Goal: Task Accomplishment & Management: Manage account settings

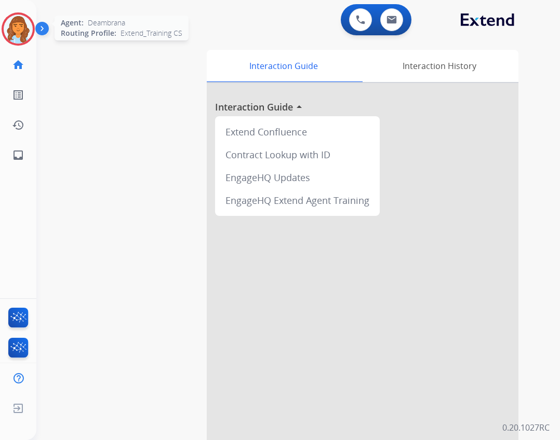
click at [9, 27] on img at bounding box center [18, 29] width 29 height 29
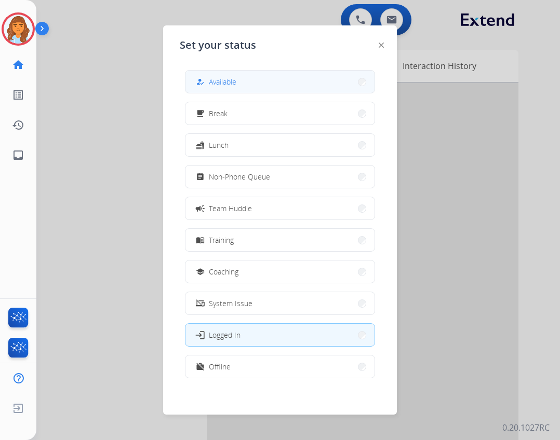
click at [255, 87] on button "how_to_reg Available" at bounding box center [279, 82] width 189 height 22
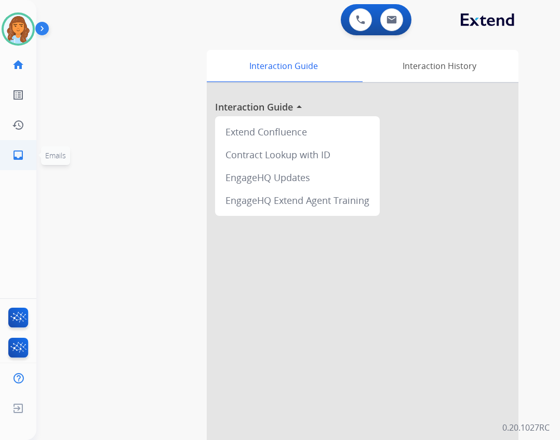
click at [18, 154] on mat-icon "inbox" at bounding box center [18, 155] width 12 height 12
select select "**********"
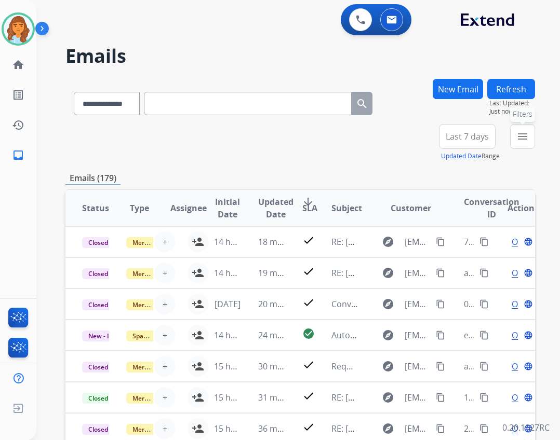
click at [515, 126] on button "menu Filters" at bounding box center [522, 136] width 25 height 25
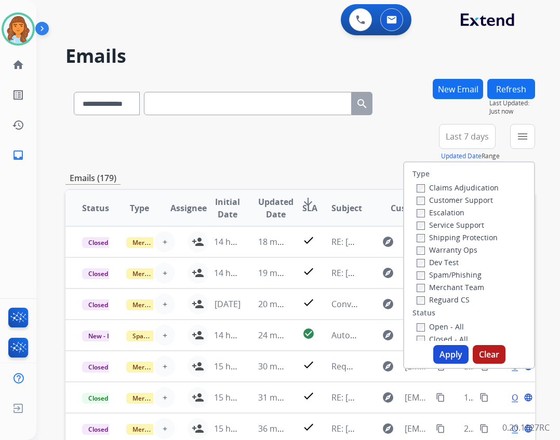
click at [476, 204] on label "Customer Support" at bounding box center [454, 200] width 76 height 10
click at [476, 201] on label "Customer Support" at bounding box center [454, 200] width 76 height 10
click at [470, 220] on label "Service Support" at bounding box center [450, 225] width 68 height 10
click at [474, 241] on label "Shipping Protection" at bounding box center [456, 238] width 81 height 10
click at [462, 298] on label "Reguard CS" at bounding box center [442, 300] width 53 height 10
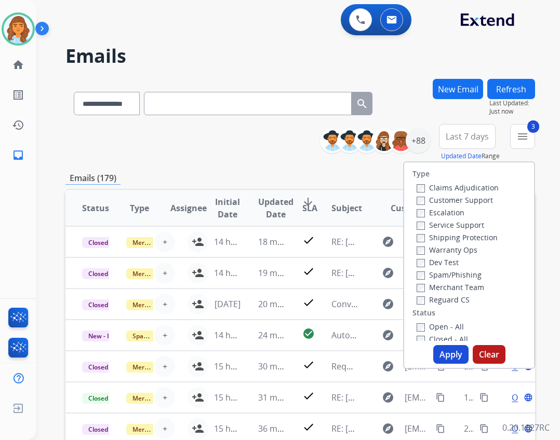
click at [436, 328] on label "Open - All" at bounding box center [439, 327] width 47 height 10
click at [456, 353] on button "Apply" at bounding box center [450, 354] width 35 height 19
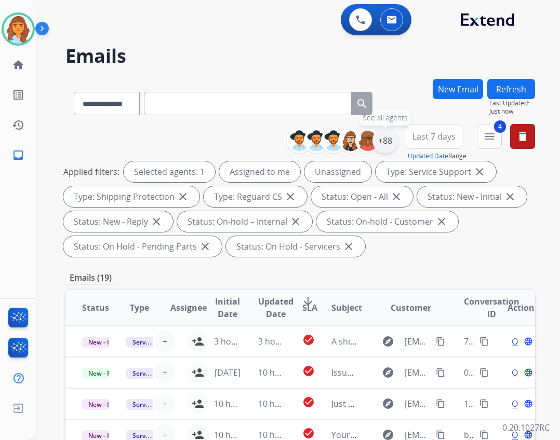
click at [382, 139] on div "+88" at bounding box center [384, 140] width 25 height 25
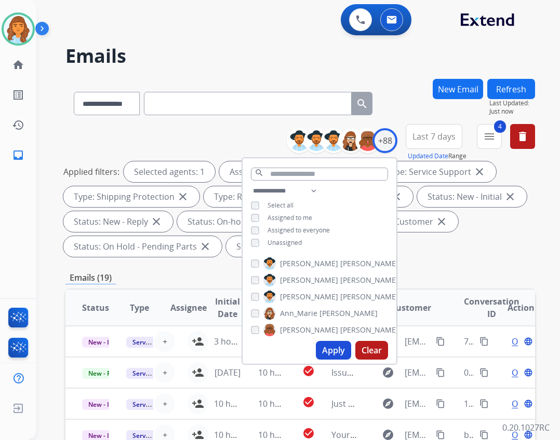
click at [267, 245] on span "Unassigned" at bounding box center [284, 242] width 34 height 9
click at [324, 340] on div "Apply Clear" at bounding box center [319, 350] width 154 height 27
click at [324, 346] on button "Apply" at bounding box center [333, 350] width 35 height 19
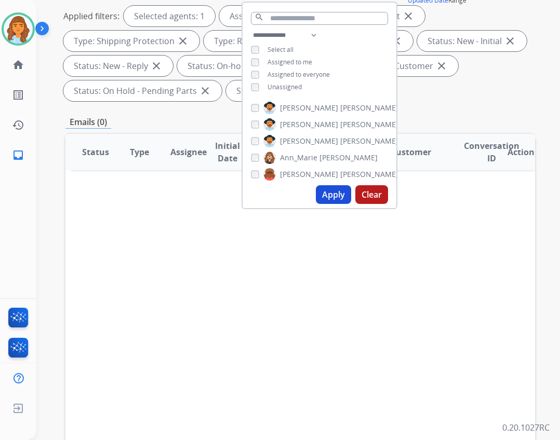
click at [448, 91] on div "Applied filters: Selected agents: 1 Assigned to me Type: Service Support close …" at bounding box center [297, 54] width 469 height 96
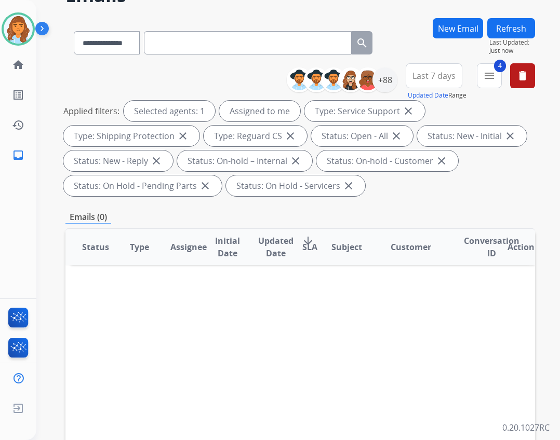
scroll to position [52, 0]
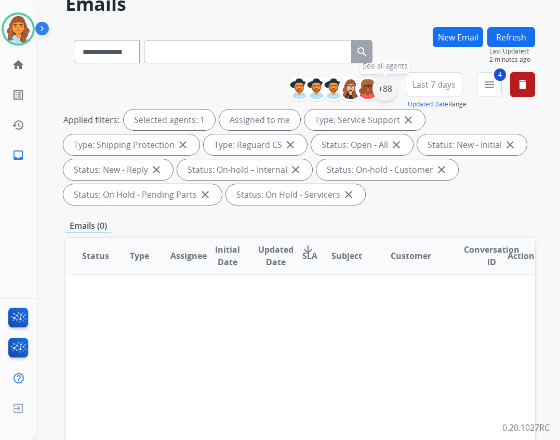
click at [378, 91] on div "+88" at bounding box center [384, 88] width 25 height 25
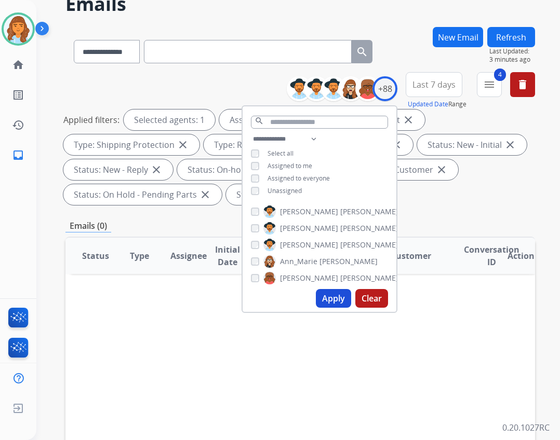
drag, startPoint x: 443, startPoint y: 224, endPoint x: 449, endPoint y: 234, distance: 11.4
click at [444, 227] on div "Emails (0)" at bounding box center [299, 226] width 469 height 13
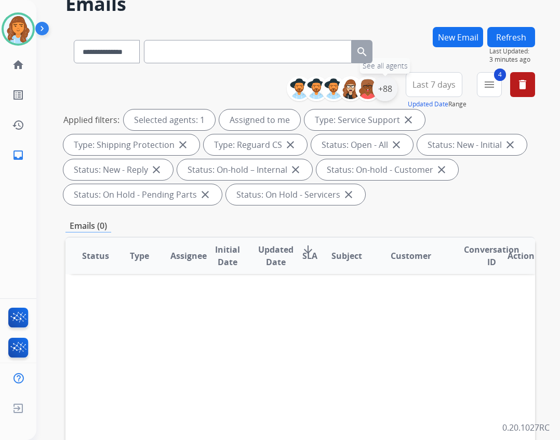
click at [378, 89] on div "+88" at bounding box center [384, 88] width 25 height 25
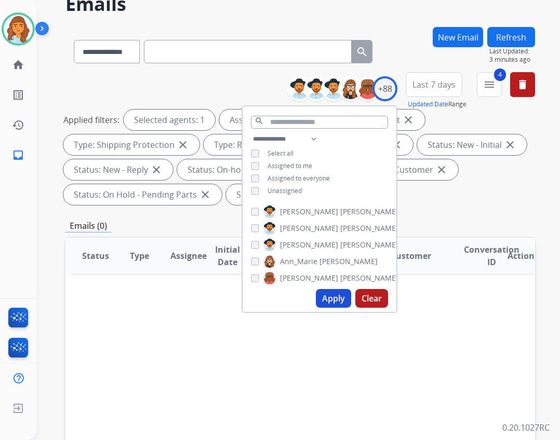
click at [269, 165] on span "Assigned to me" at bounding box center [289, 165] width 45 height 9
drag, startPoint x: 282, startPoint y: 191, endPoint x: 342, endPoint y: 227, distance: 69.9
click at [282, 191] on span "Unassigned" at bounding box center [284, 190] width 34 height 9
click at [325, 305] on button "Apply" at bounding box center [333, 298] width 35 height 19
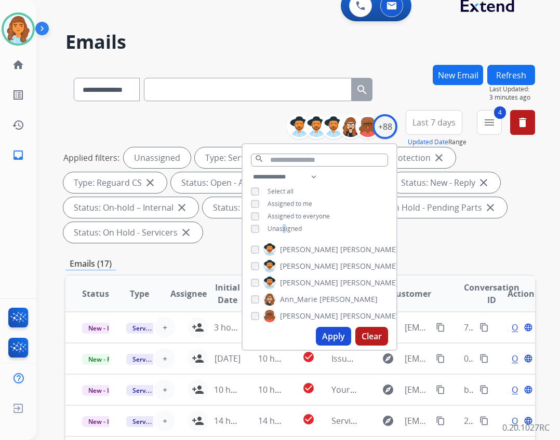
scroll to position [0, 0]
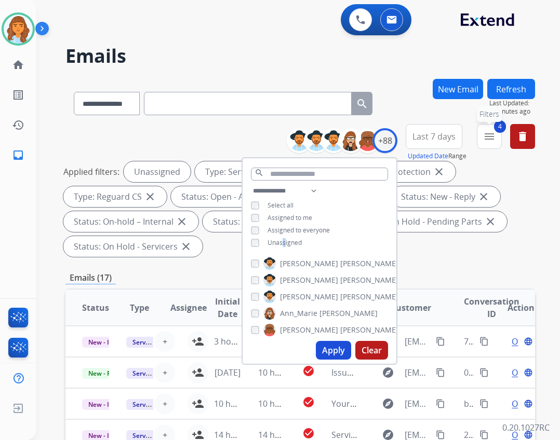
click at [497, 130] on span "4" at bounding box center [500, 126] width 12 height 12
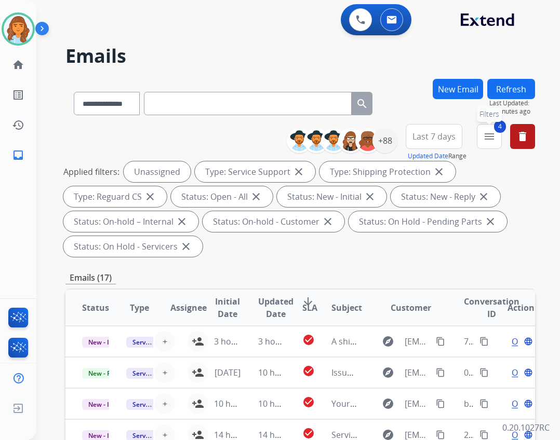
click at [493, 142] on mat-icon "menu" at bounding box center [489, 136] width 12 height 12
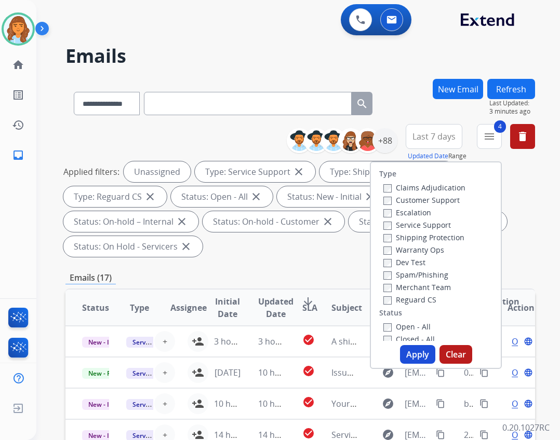
click at [424, 223] on label "Service Support" at bounding box center [417, 225] width 68 height 10
click at [415, 353] on button "Apply" at bounding box center [417, 354] width 35 height 19
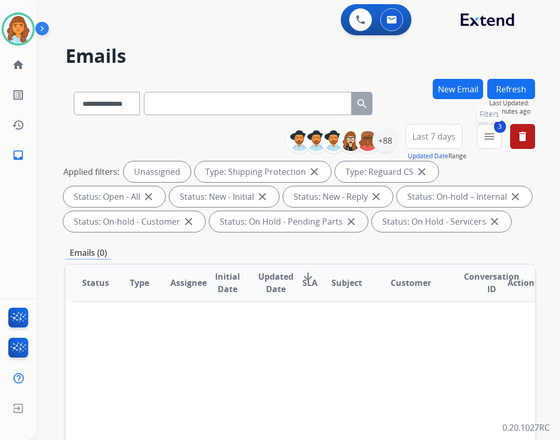
click at [480, 137] on button "3 menu Filters" at bounding box center [489, 136] width 25 height 25
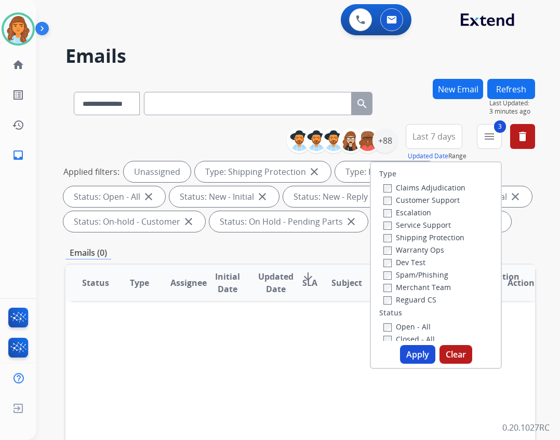
click at [430, 201] on label "Customer Support" at bounding box center [421, 200] width 76 height 10
click at [426, 359] on button "Apply" at bounding box center [417, 354] width 35 height 19
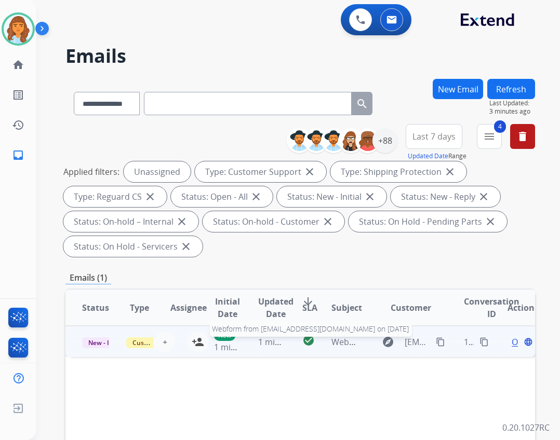
click at [349, 345] on span "Webform from Gfvrwhey@gmail.com on 08/15/2025" at bounding box center [448, 341] width 235 height 11
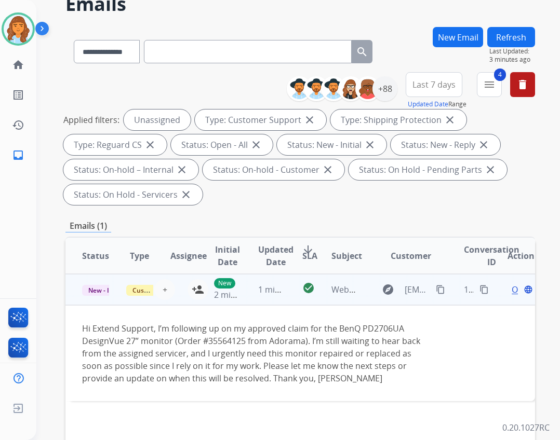
scroll to position [104, 0]
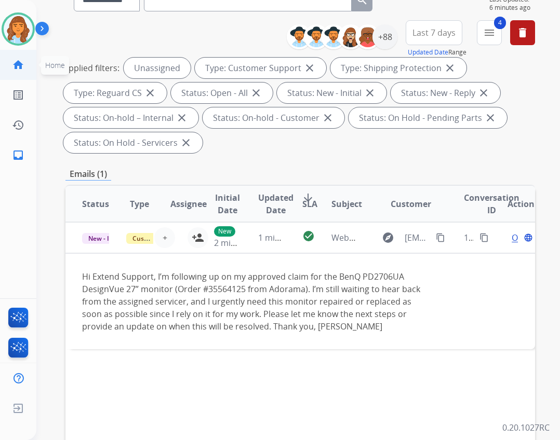
click at [28, 66] on link "home Home" at bounding box center [18, 64] width 29 height 29
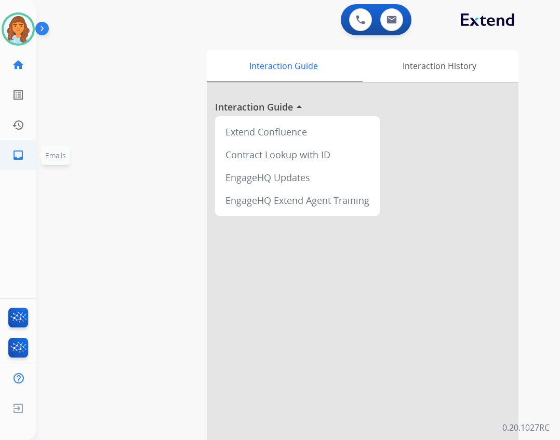
click at [3, 158] on ul "inbox Emails Emails" at bounding box center [18, 155] width 36 height 30
click at [12, 156] on link "inbox Emails" at bounding box center [18, 155] width 29 height 29
select select "**********"
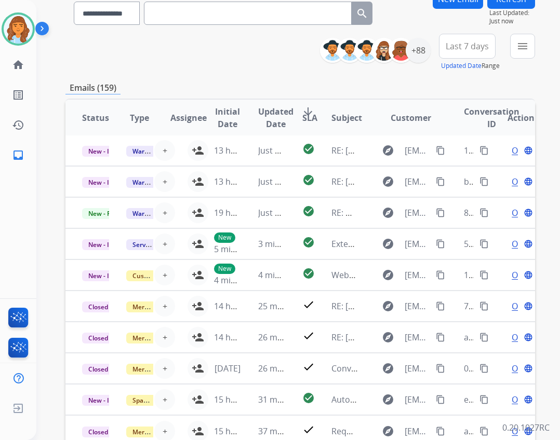
scroll to position [151, 0]
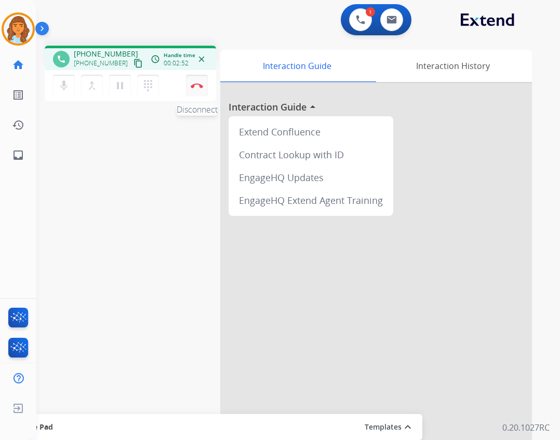
click at [205, 91] on button "Disconnect" at bounding box center [197, 86] width 22 height 22
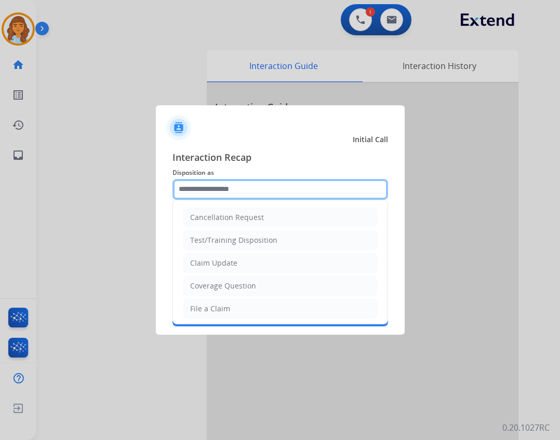
click at [224, 187] on input "text" at bounding box center [279, 189] width 215 height 21
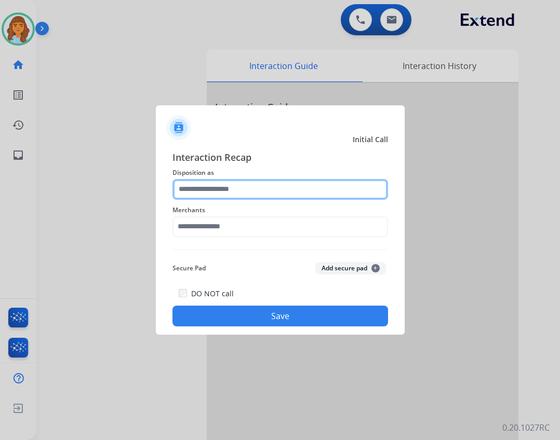
click at [259, 193] on input "text" at bounding box center [279, 189] width 215 height 21
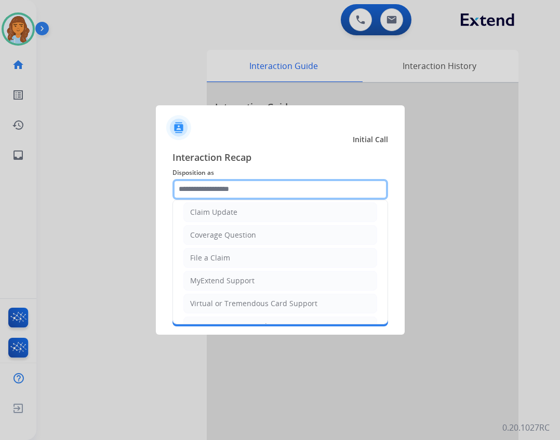
scroll to position [162, 0]
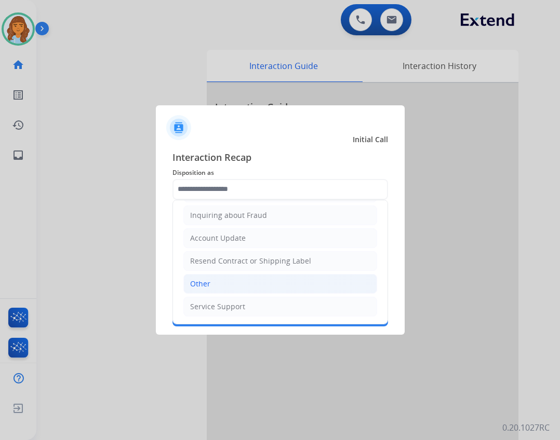
click at [318, 285] on li "Other" at bounding box center [280, 284] width 194 height 20
type input "*****"
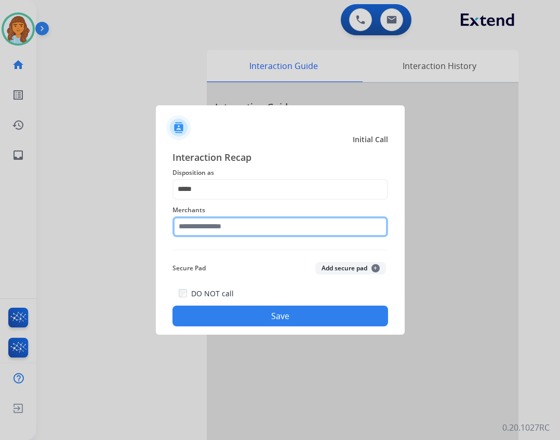
click at [305, 232] on input "text" at bounding box center [279, 227] width 215 height 21
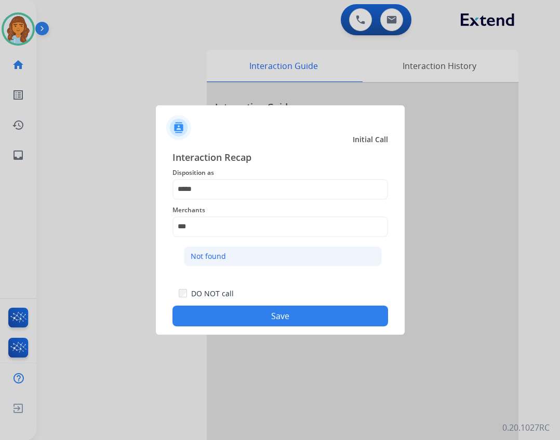
click at [287, 259] on li "Not found" at bounding box center [283, 257] width 198 height 20
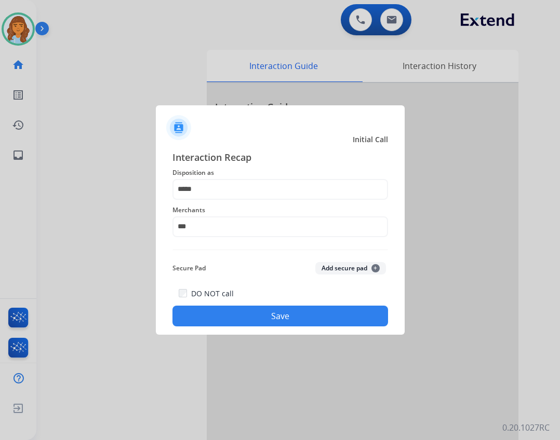
type input "*********"
click at [273, 319] on button "Save" at bounding box center [279, 316] width 215 height 21
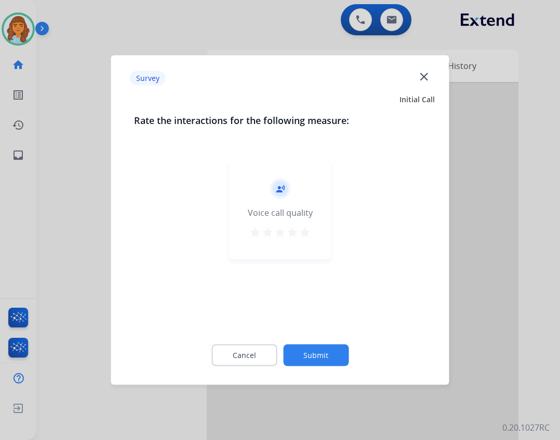
click at [292, 357] on button "Submit" at bounding box center [315, 356] width 65 height 22
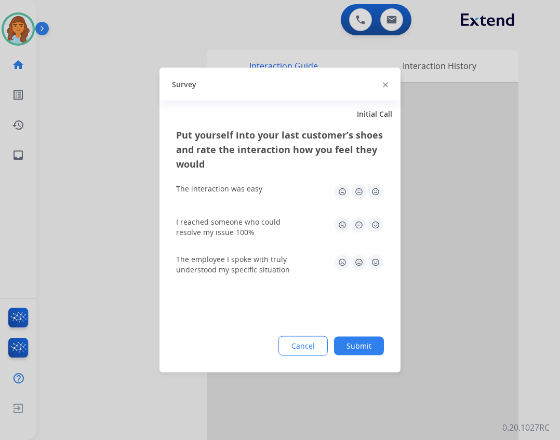
click at [347, 353] on button "Submit" at bounding box center [359, 346] width 50 height 19
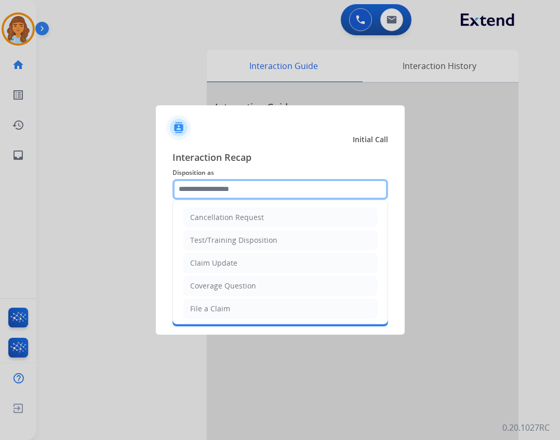
click at [292, 192] on input "text" at bounding box center [279, 189] width 215 height 21
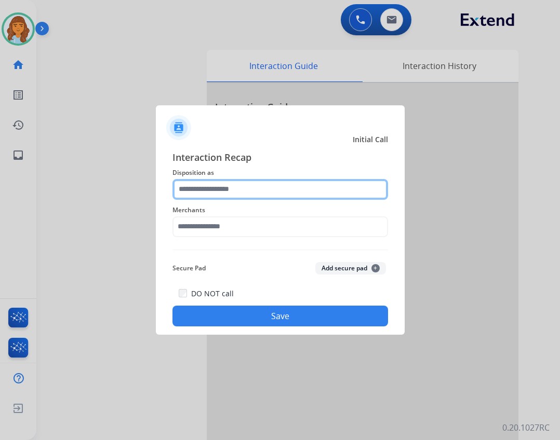
click at [220, 193] on input "text" at bounding box center [279, 189] width 215 height 21
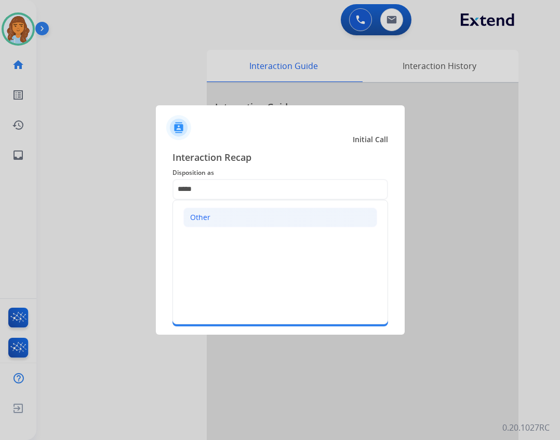
click at [243, 225] on li "Other" at bounding box center [280, 218] width 194 height 20
type input "*****"
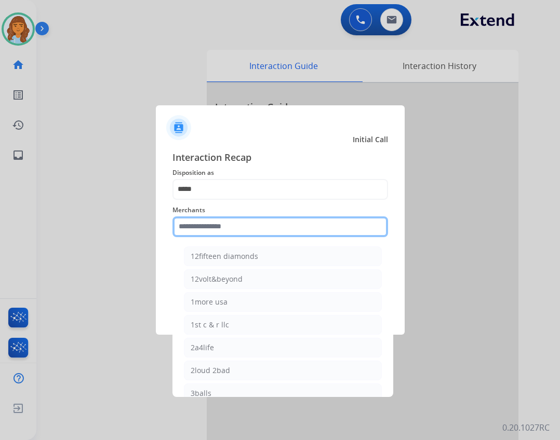
click at [221, 225] on input "text" at bounding box center [279, 227] width 215 height 21
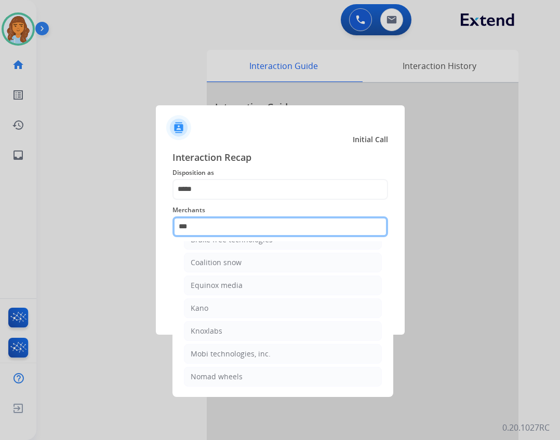
scroll to position [0, 0]
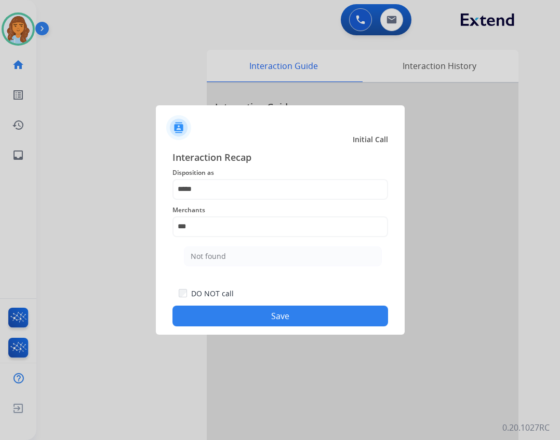
drag, startPoint x: 307, startPoint y: 256, endPoint x: 303, endPoint y: 262, distance: 7.2
click at [307, 256] on li "Not found" at bounding box center [283, 257] width 198 height 20
type input "*********"
click at [326, 324] on button "Save" at bounding box center [279, 316] width 215 height 21
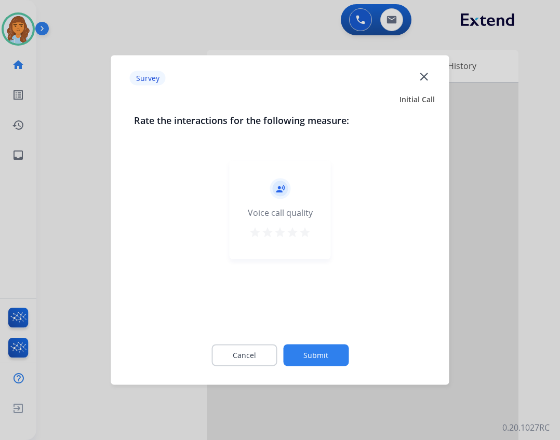
click at [327, 345] on button "Submit" at bounding box center [315, 356] width 65 height 22
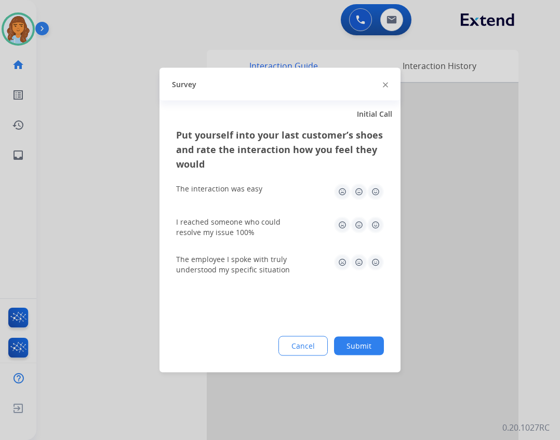
click at [365, 339] on button "Submit" at bounding box center [359, 346] width 50 height 19
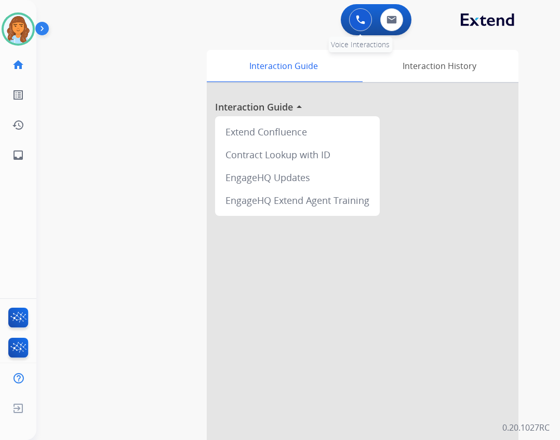
click at [360, 12] on button at bounding box center [360, 19] width 23 height 23
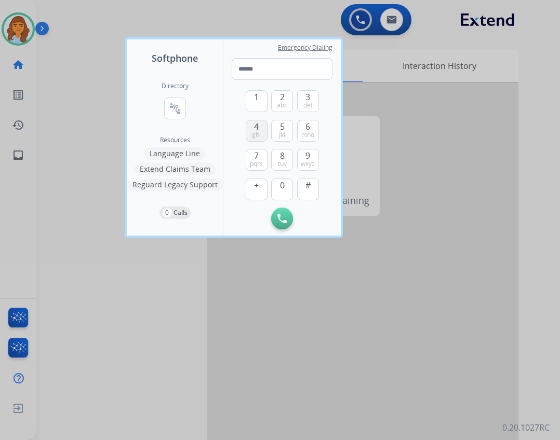
click at [261, 132] on button "4 ghi" at bounding box center [257, 131] width 22 height 22
click at [285, 194] on button "0" at bounding box center [282, 190] width 22 height 22
click at [262, 162] on span "pqrs" at bounding box center [256, 164] width 13 height 8
click at [309, 103] on span "def" at bounding box center [307, 105] width 9 height 8
click at [265, 132] on button "4 ghi" at bounding box center [257, 131] width 22 height 22
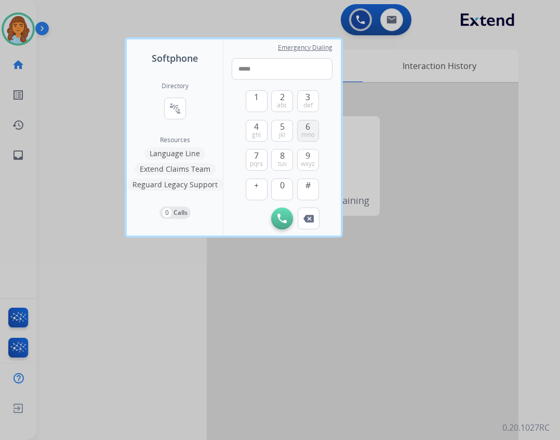
click at [304, 130] on button "6 mno" at bounding box center [308, 131] width 22 height 22
click at [253, 162] on span "pqrs" at bounding box center [256, 164] width 13 height 8
click at [250, 96] on button "1" at bounding box center [257, 101] width 22 height 22
click at [311, 162] on span "wxyz" at bounding box center [308, 164] width 14 height 8
click at [312, 101] on span "def" at bounding box center [307, 105] width 9 height 8
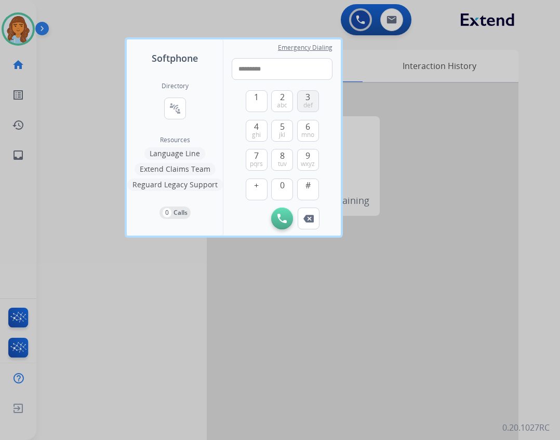
type input "**********"
click at [279, 216] on img at bounding box center [281, 218] width 9 height 9
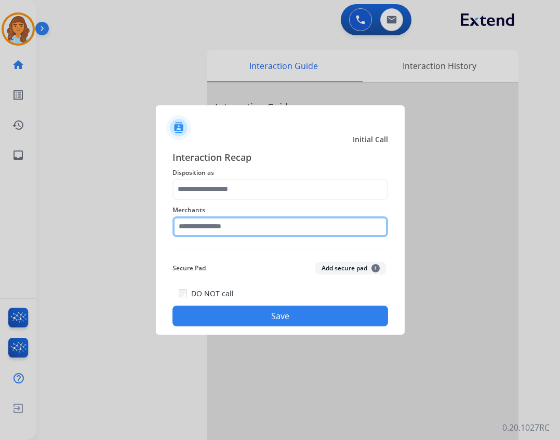
click at [228, 226] on input "text" at bounding box center [279, 227] width 215 height 21
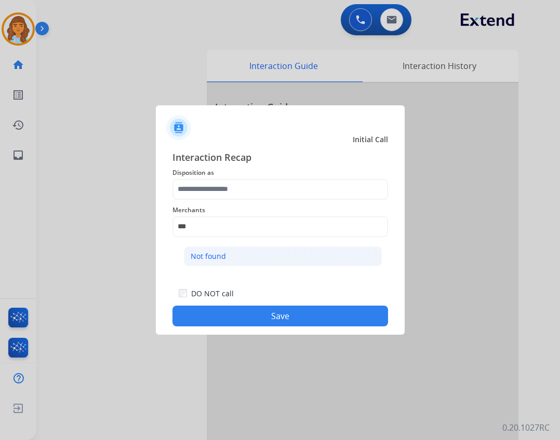
click at [249, 248] on li "Not found" at bounding box center [283, 257] width 198 height 20
type input "*********"
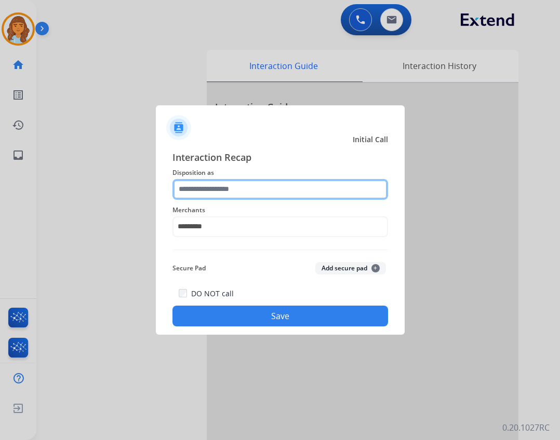
click at [254, 186] on input "text" at bounding box center [279, 189] width 215 height 21
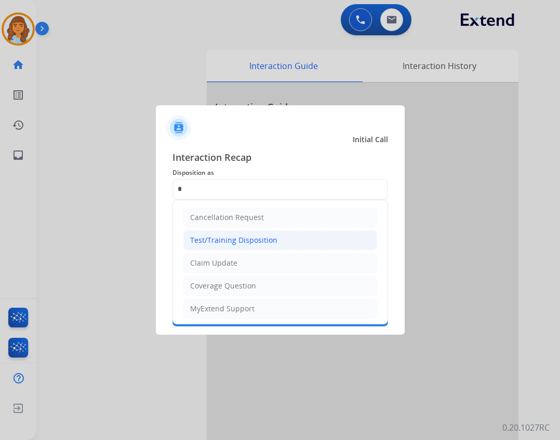
click at [249, 249] on li "Test/Training Disposition" at bounding box center [280, 241] width 194 height 20
type input "**********"
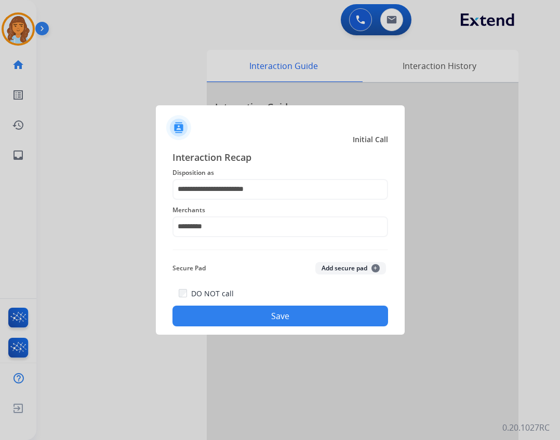
click at [266, 312] on button "Save" at bounding box center [279, 316] width 215 height 21
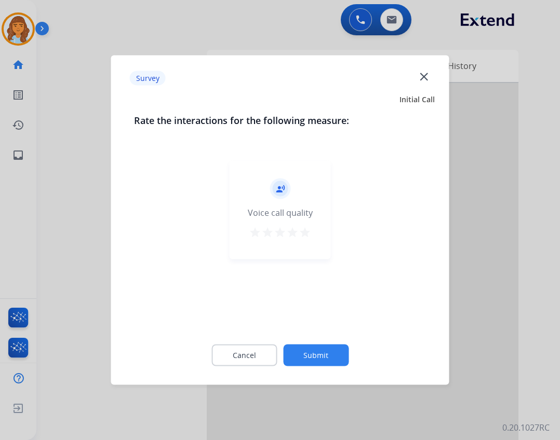
click at [66, 223] on div at bounding box center [280, 220] width 560 height 440
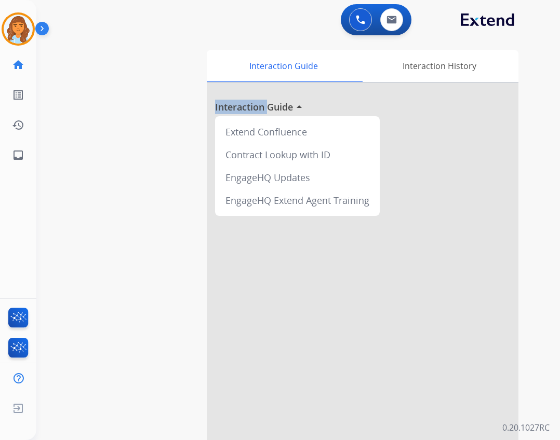
click at [66, 223] on div "swap_horiz Break voice bridge close_fullscreen Connect 3-Way Call merge_type Se…" at bounding box center [285, 253] width 498 height 433
click at [19, 27] on img at bounding box center [18, 29] width 29 height 29
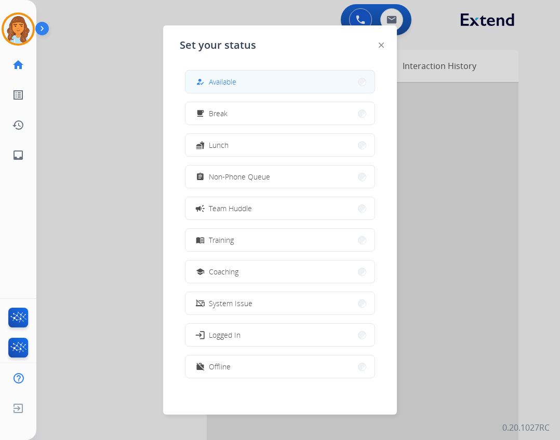
click at [209, 87] on div "how_to_reg Available" at bounding box center [215, 82] width 43 height 12
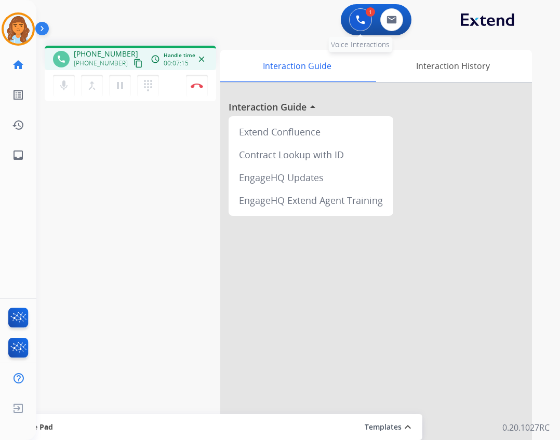
click at [348, 21] on div "1 Voice Interactions" at bounding box center [360, 19] width 31 height 23
click at [119, 86] on mat-icon "pause" at bounding box center [120, 85] width 12 height 12
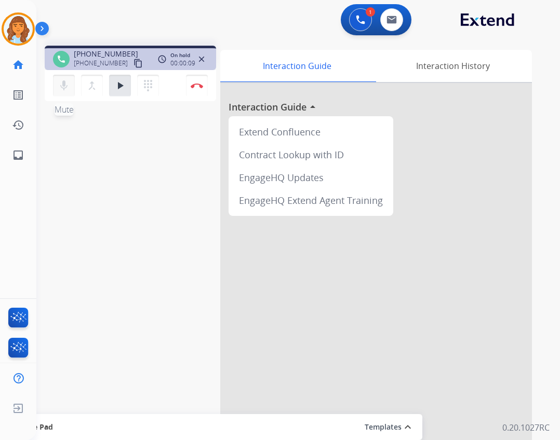
click at [73, 87] on button "mic Mute" at bounding box center [64, 86] width 22 height 22
click at [354, 20] on button at bounding box center [360, 19] width 23 height 23
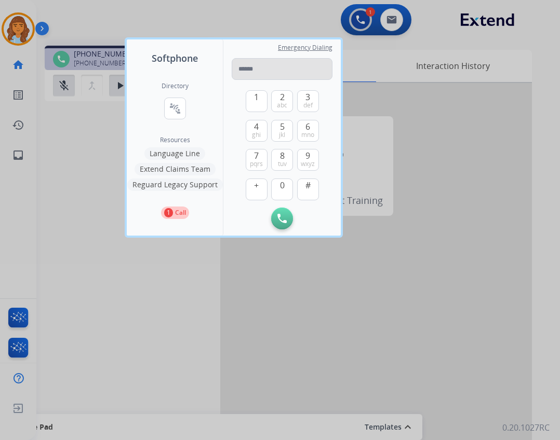
click at [281, 68] on input "tel" at bounding box center [282, 69] width 101 height 22
type input "**********"
click at [278, 212] on button "Initiate Call" at bounding box center [282, 219] width 22 height 22
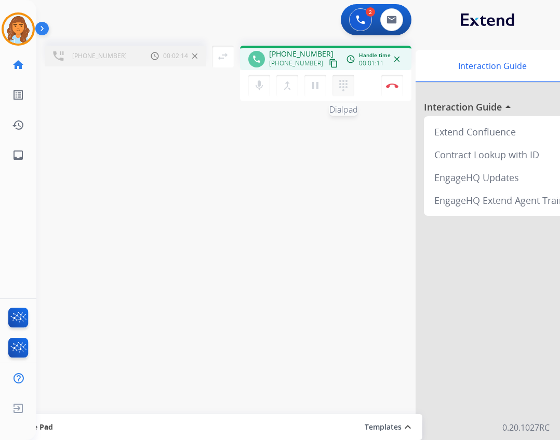
click at [344, 85] on mat-icon "dialpad" at bounding box center [343, 85] width 12 height 12
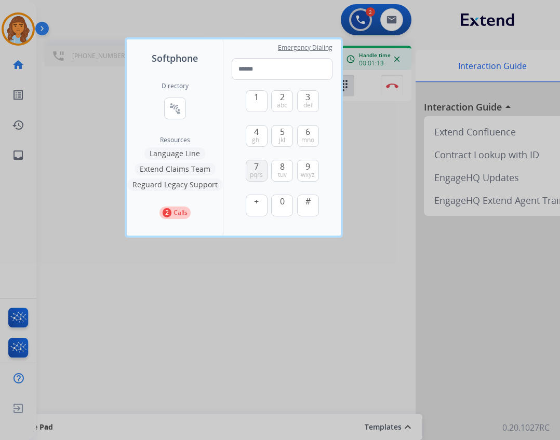
click at [259, 163] on span "7" at bounding box center [256, 166] width 5 height 12
click at [273, 139] on button "5 jkl" at bounding box center [282, 136] width 22 height 22
click at [316, 136] on button "6 mno" at bounding box center [308, 136] width 22 height 22
drag, startPoint x: 282, startPoint y: 200, endPoint x: 278, endPoint y: 187, distance: 14.1
click at [282, 201] on span "0" at bounding box center [282, 201] width 5 height 12
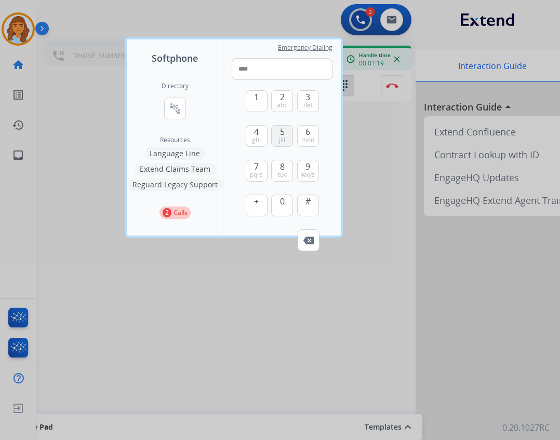
click at [278, 144] on button "5 jkl" at bounding box center [282, 136] width 22 height 22
type input "*****"
click at [362, 203] on div at bounding box center [280, 220] width 560 height 440
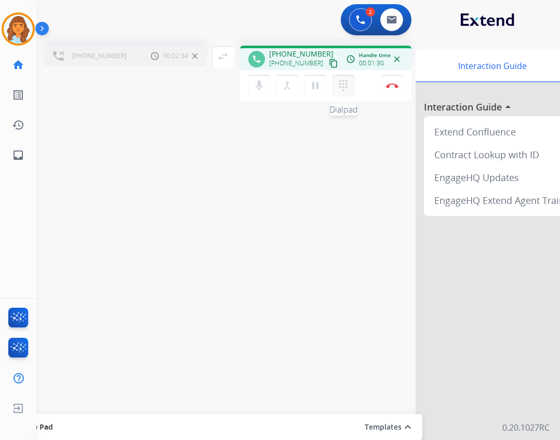
click at [336, 89] on button "dialpad Dialpad" at bounding box center [343, 86] width 22 height 22
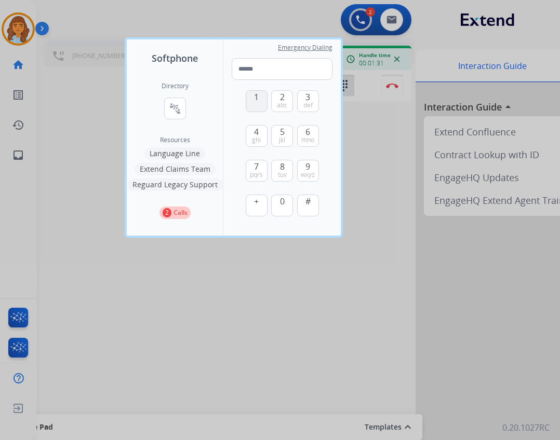
click at [246, 98] on div "1" at bounding box center [257, 101] width 22 height 22
click at [253, 101] on button "1" at bounding box center [257, 101] width 22 height 22
type input "*"
click at [359, 150] on div at bounding box center [280, 220] width 560 height 440
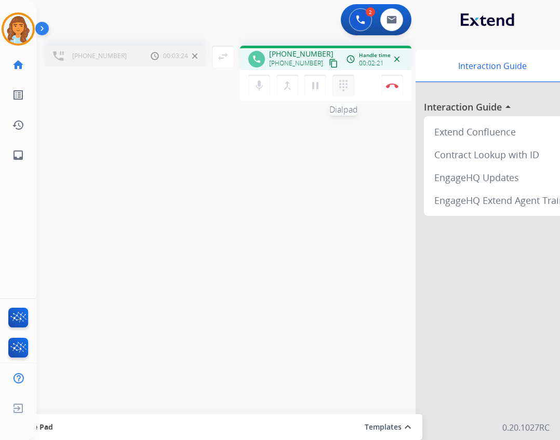
click at [350, 95] on button "dialpad Dialpad" at bounding box center [343, 86] width 22 height 22
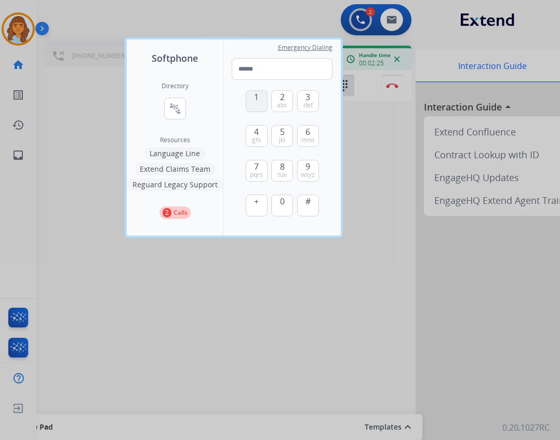
click at [260, 105] on button "1" at bounding box center [257, 101] width 22 height 22
type input "*"
click at [362, 162] on div at bounding box center [280, 220] width 560 height 440
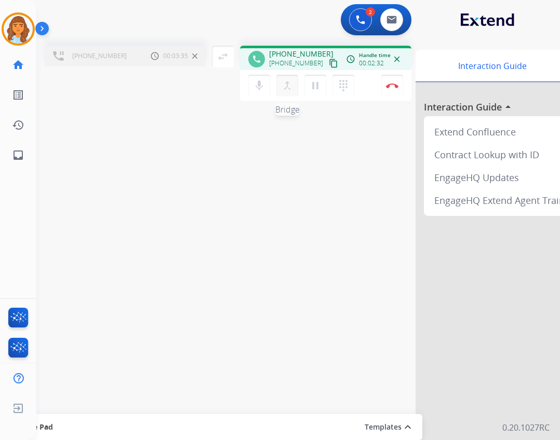
click at [287, 84] on mat-icon "merge_type" at bounding box center [287, 85] width 12 height 12
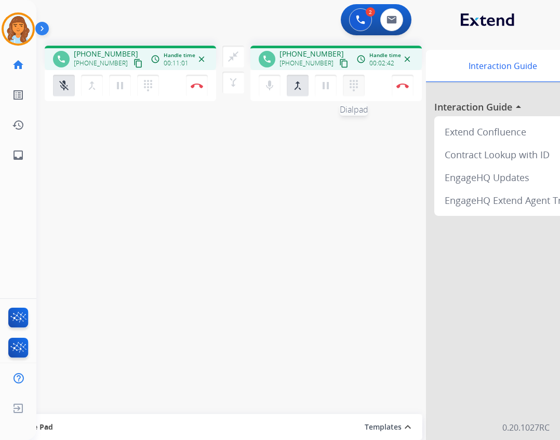
click at [154, 88] on mat-icon "dialpad" at bounding box center [148, 85] width 12 height 12
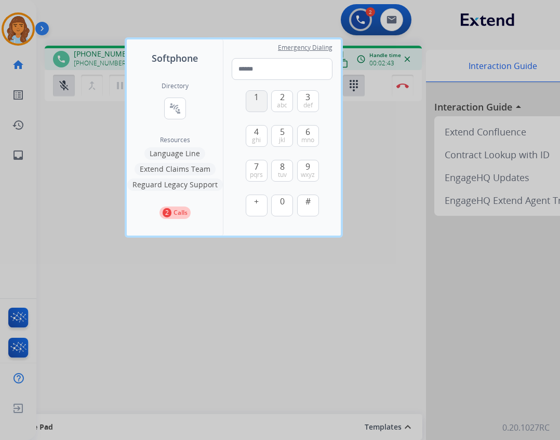
click at [266, 104] on div "1 2 abc 3 def 4 ghi 5 jkl 6 mno 7 pqrs 8 tuv 9 wxyz + 0 #" at bounding box center [282, 155] width 73 height 150
click at [264, 105] on button "1" at bounding box center [257, 101] width 22 height 22
type input "*"
click at [360, 220] on div at bounding box center [280, 220] width 560 height 440
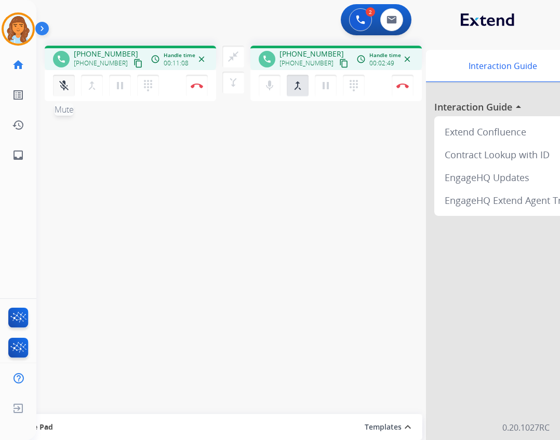
click at [65, 85] on mat-icon "mic_off" at bounding box center [64, 85] width 12 height 12
click at [203, 88] on img at bounding box center [197, 85] width 12 height 5
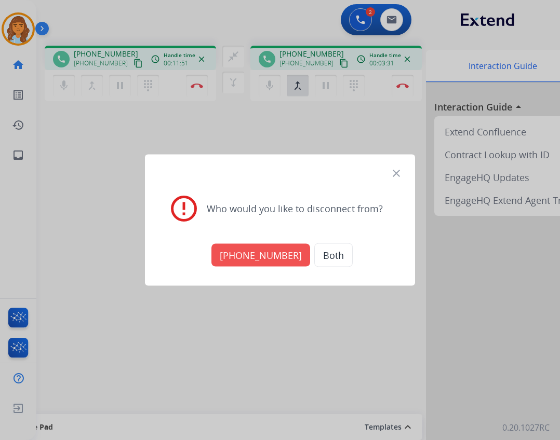
click at [254, 260] on button "+18773842903" at bounding box center [260, 255] width 99 height 23
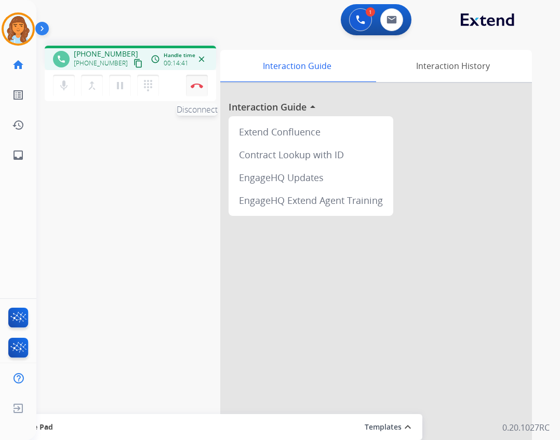
click at [189, 85] on button "Disconnect" at bounding box center [197, 86] width 22 height 22
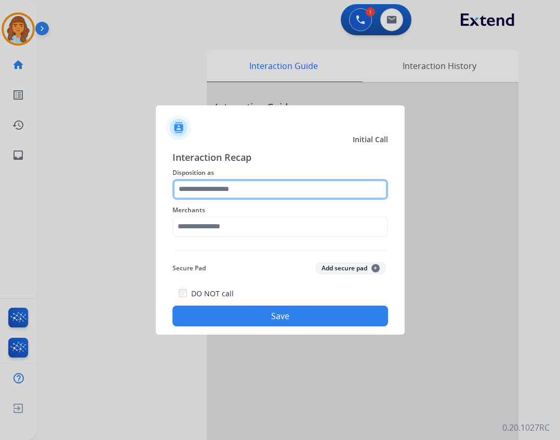
click at [246, 193] on input "text" at bounding box center [279, 189] width 215 height 21
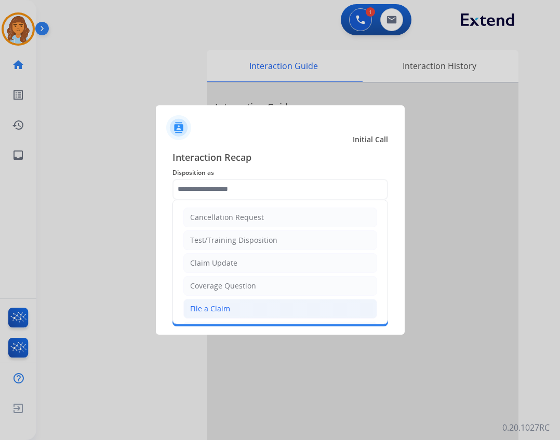
click at [228, 305] on li "File a Claim" at bounding box center [280, 309] width 194 height 20
type input "**********"
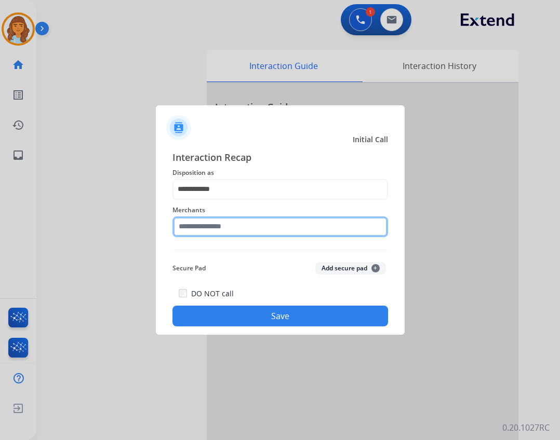
click at [229, 233] on input "text" at bounding box center [279, 227] width 215 height 21
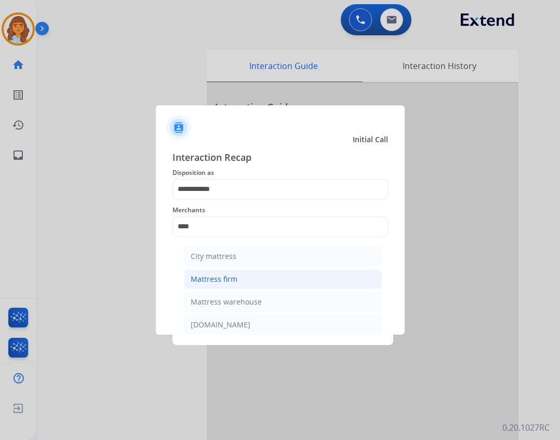
drag, startPoint x: 230, startPoint y: 279, endPoint x: 223, endPoint y: 281, distance: 7.1
click at [228, 280] on div "Mattress firm" at bounding box center [214, 279] width 47 height 10
type input "**********"
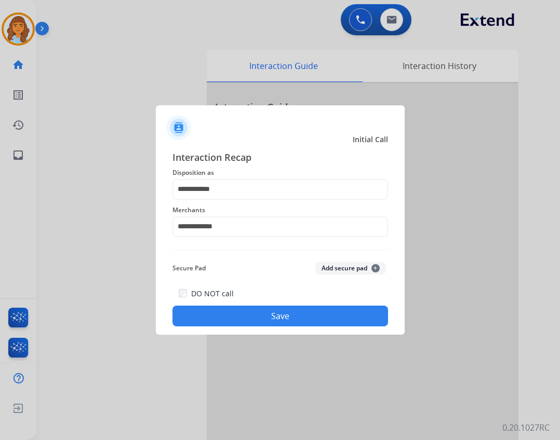
click at [224, 309] on button "Save" at bounding box center [279, 316] width 215 height 21
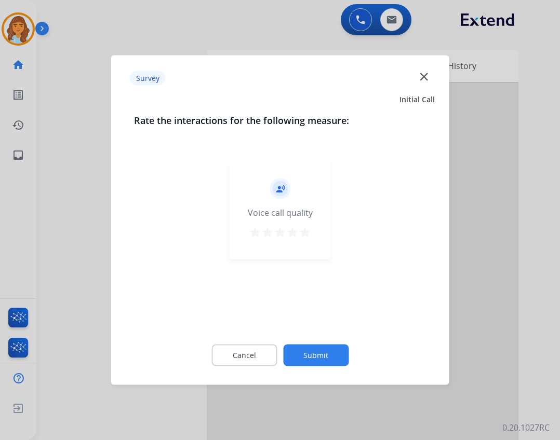
click at [303, 354] on button "Submit" at bounding box center [315, 356] width 65 height 22
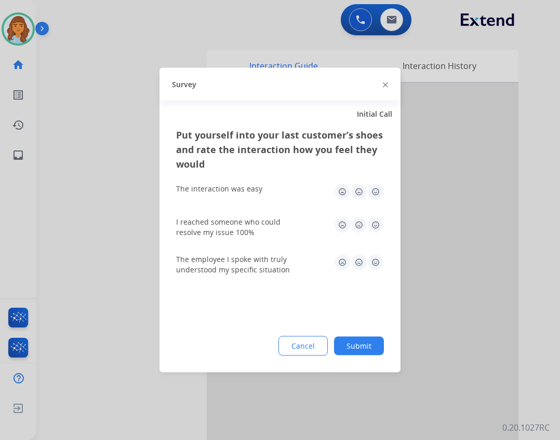
click at [380, 86] on div "Survey" at bounding box center [279, 84] width 241 height 33
click at [384, 82] on div at bounding box center [385, 84] width 5 height 12
click at [385, 87] on img at bounding box center [385, 84] width 5 height 5
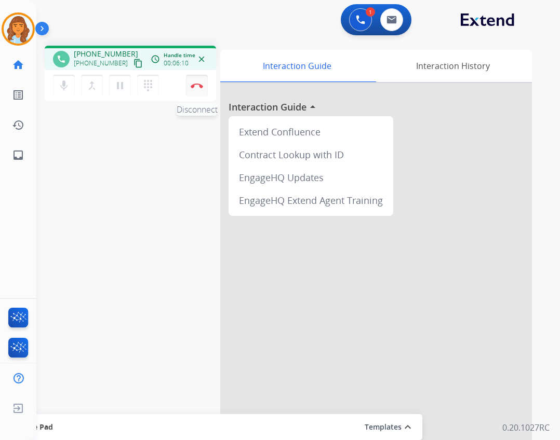
click at [204, 83] on button "Disconnect" at bounding box center [197, 86] width 22 height 22
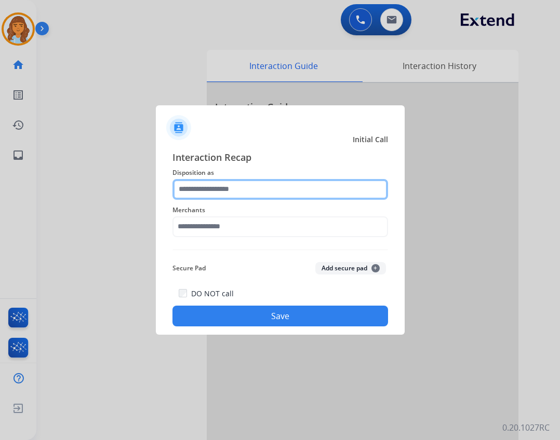
click at [184, 200] on div at bounding box center [279, 189] width 215 height 21
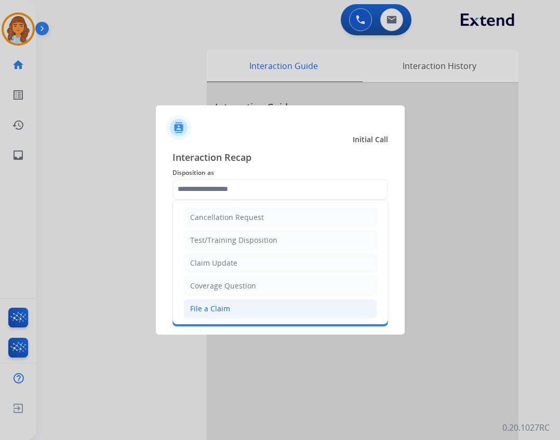
click at [219, 307] on div "File a Claim" at bounding box center [210, 309] width 40 height 10
type input "**********"
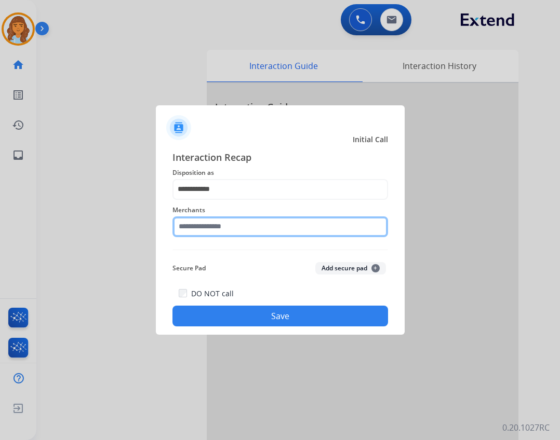
click at [268, 230] on input "text" at bounding box center [279, 227] width 215 height 21
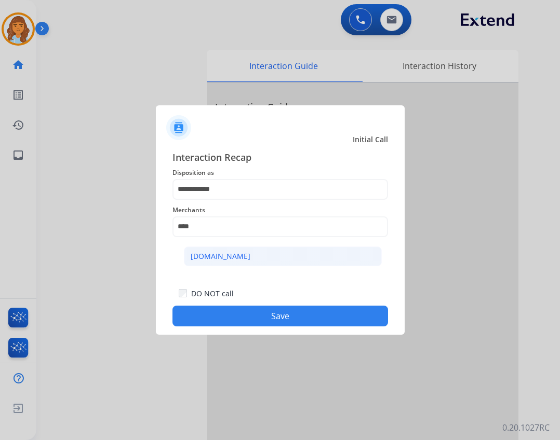
click at [270, 257] on li "Carparts.com" at bounding box center [283, 257] width 198 height 20
type input "**********"
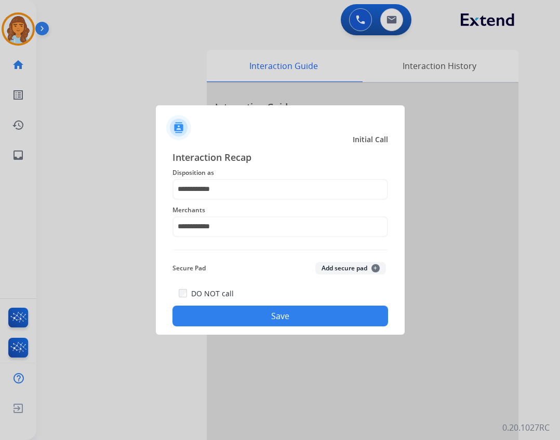
click at [268, 306] on button "Save" at bounding box center [279, 316] width 215 height 21
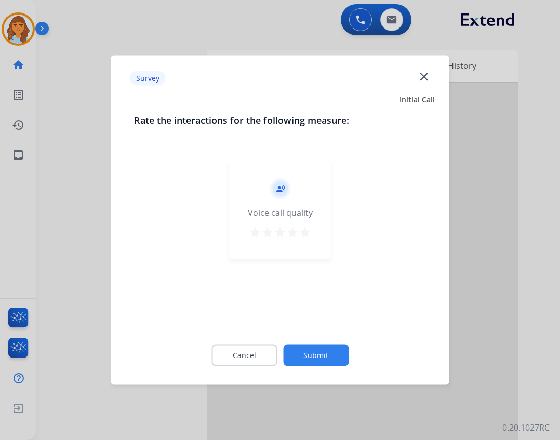
click at [296, 352] on button "Submit" at bounding box center [315, 356] width 65 height 22
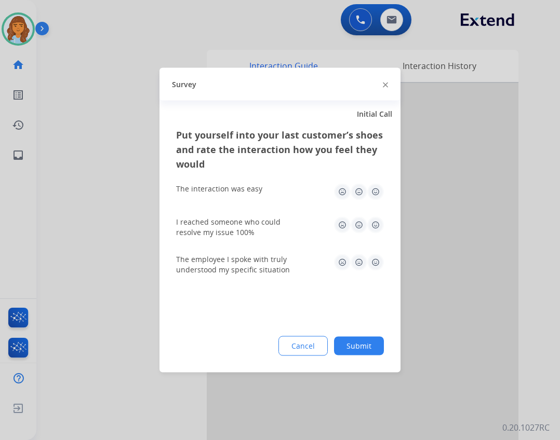
drag, startPoint x: 387, startPoint y: 87, endPoint x: 382, endPoint y: 83, distance: 7.1
click at [386, 86] on div at bounding box center [385, 84] width 5 height 12
click at [383, 86] on img at bounding box center [385, 84] width 5 height 5
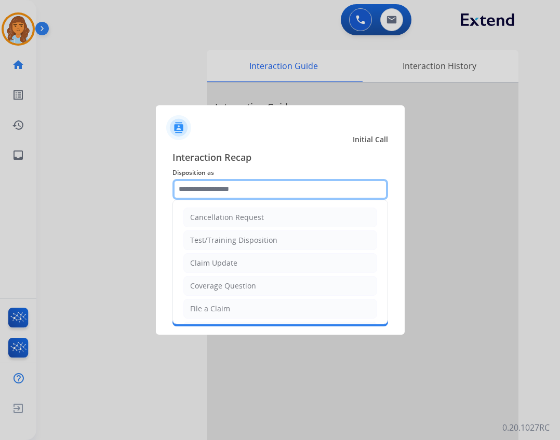
click at [369, 193] on input "text" at bounding box center [279, 189] width 215 height 21
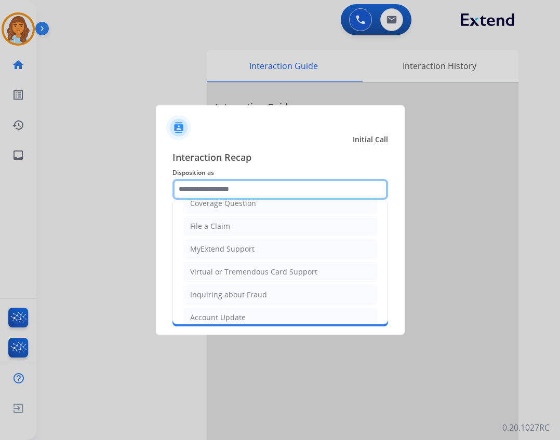
scroll to position [58, 0]
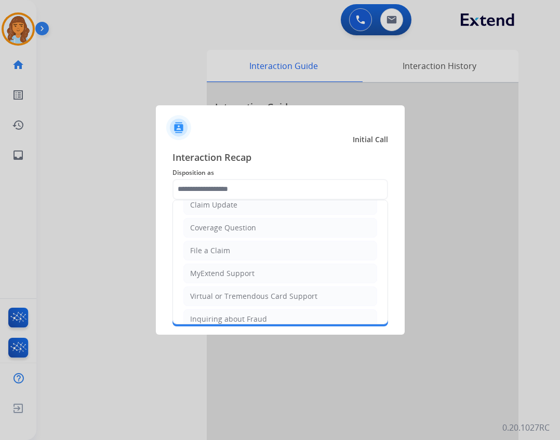
click at [247, 242] on li "File a Claim" at bounding box center [280, 251] width 194 height 20
type input "**********"
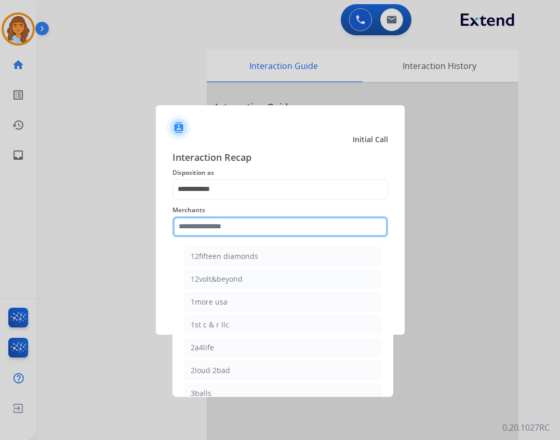
click at [245, 235] on input "text" at bounding box center [279, 227] width 215 height 21
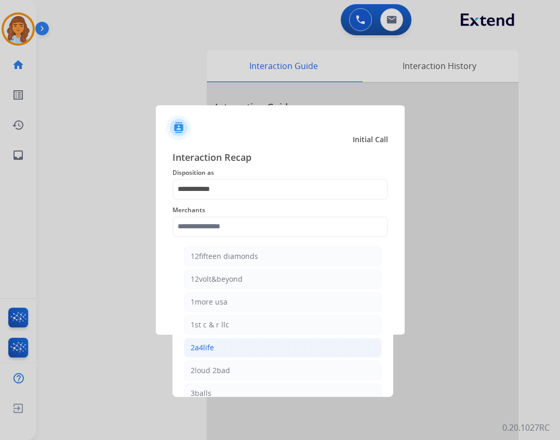
click at [271, 338] on li "2a4life" at bounding box center [283, 348] width 198 height 20
type input "*******"
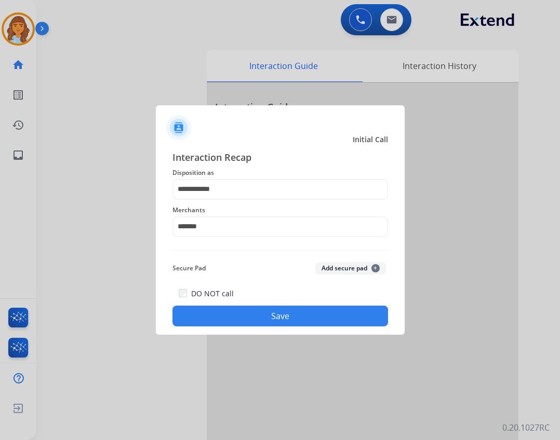
click at [272, 315] on button "Save" at bounding box center [279, 316] width 215 height 21
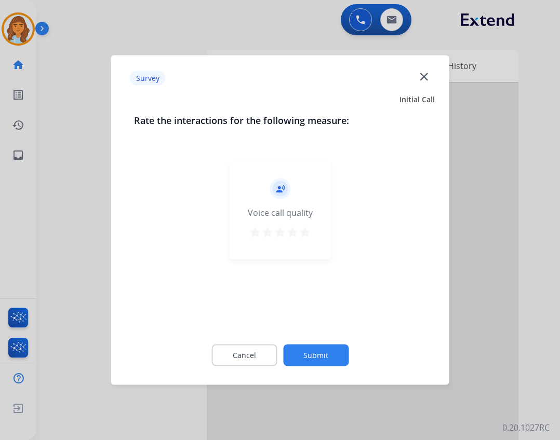
click at [346, 363] on div "Cancel Submit" at bounding box center [280, 355] width 292 height 47
click at [340, 357] on button "Submit" at bounding box center [315, 356] width 65 height 22
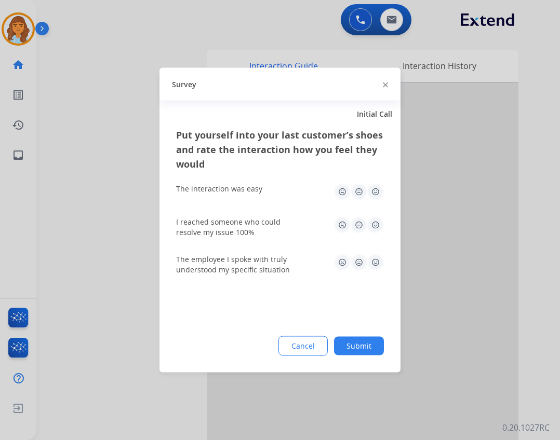
click at [354, 351] on button "Submit" at bounding box center [359, 346] width 50 height 19
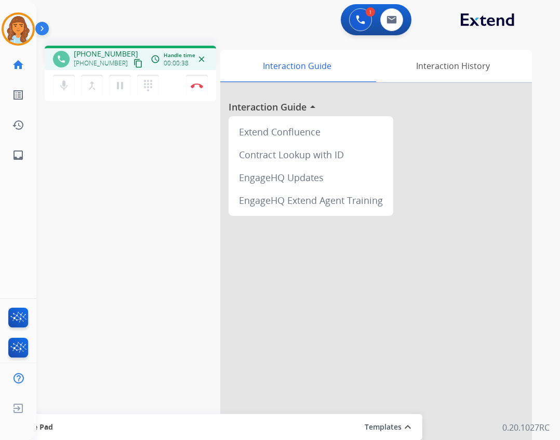
click at [133, 64] on mat-icon "content_copy" at bounding box center [137, 63] width 9 height 9
click at [125, 82] on mat-icon "pause" at bounding box center [120, 85] width 12 height 12
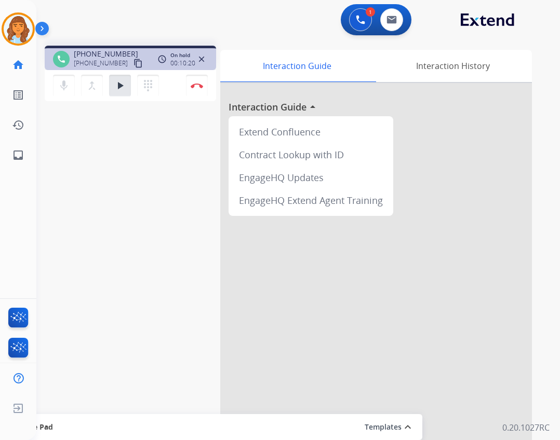
drag, startPoint x: 117, startPoint y: 86, endPoint x: 123, endPoint y: 99, distance: 13.9
click at [121, 87] on mat-icon "play_arrow" at bounding box center [120, 85] width 12 height 12
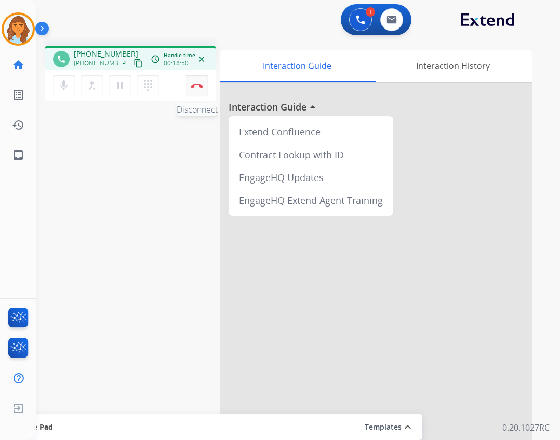
click at [206, 89] on button "Disconnect" at bounding box center [197, 86] width 22 height 22
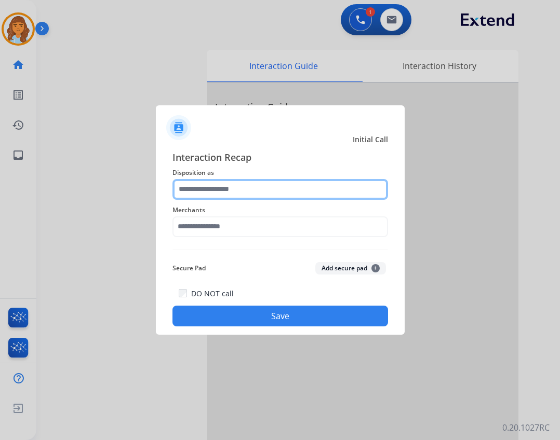
click at [227, 195] on input "text" at bounding box center [279, 189] width 215 height 21
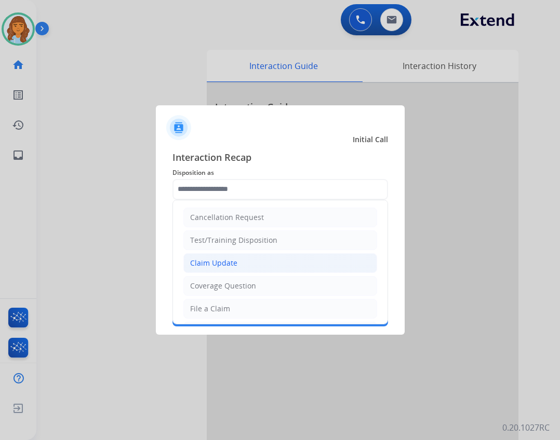
click at [243, 258] on li "Claim Update" at bounding box center [280, 263] width 194 height 20
type input "**********"
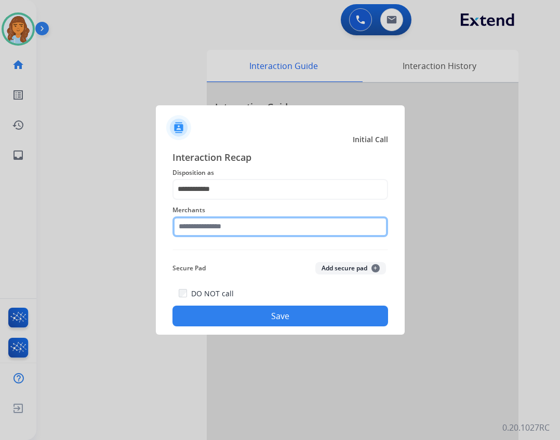
click at [241, 228] on input "text" at bounding box center [279, 227] width 215 height 21
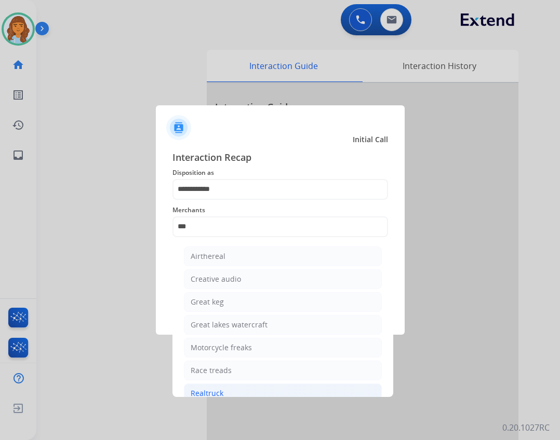
click at [240, 394] on li "Realtruck" at bounding box center [283, 394] width 198 height 20
type input "*********"
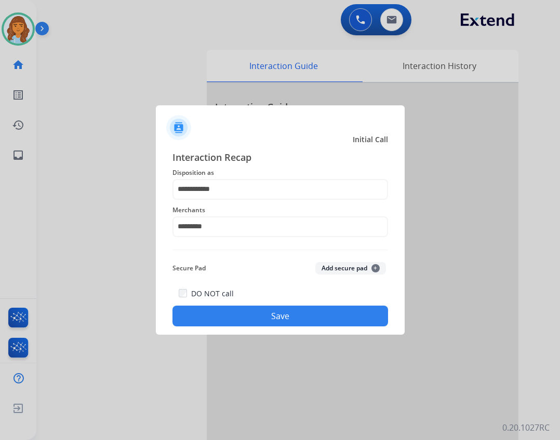
click at [252, 304] on div "DO NOT call Save" at bounding box center [279, 306] width 215 height 39
click at [247, 321] on button "Save" at bounding box center [279, 316] width 215 height 21
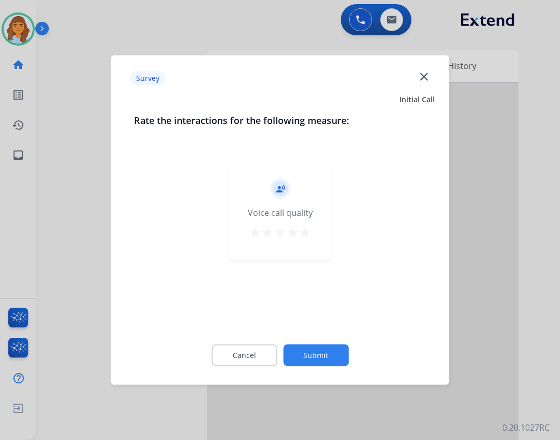
click at [342, 366] on div "Cancel Submit" at bounding box center [280, 355] width 292 height 47
click at [340, 361] on button "Submit" at bounding box center [315, 356] width 65 height 22
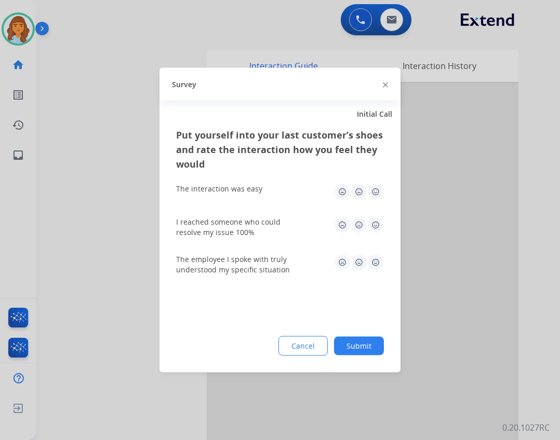
click at [359, 349] on button "Submit" at bounding box center [359, 346] width 50 height 19
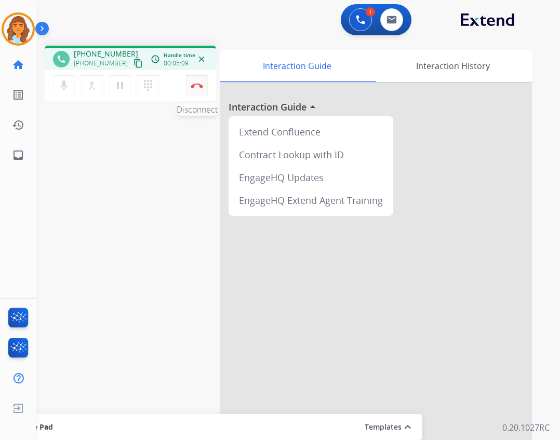
drag, startPoint x: 203, startPoint y: 84, endPoint x: 204, endPoint y: 93, distance: 9.9
click at [203, 84] on img at bounding box center [197, 85] width 12 height 5
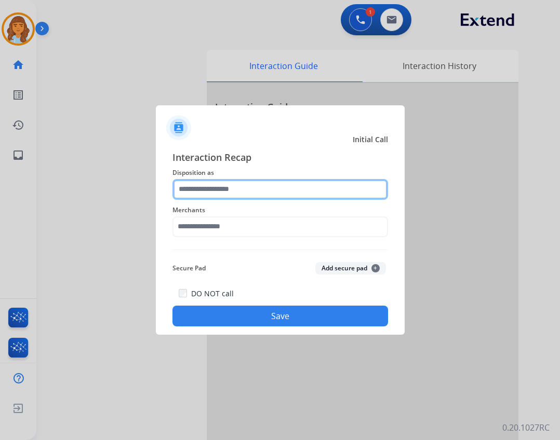
click at [251, 185] on input "text" at bounding box center [279, 189] width 215 height 21
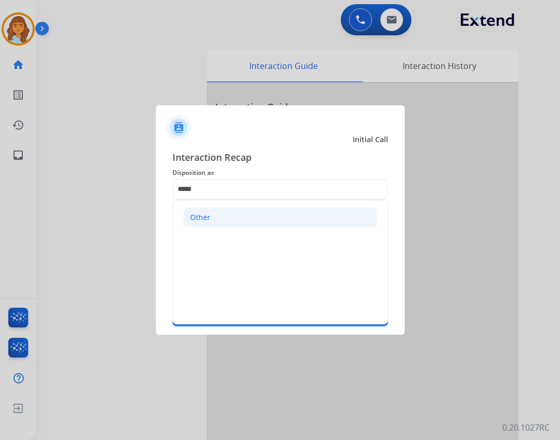
click at [248, 217] on li "Other" at bounding box center [280, 218] width 194 height 20
type input "*****"
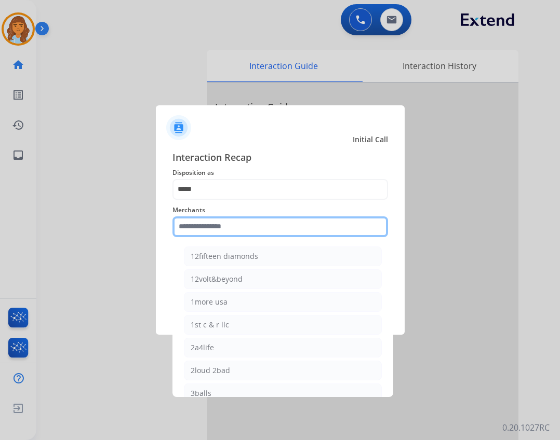
click at [227, 221] on input "text" at bounding box center [279, 227] width 215 height 21
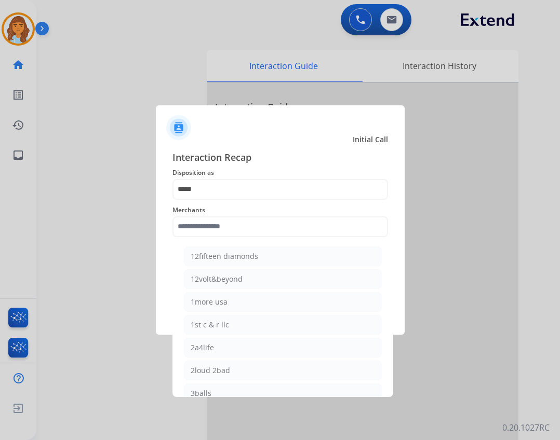
drag, startPoint x: 249, startPoint y: 178, endPoint x: 180, endPoint y: 191, distance: 70.8
click at [180, 191] on div "Interaction Recap Disposition as ***** Merchants 12fifteen diamonds 12volt&beyo…" at bounding box center [279, 238] width 215 height 177
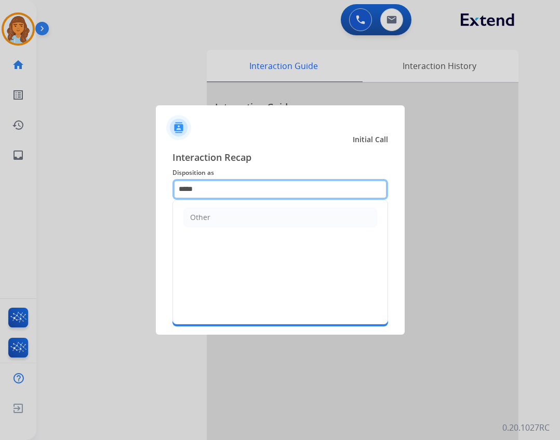
drag, startPoint x: 208, startPoint y: 192, endPoint x: 171, endPoint y: 170, distance: 43.0
click at [171, 191] on div "Interaction Recap Disposition as ***** Other Merchants Secure Pad Add secure pa…" at bounding box center [280, 239] width 249 height 194
type input "*"
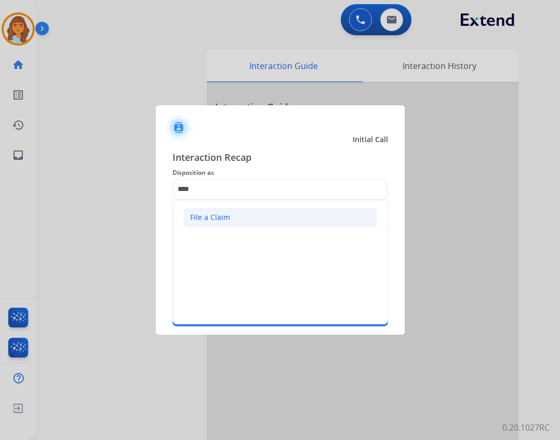
drag, startPoint x: 238, startPoint y: 223, endPoint x: 243, endPoint y: 226, distance: 6.1
click at [248, 228] on ul "File a Claim" at bounding box center [280, 217] width 214 height 34
click at [246, 221] on li "File a Claim" at bounding box center [280, 218] width 194 height 20
type input "**********"
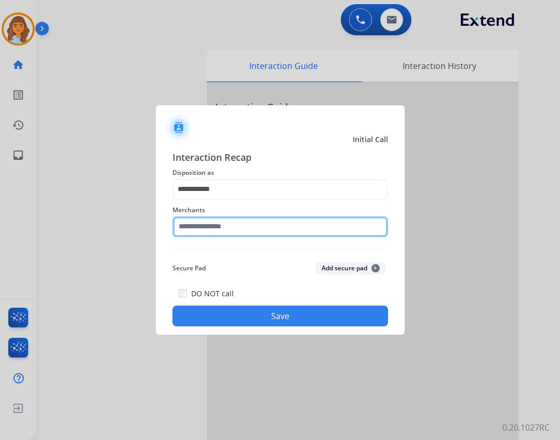
click at [240, 230] on input "text" at bounding box center [279, 227] width 215 height 21
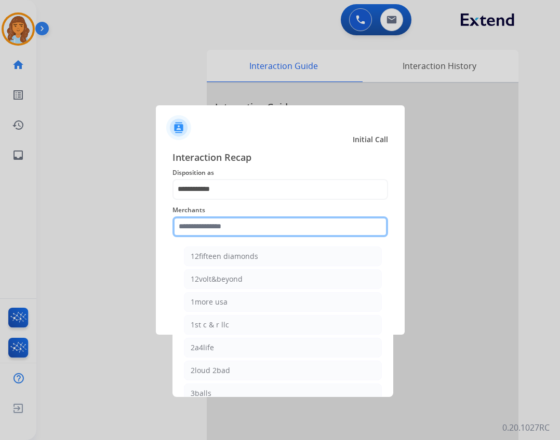
type input "*"
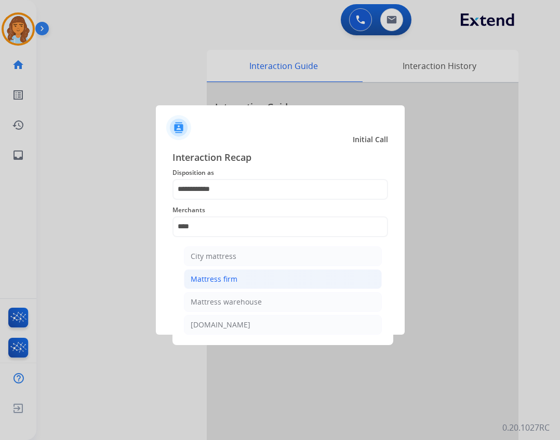
click at [239, 272] on li "Mattress firm" at bounding box center [283, 279] width 198 height 20
type input "**********"
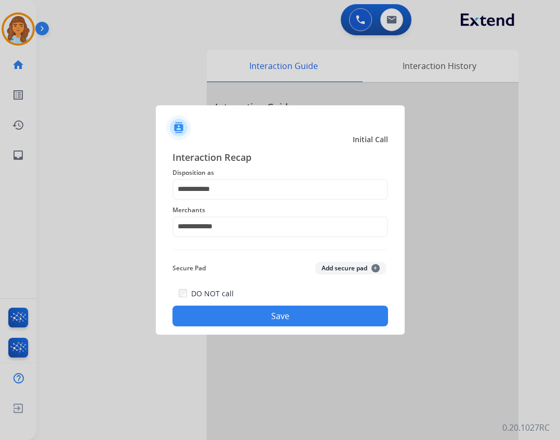
click at [235, 308] on button "Save" at bounding box center [279, 316] width 215 height 21
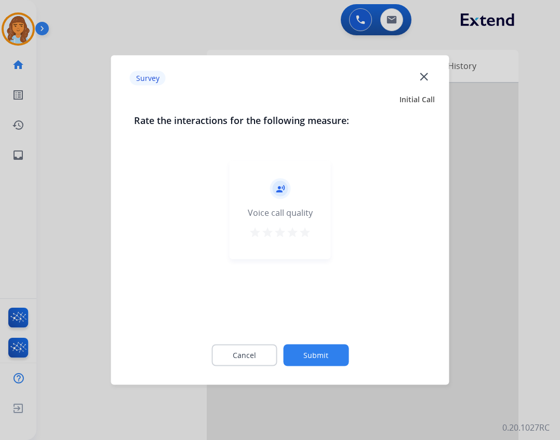
click at [312, 365] on button "Submit" at bounding box center [315, 356] width 65 height 22
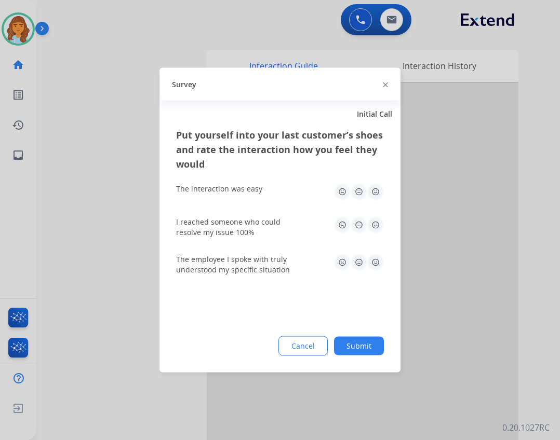
click at [367, 343] on button "Submit" at bounding box center [359, 346] width 50 height 19
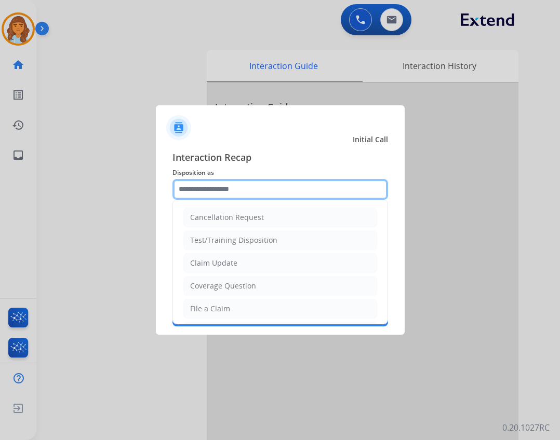
click at [342, 184] on input "text" at bounding box center [279, 189] width 215 height 21
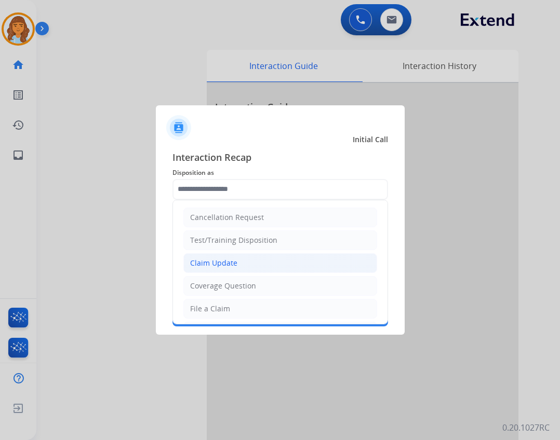
click at [304, 258] on li "Claim Update" at bounding box center [280, 263] width 194 height 20
type input "**********"
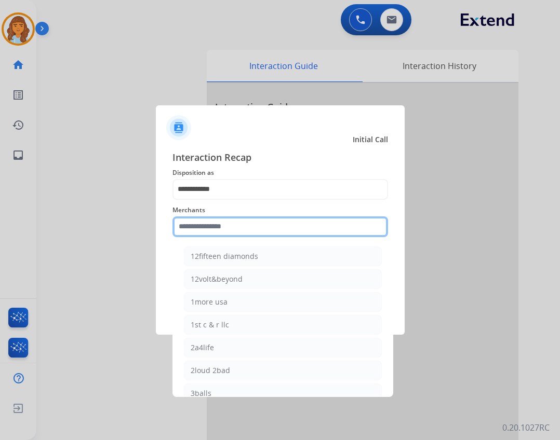
click at [290, 228] on input "text" at bounding box center [279, 227] width 215 height 21
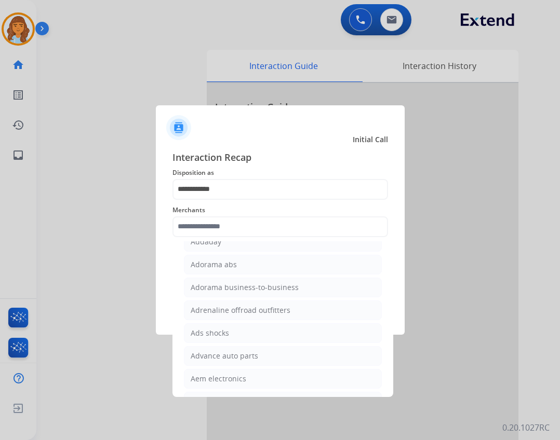
click at [308, 340] on li "Ads shocks" at bounding box center [283, 334] width 198 height 20
type input "**********"
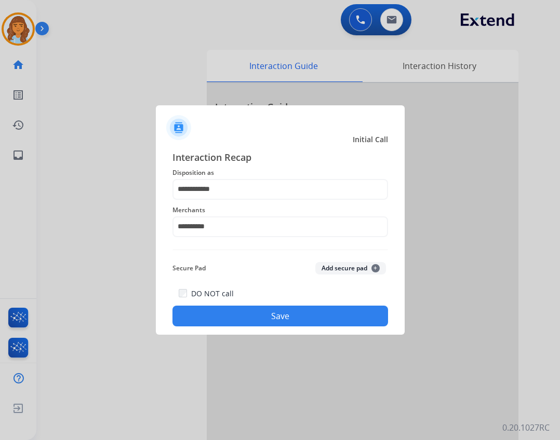
click at [302, 314] on button "Save" at bounding box center [279, 316] width 215 height 21
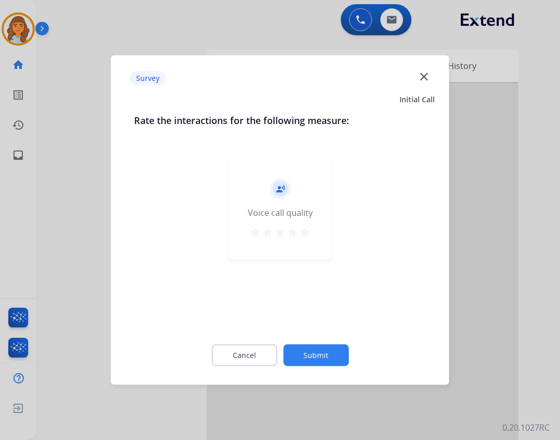
click at [324, 344] on div "Cancel Submit" at bounding box center [280, 355] width 292 height 47
click at [323, 350] on button "Submit" at bounding box center [315, 356] width 65 height 22
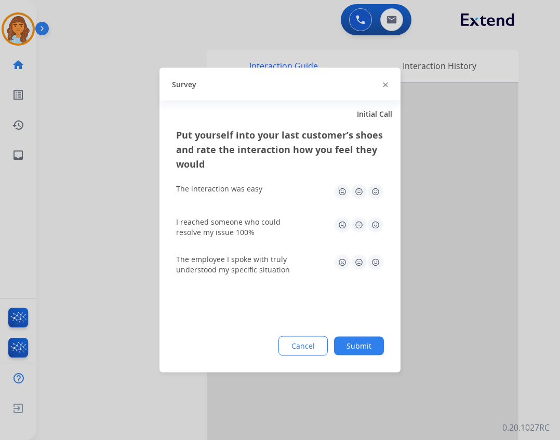
click at [354, 343] on button "Submit" at bounding box center [359, 346] width 50 height 19
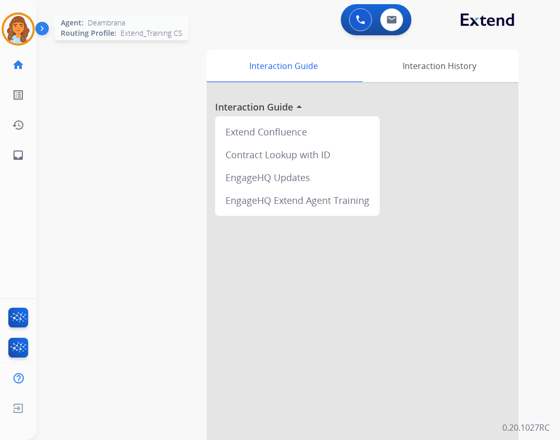
click at [28, 34] on img at bounding box center [18, 29] width 29 height 29
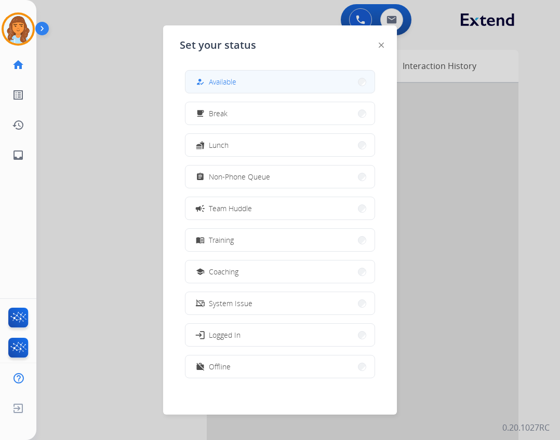
click at [203, 71] on button "how_to_reg Available" at bounding box center [279, 82] width 189 height 22
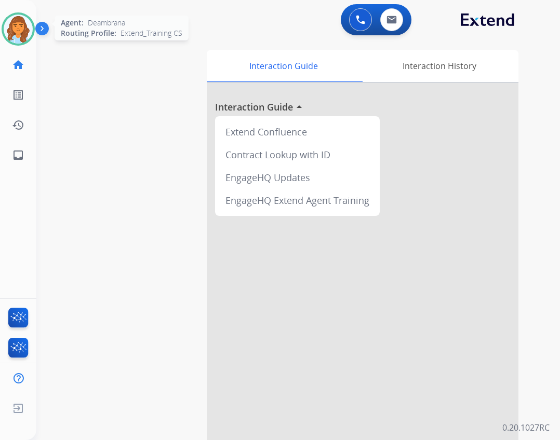
click at [31, 35] on img at bounding box center [18, 29] width 29 height 29
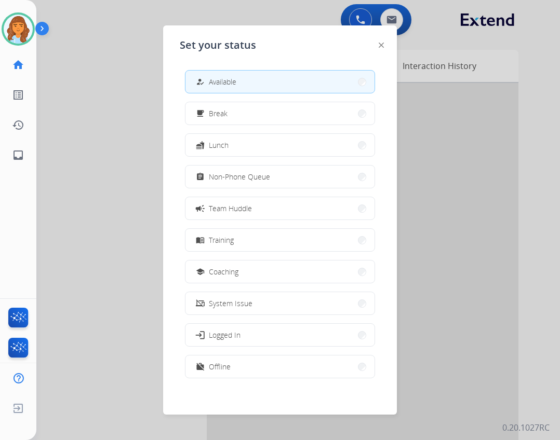
click at [247, 25] on div "Set your status how_to_reg Available free_breakfast Break fastfood Lunch assign…" at bounding box center [280, 219] width 234 height 389
click at [247, 15] on div at bounding box center [280, 220] width 560 height 440
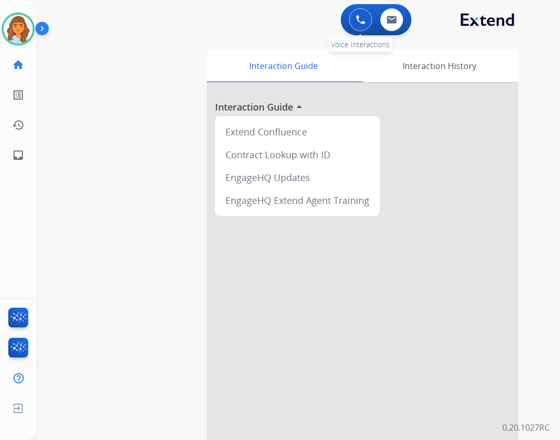
click at [359, 20] on img at bounding box center [360, 19] width 9 height 9
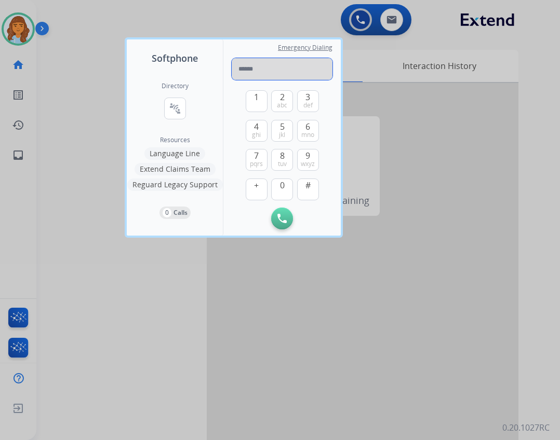
click at [265, 69] on input "tel" at bounding box center [282, 69] width 101 height 22
paste input "**********"
type input "**********"
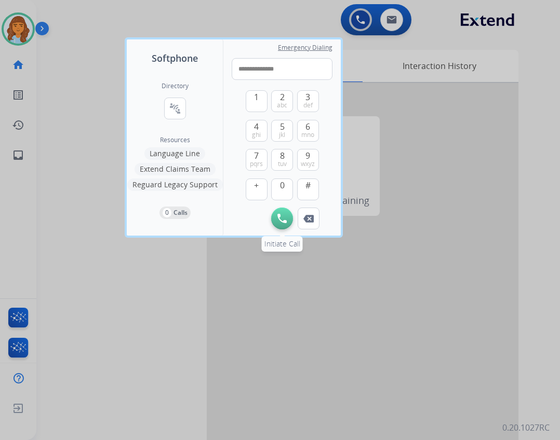
click at [277, 214] on button "Initiate Call" at bounding box center [282, 219] width 22 height 22
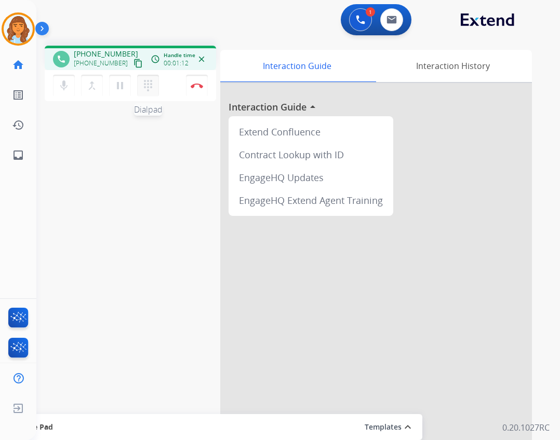
click at [149, 92] on button "dialpad Dialpad" at bounding box center [148, 86] width 22 height 22
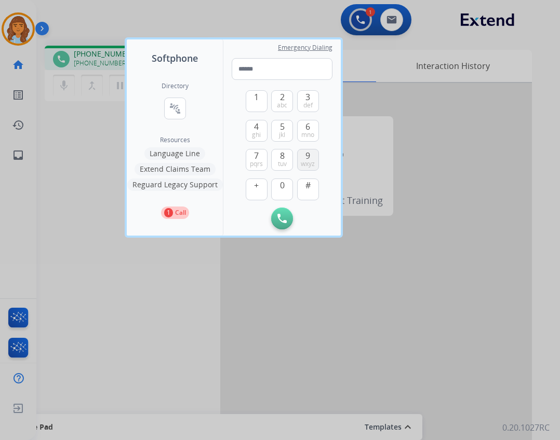
click at [301, 167] on span "wxyz" at bounding box center [308, 164] width 14 height 8
click at [262, 100] on button "1" at bounding box center [257, 101] width 22 height 22
type input "**"
click at [261, 99] on button "1" at bounding box center [257, 101] width 22 height 22
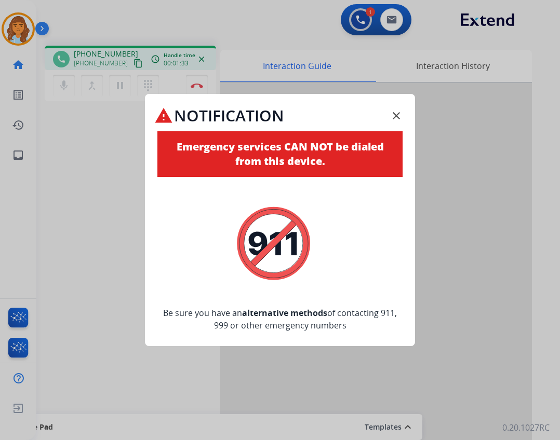
click at [396, 113] on mat-icon "close" at bounding box center [396, 116] width 12 height 12
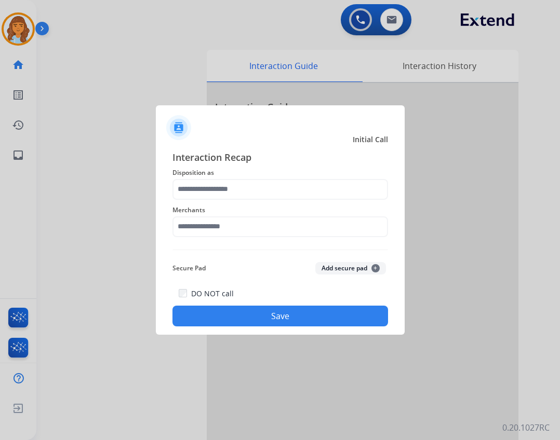
click at [248, 176] on span "Disposition as" at bounding box center [279, 173] width 215 height 12
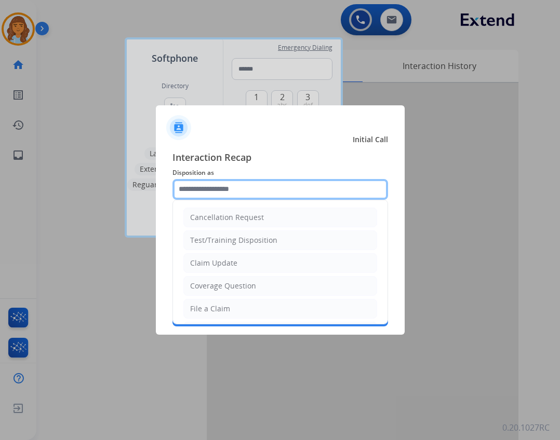
click at [248, 182] on input "text" at bounding box center [279, 189] width 215 height 21
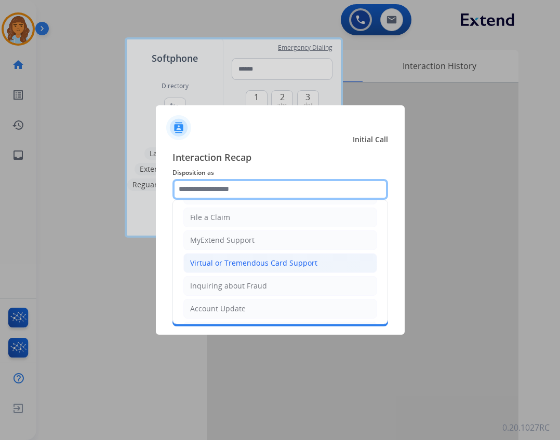
scroll to position [104, 0]
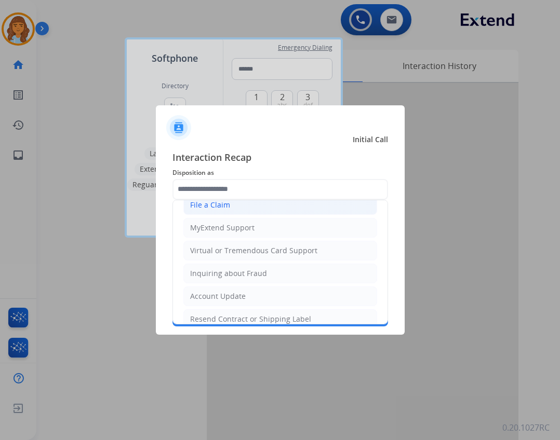
click at [222, 204] on div "File a Claim" at bounding box center [210, 205] width 40 height 10
type input "**********"
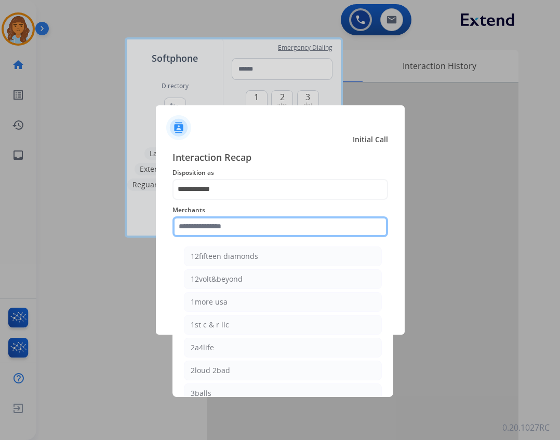
click at [225, 225] on input "text" at bounding box center [279, 227] width 215 height 21
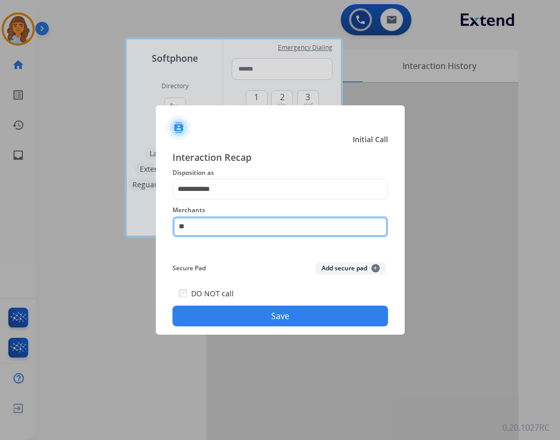
type input "*"
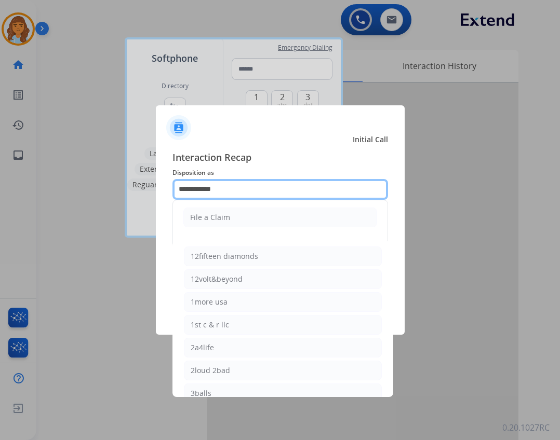
drag, startPoint x: 276, startPoint y: 199, endPoint x: 151, endPoint y: 199, distance: 125.7
click at [0, 199] on app-contact-recap-modal "**********" at bounding box center [0, 220] width 0 height 440
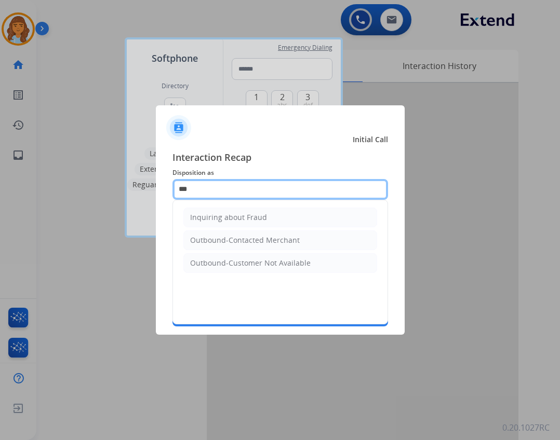
click at [312, 191] on input "***" at bounding box center [279, 189] width 215 height 21
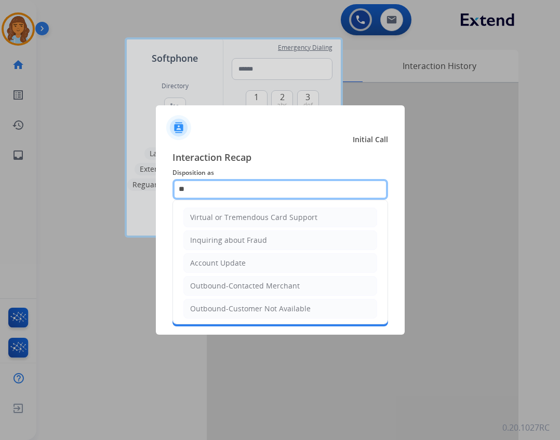
type input "*"
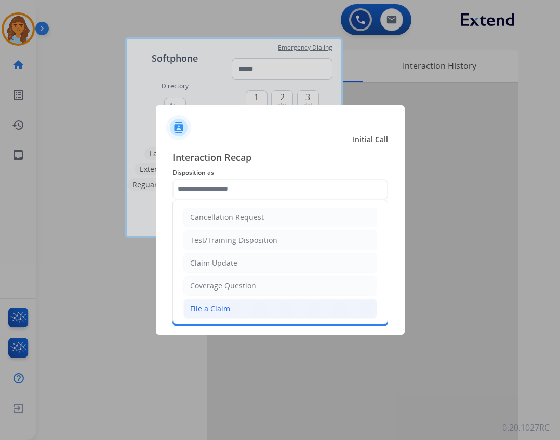
click at [184, 310] on li "File a Claim" at bounding box center [280, 309] width 194 height 20
type input "**********"
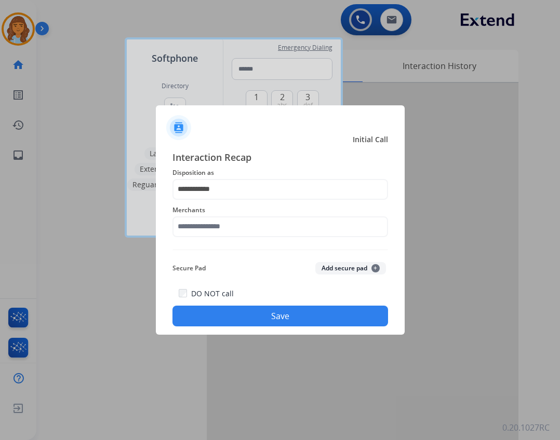
click at [229, 245] on div "**********" at bounding box center [279, 238] width 215 height 177
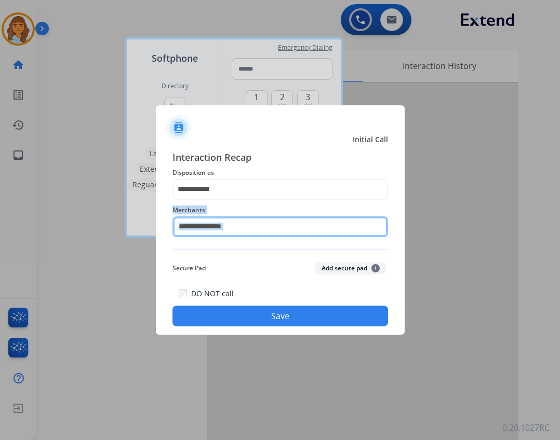
click at [223, 230] on input "text" at bounding box center [279, 227] width 215 height 21
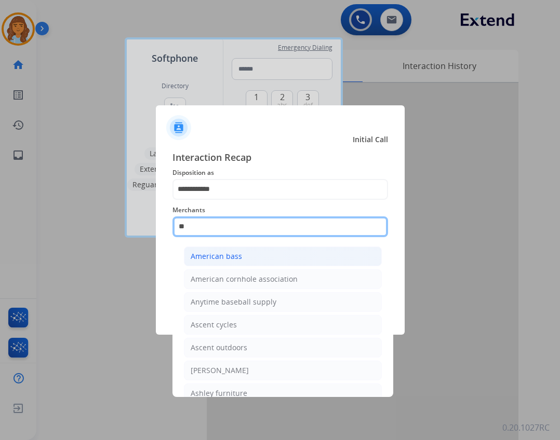
scroll to position [85, 0]
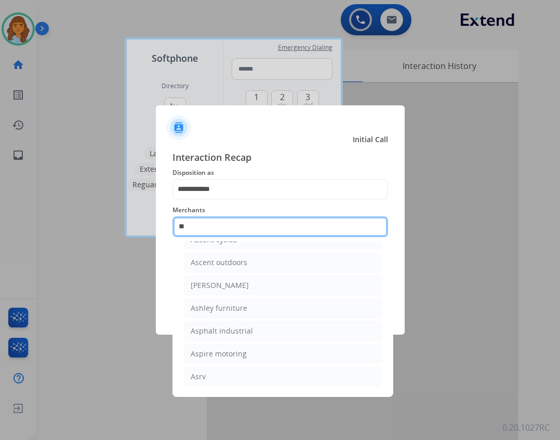
click at [215, 229] on input "**" at bounding box center [279, 227] width 215 height 21
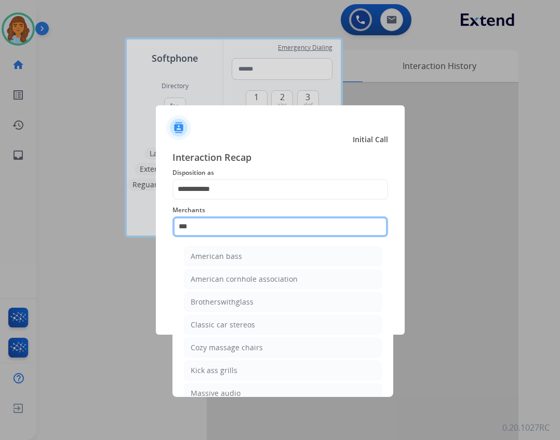
click at [271, 235] on input "***" at bounding box center [279, 227] width 215 height 21
type input "*"
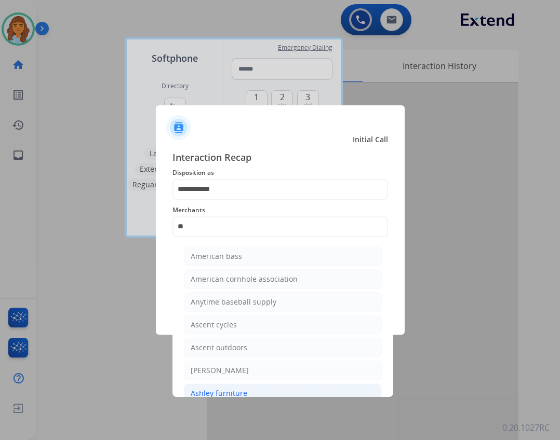
click at [253, 390] on li "Ashley furniture" at bounding box center [283, 394] width 198 height 20
type input "**********"
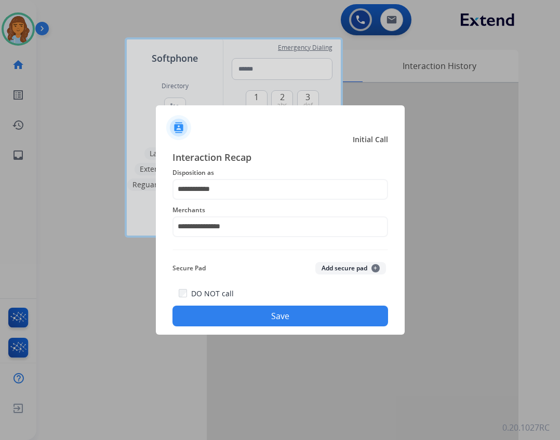
click at [313, 312] on button "Save" at bounding box center [279, 316] width 215 height 21
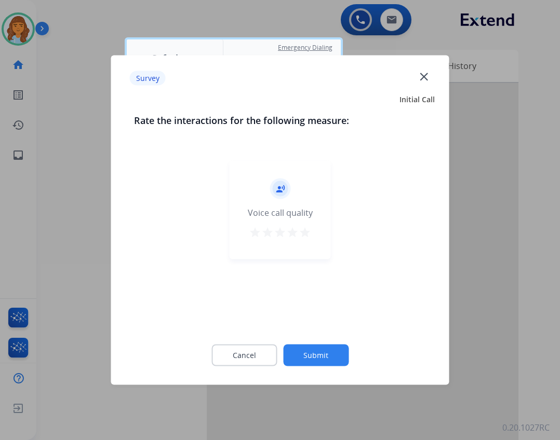
click at [310, 363] on button "Submit" at bounding box center [315, 356] width 65 height 22
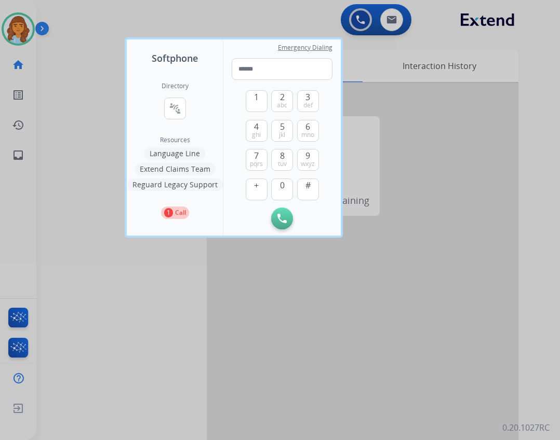
click at [83, 83] on div at bounding box center [280, 220] width 560 height 440
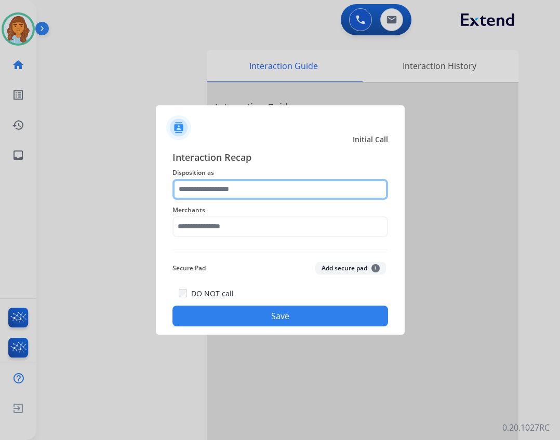
click at [361, 179] on input "text" at bounding box center [279, 189] width 215 height 21
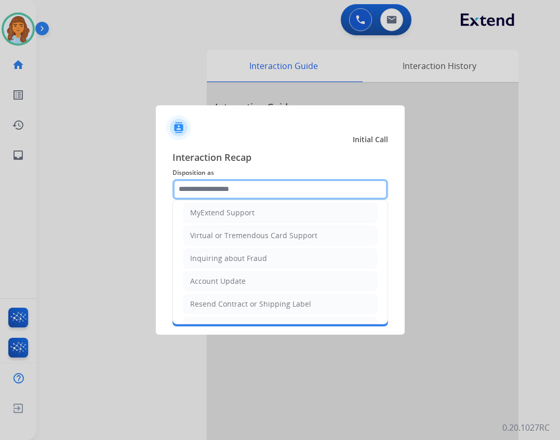
scroll to position [156, 0]
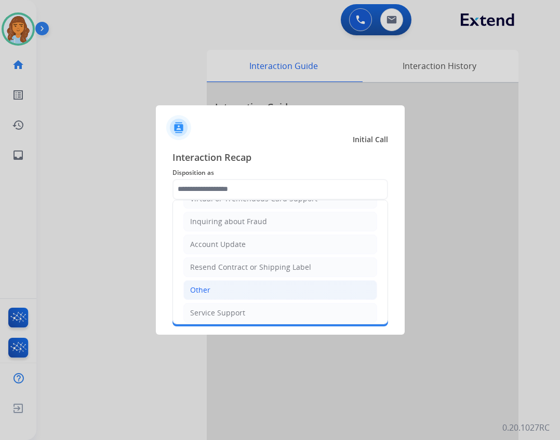
click at [265, 293] on li "Other" at bounding box center [280, 290] width 194 height 20
type input "*****"
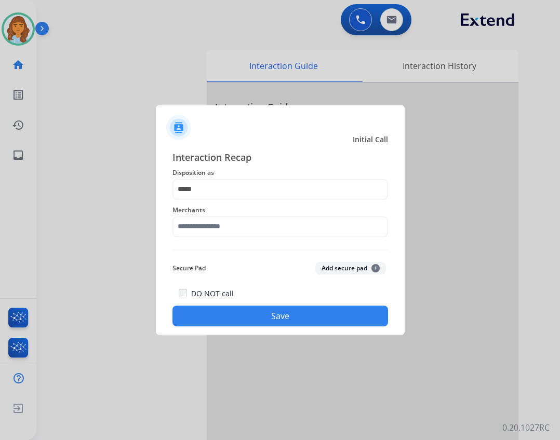
drag, startPoint x: 224, startPoint y: 170, endPoint x: 221, endPoint y: 178, distance: 8.9
click at [221, 178] on span "Disposition as" at bounding box center [279, 173] width 215 height 12
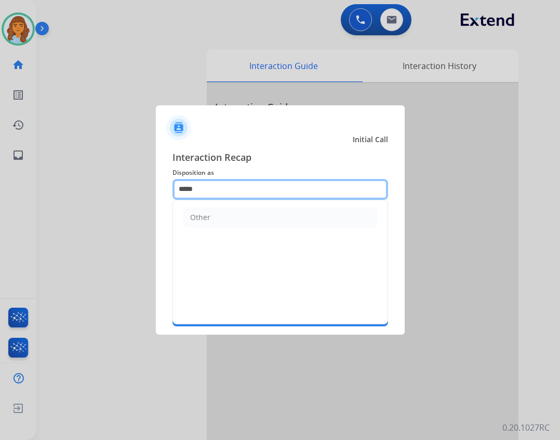
drag, startPoint x: 220, startPoint y: 183, endPoint x: 165, endPoint y: 182, distance: 55.1
click at [165, 182] on div "Interaction Recap Disposition as ***** Other Merchants Secure Pad Add secure pa…" at bounding box center [280, 239] width 249 height 194
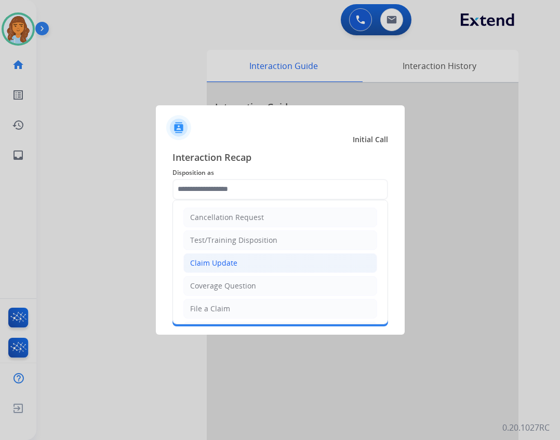
click at [265, 259] on li "Claim Update" at bounding box center [280, 263] width 194 height 20
type input "**********"
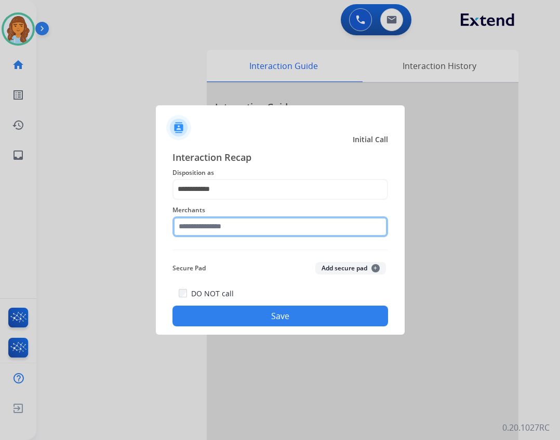
click at [235, 224] on input "text" at bounding box center [279, 227] width 215 height 21
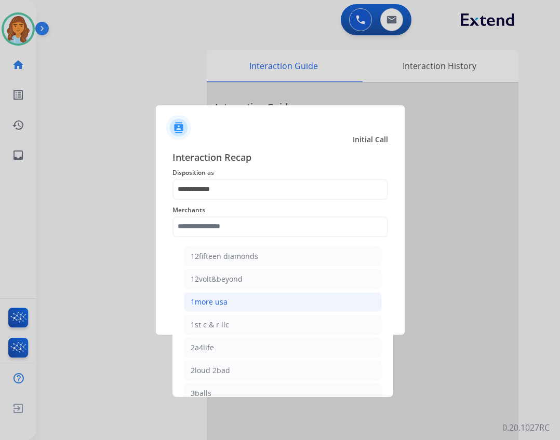
click at [250, 307] on li "1more usa" at bounding box center [283, 302] width 198 height 20
type input "*********"
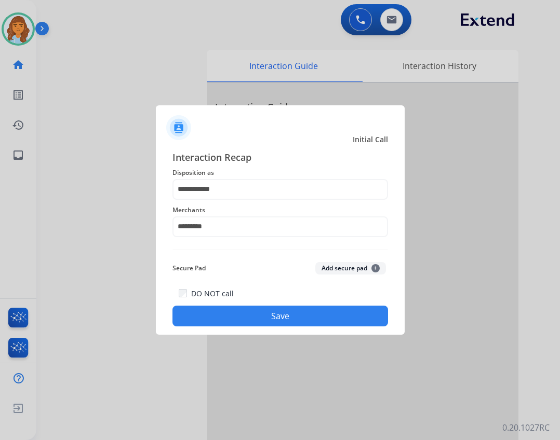
click at [250, 315] on button "Save" at bounding box center [279, 316] width 215 height 21
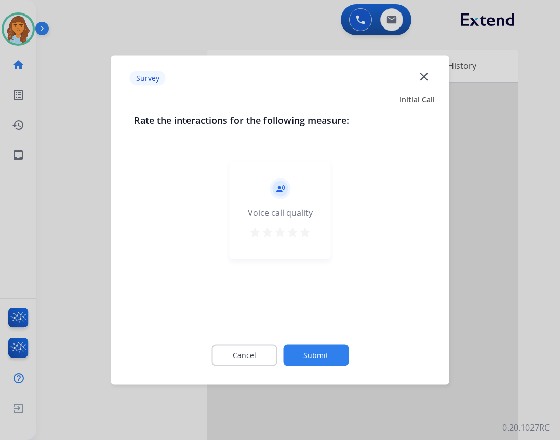
click at [303, 350] on button "Submit" at bounding box center [315, 356] width 65 height 22
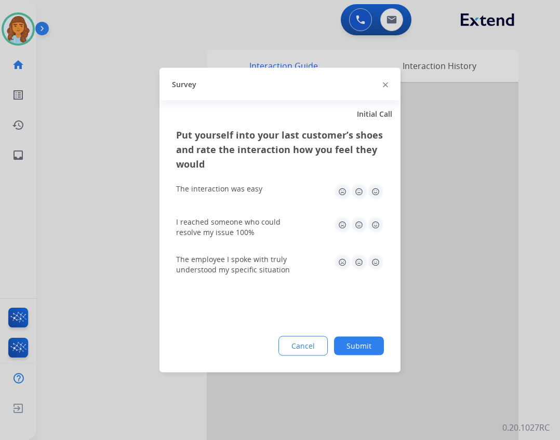
click at [357, 341] on button "Submit" at bounding box center [359, 346] width 50 height 19
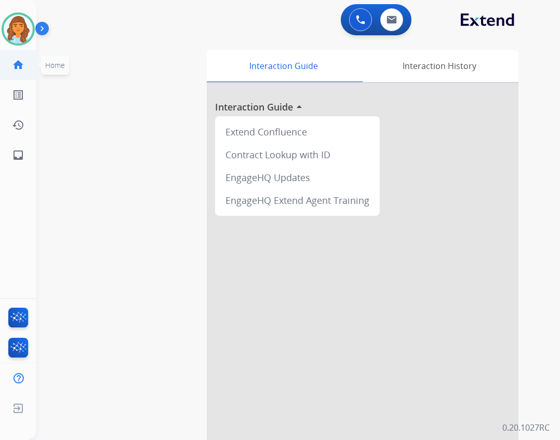
click at [23, 63] on mat-icon "home" at bounding box center [18, 65] width 12 height 12
click at [17, 59] on mat-icon "home" at bounding box center [18, 65] width 12 height 12
click at [15, 38] on img at bounding box center [18, 29] width 29 height 29
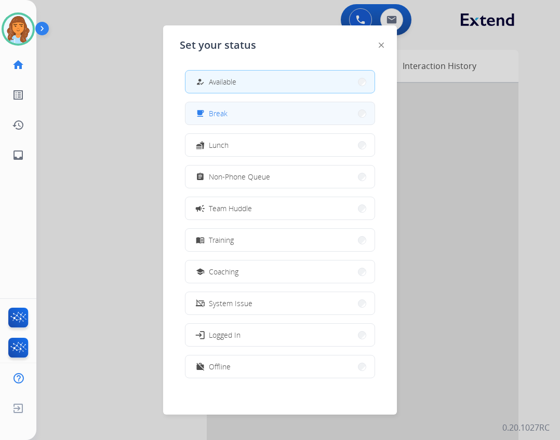
click at [234, 118] on button "free_breakfast Break" at bounding box center [279, 113] width 189 height 22
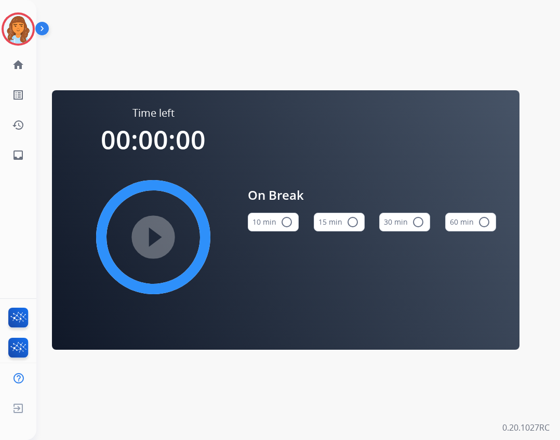
click at [287, 226] on mat-icon "radio_button_unchecked" at bounding box center [286, 222] width 12 height 12
click at [159, 244] on mat-icon "play_circle_filled" at bounding box center [153, 237] width 12 height 12
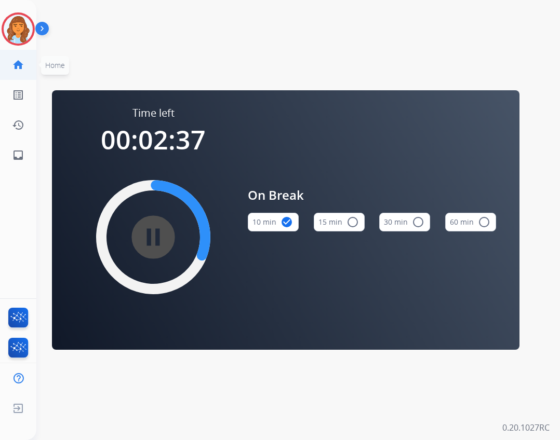
click at [9, 57] on link "home Home" at bounding box center [18, 64] width 29 height 29
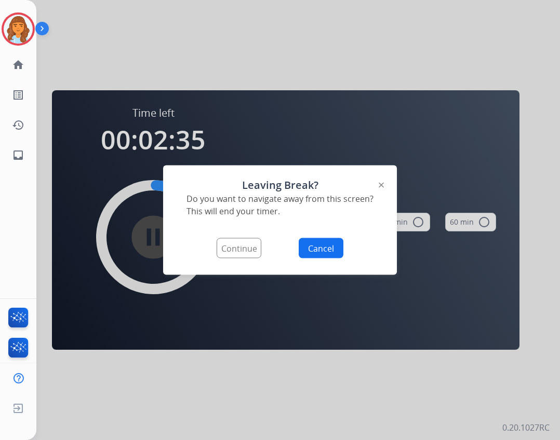
click at [377, 189] on div "Leaving Break? Do you want to navigate away from this screen? This will end you…" at bounding box center [280, 221] width 234 height 110
click at [381, 185] on img at bounding box center [381, 185] width 5 height 5
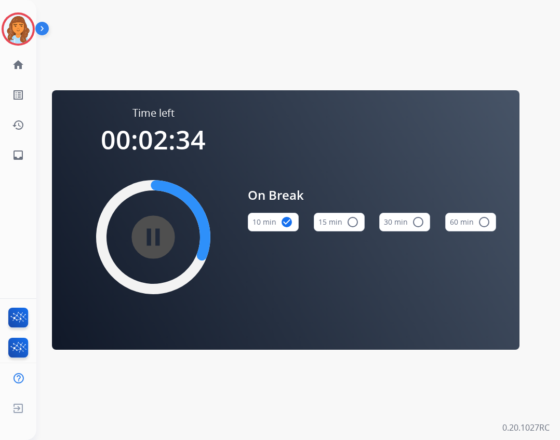
click at [159, 231] on mat-icon "pause_circle_filled" at bounding box center [153, 237] width 12 height 12
click at [287, 222] on mat-icon "check_circle" at bounding box center [286, 222] width 12 height 12
click at [32, 31] on img at bounding box center [18, 29] width 29 height 29
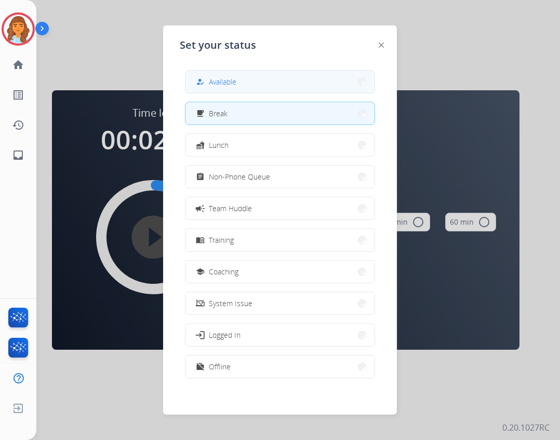
click at [229, 77] on span "Available" at bounding box center [223, 81] width 28 height 11
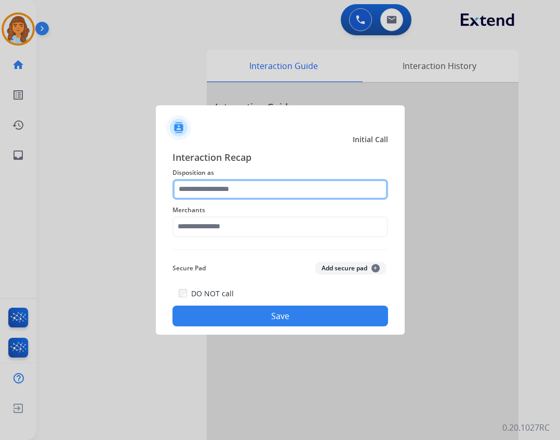
click at [237, 194] on input "text" at bounding box center [279, 189] width 215 height 21
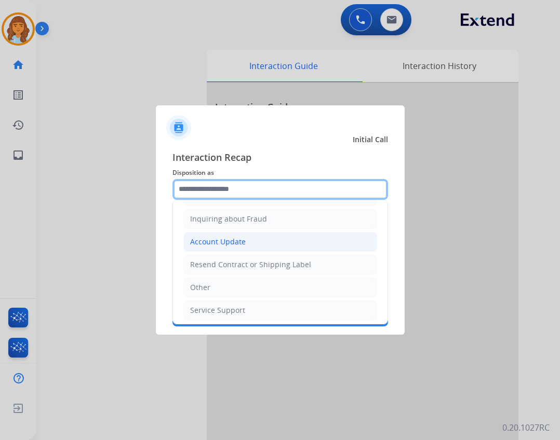
scroll to position [162, 0]
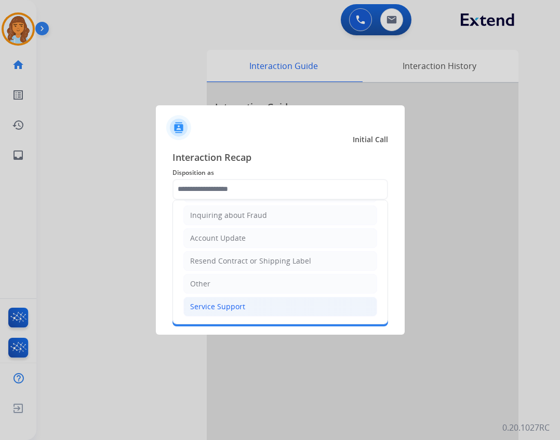
click at [224, 313] on li "Service Support" at bounding box center [280, 307] width 194 height 20
type input "**********"
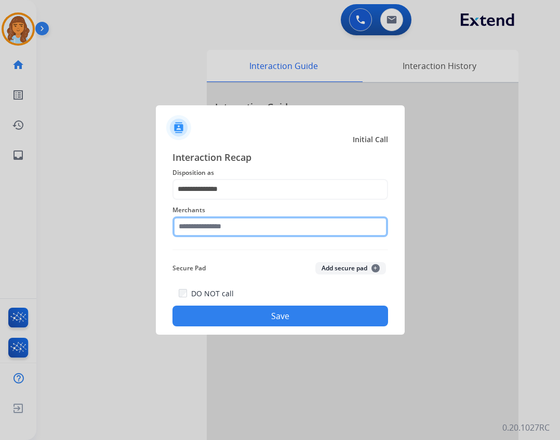
click at [242, 232] on input "text" at bounding box center [279, 227] width 215 height 21
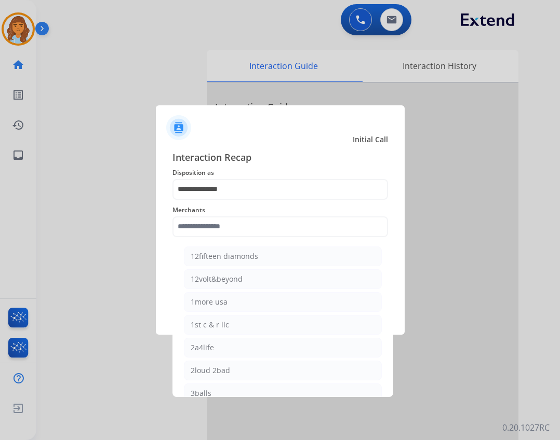
click at [228, 285] on li "12volt&beyond" at bounding box center [283, 279] width 198 height 20
type input "**********"
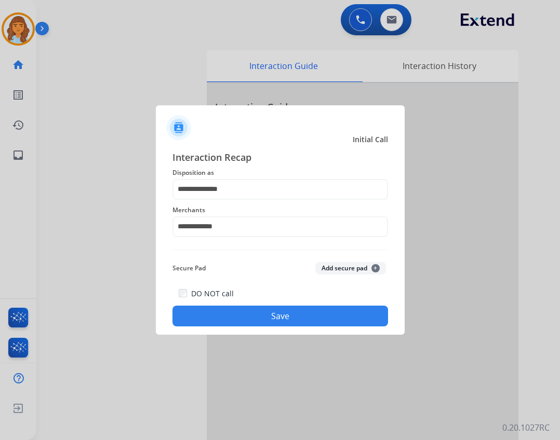
click at [247, 314] on button "Save" at bounding box center [279, 316] width 215 height 21
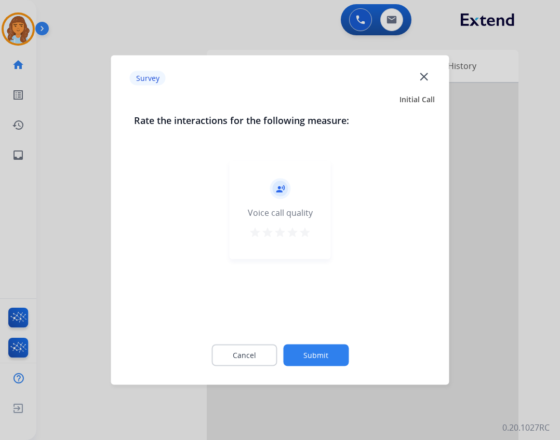
click at [309, 357] on button "Submit" at bounding box center [315, 356] width 65 height 22
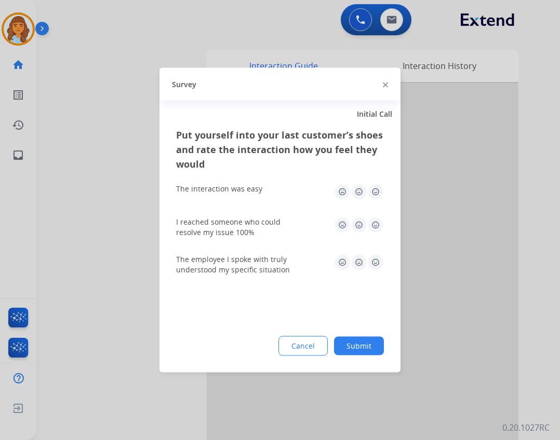
click at [354, 341] on button "Submit" at bounding box center [359, 346] width 50 height 19
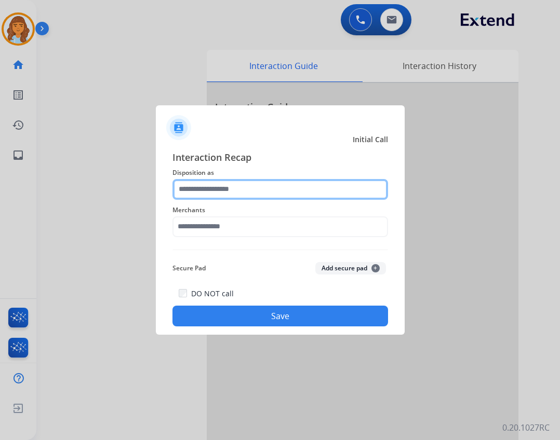
click at [275, 198] on input "text" at bounding box center [279, 189] width 215 height 21
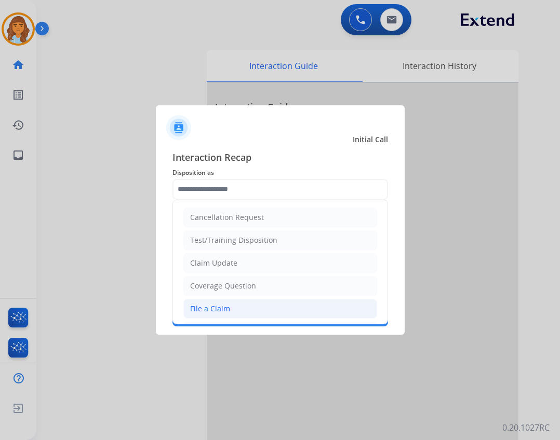
click at [265, 317] on li "File a Claim" at bounding box center [280, 309] width 194 height 20
type input "**********"
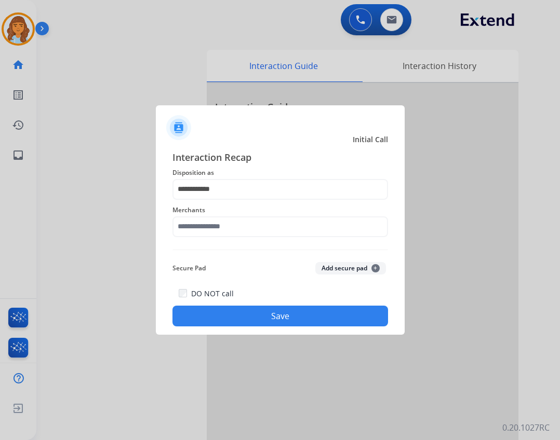
drag, startPoint x: 245, startPoint y: 213, endPoint x: 246, endPoint y: 218, distance: 5.3
click at [246, 218] on div "Merchants" at bounding box center [279, 221] width 215 height 42
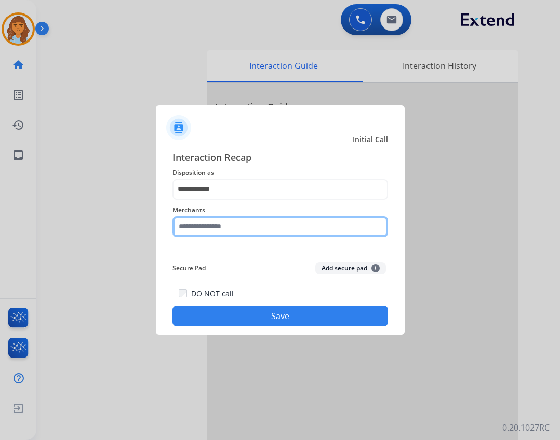
click at [246, 219] on input "text" at bounding box center [279, 227] width 215 height 21
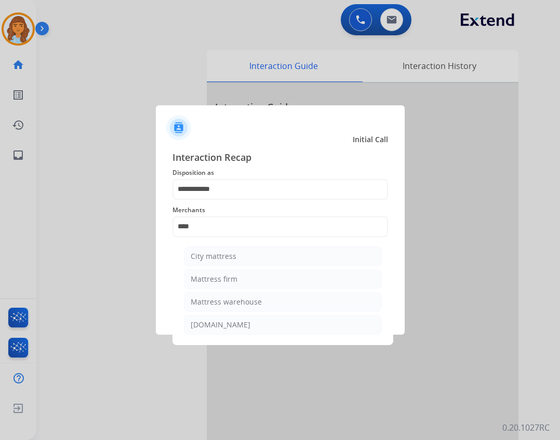
click at [247, 288] on li "Mattress firm" at bounding box center [283, 279] width 198 height 20
type input "**********"
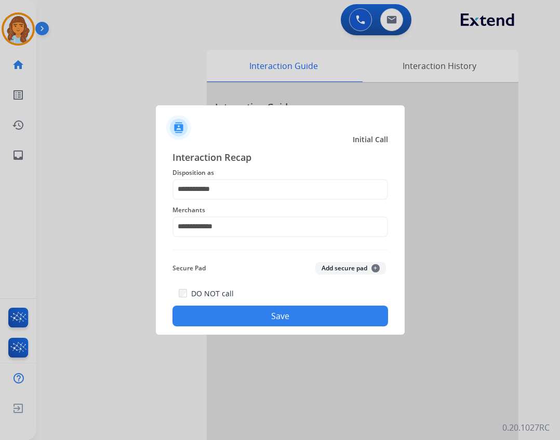
click at [282, 333] on div "**********" at bounding box center [280, 239] width 249 height 194
click at [278, 314] on button "Save" at bounding box center [279, 316] width 215 height 21
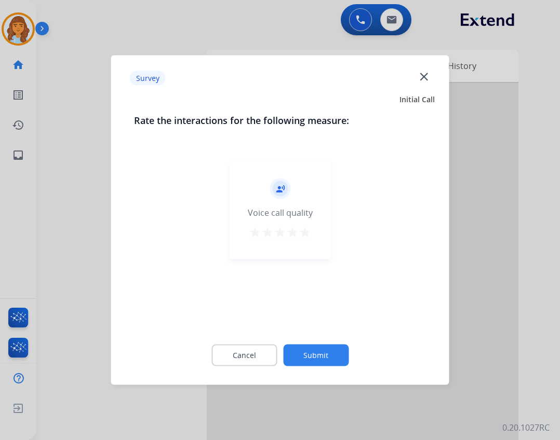
click at [290, 356] on button "Submit" at bounding box center [315, 356] width 65 height 22
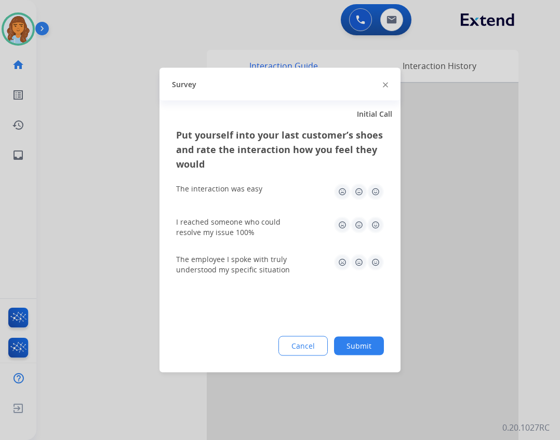
click at [352, 347] on button "Submit" at bounding box center [359, 346] width 50 height 19
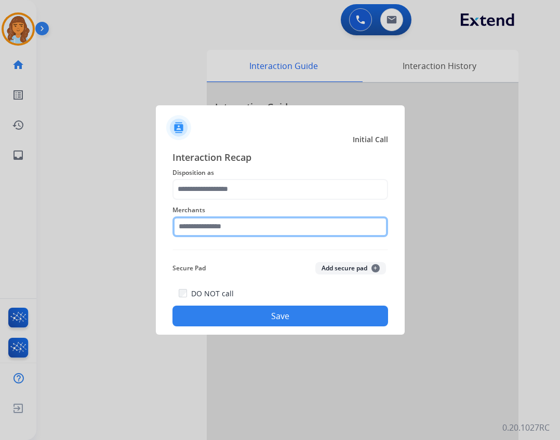
click at [273, 231] on input "text" at bounding box center [279, 227] width 215 height 21
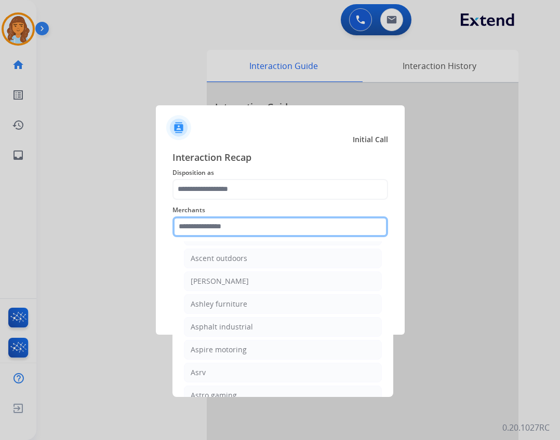
scroll to position [1662, 0]
click at [232, 227] on input "text" at bounding box center [279, 227] width 215 height 21
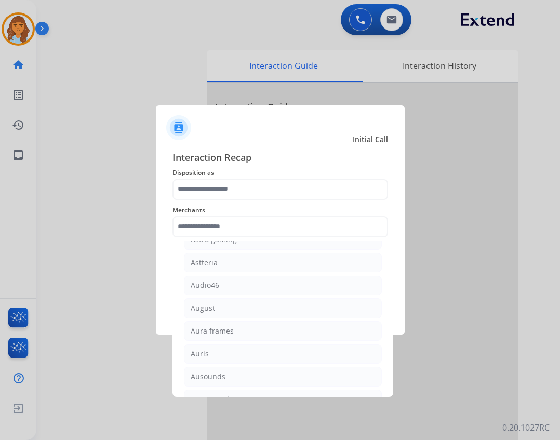
click at [244, 178] on span "Disposition as" at bounding box center [279, 173] width 215 height 12
click at [243, 178] on span "Disposition as" at bounding box center [279, 173] width 215 height 12
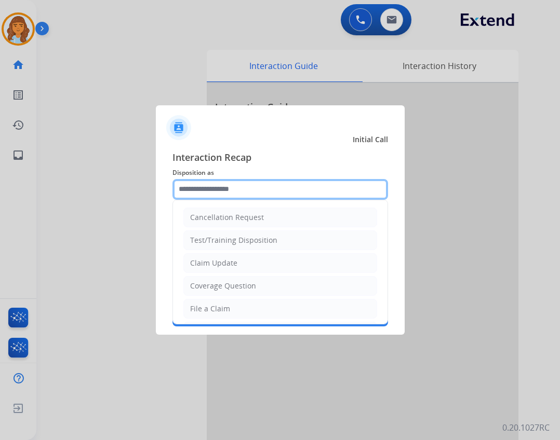
click at [243, 187] on input "text" at bounding box center [279, 189] width 215 height 21
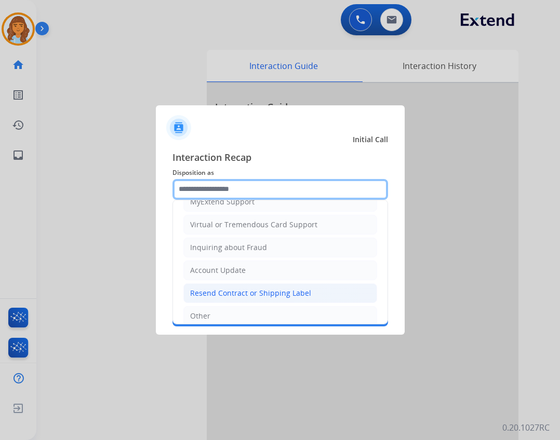
scroll to position [156, 0]
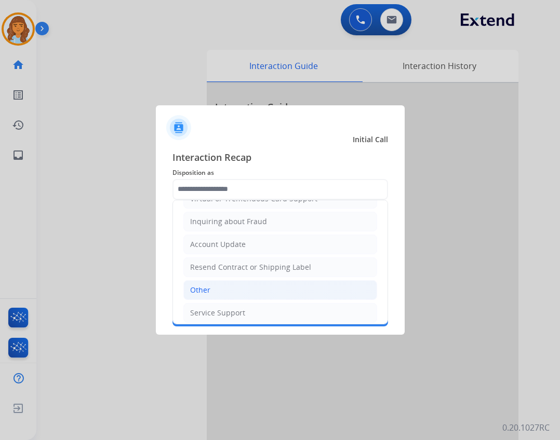
click at [248, 286] on li "Other" at bounding box center [280, 290] width 194 height 20
type input "*****"
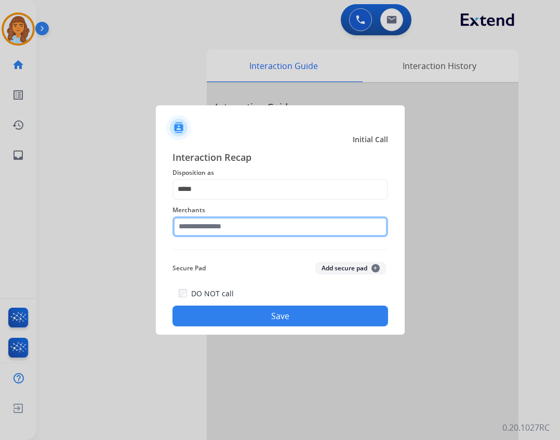
click at [214, 221] on input "text" at bounding box center [279, 227] width 215 height 21
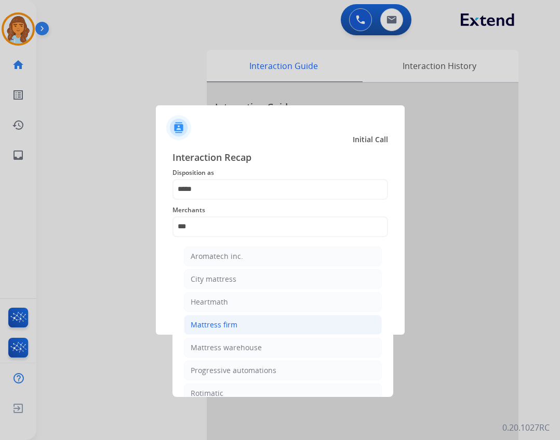
click at [236, 325] on div "Mattress firm" at bounding box center [214, 325] width 47 height 10
type input "**********"
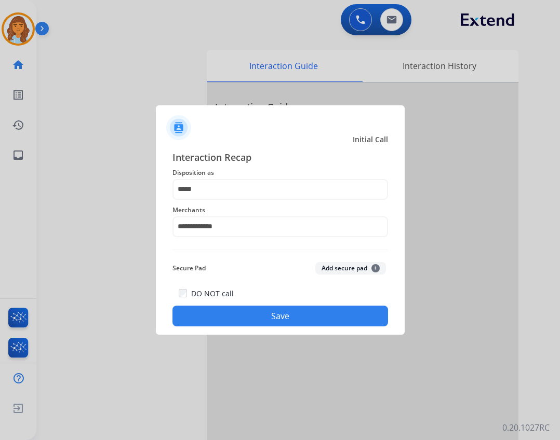
click at [237, 321] on button "Save" at bounding box center [279, 316] width 215 height 21
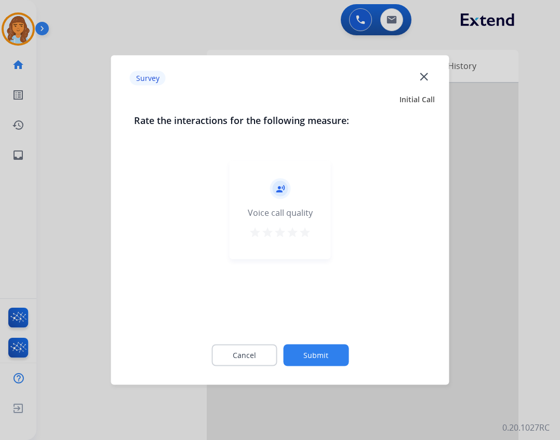
click at [301, 348] on button "Submit" at bounding box center [315, 356] width 65 height 22
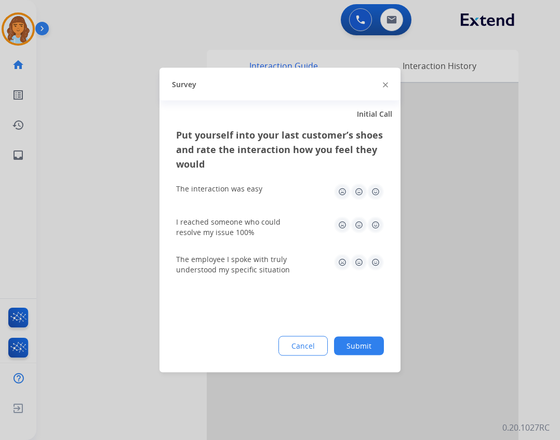
click at [354, 345] on button "Submit" at bounding box center [359, 346] width 50 height 19
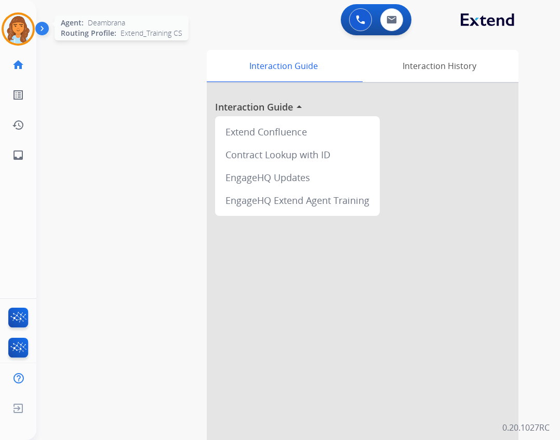
click at [4, 23] on div at bounding box center [18, 28] width 33 height 33
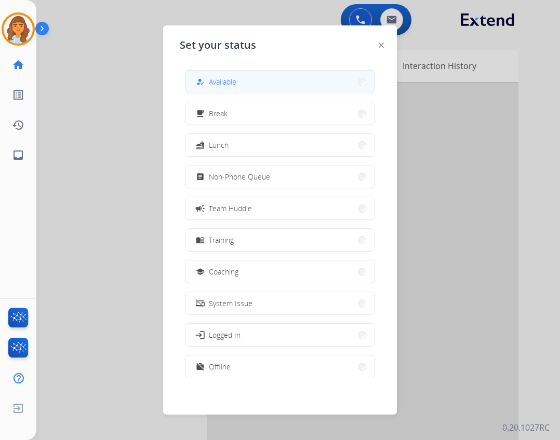
click at [205, 71] on button "how_to_reg Available" at bounding box center [279, 82] width 189 height 22
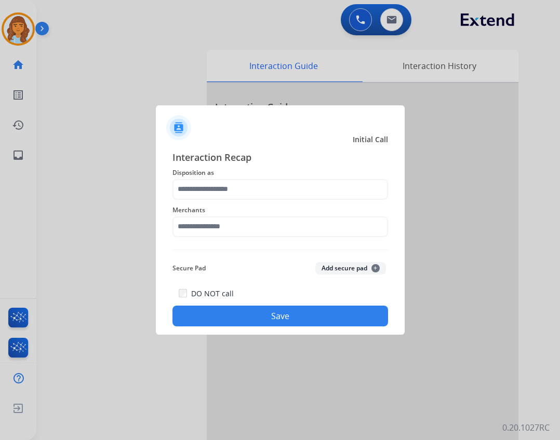
click at [259, 201] on div "Merchants" at bounding box center [279, 221] width 215 height 42
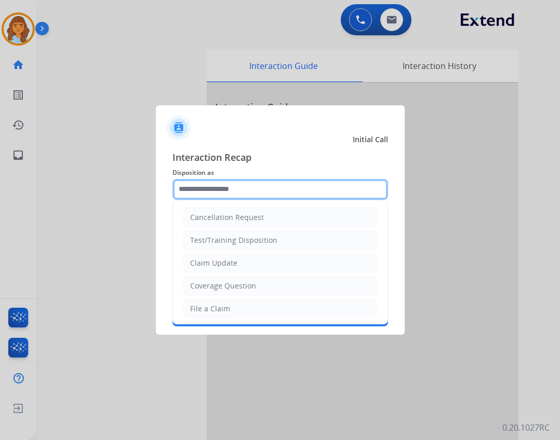
click at [251, 187] on input "text" at bounding box center [279, 189] width 215 height 21
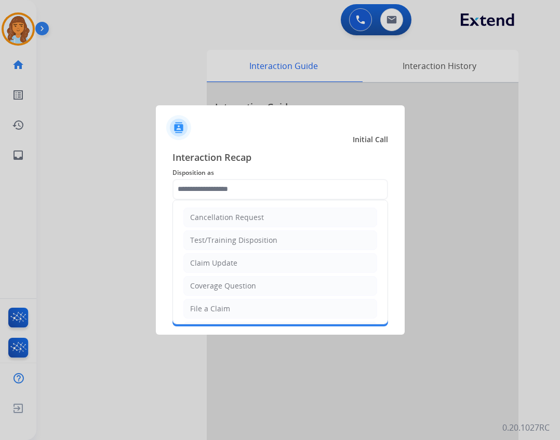
click at [244, 305] on li "File a Claim" at bounding box center [280, 309] width 194 height 20
type input "**********"
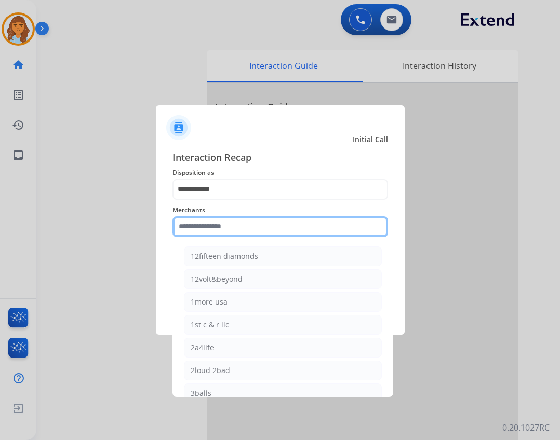
click at [237, 225] on input "text" at bounding box center [279, 227] width 215 height 21
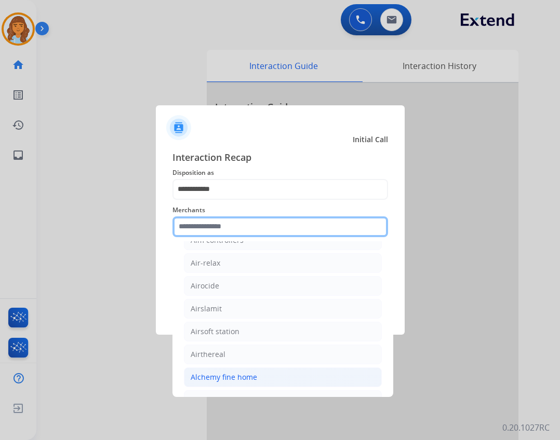
scroll to position [519, 0]
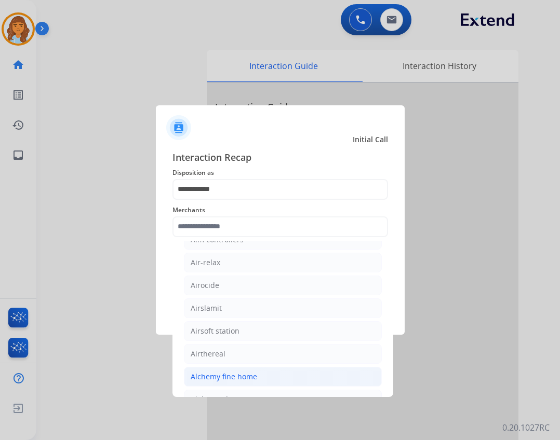
click at [221, 369] on li "Alchemy fine home" at bounding box center [283, 377] width 198 height 20
type input "**********"
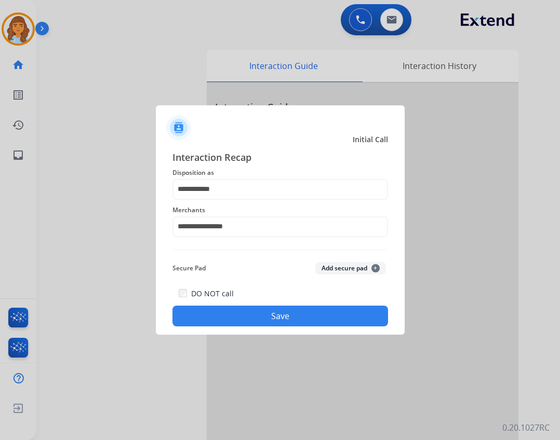
click at [262, 324] on button "Save" at bounding box center [279, 316] width 215 height 21
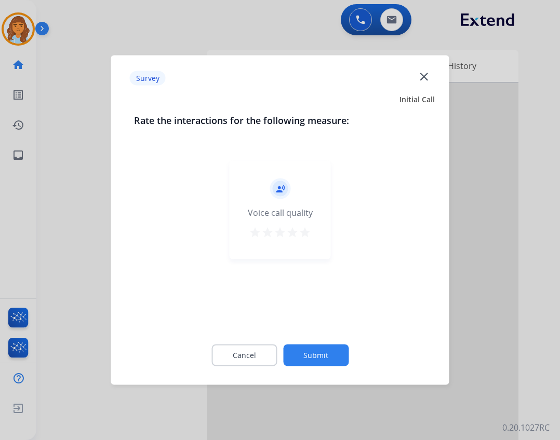
click at [335, 359] on button "Submit" at bounding box center [315, 356] width 65 height 22
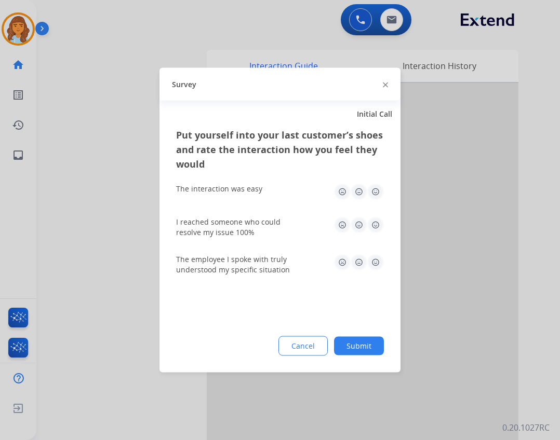
click at [343, 342] on button "Submit" at bounding box center [359, 346] width 50 height 19
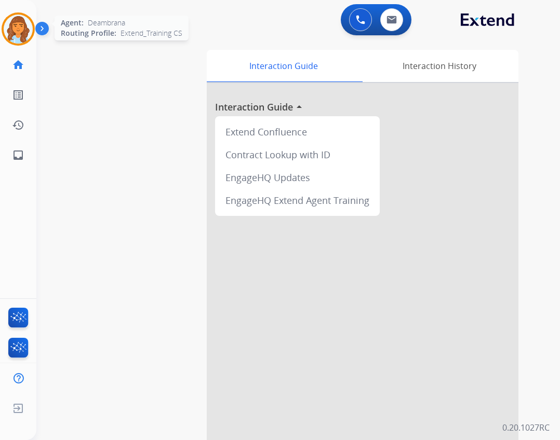
click at [33, 38] on div "Agent: Deambrana Routing Profile: Extend_Training CS" at bounding box center [18, 28] width 33 height 33
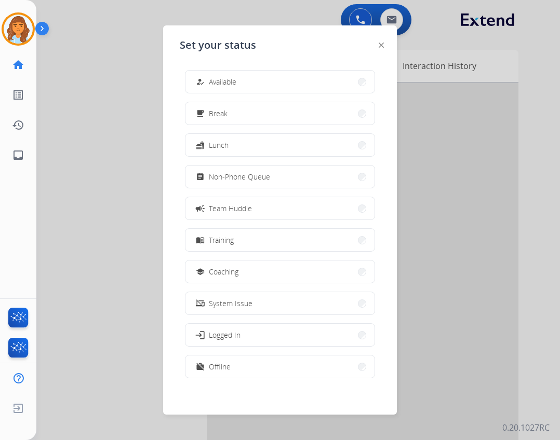
click at [267, 68] on div "how_to_reg Available free_breakfast Break fastfood Lunch assignment Non-Phone Q…" at bounding box center [280, 225] width 200 height 327
click at [266, 75] on button "how_to_reg Available" at bounding box center [279, 82] width 189 height 22
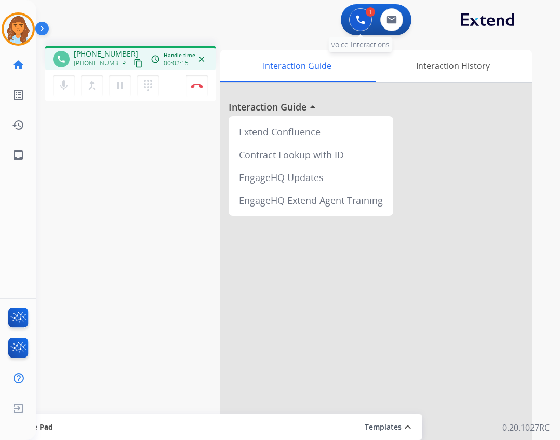
click at [360, 20] on img at bounding box center [360, 19] width 9 height 9
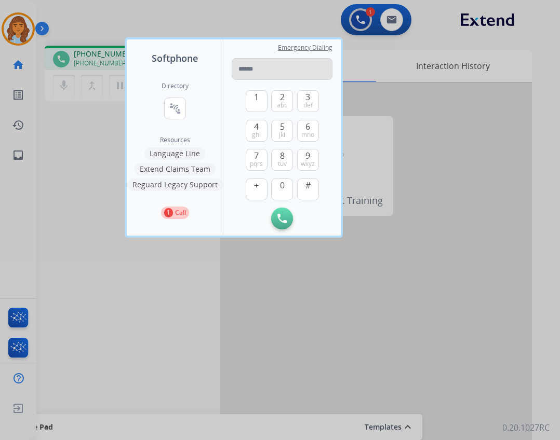
click at [269, 74] on input "tel" at bounding box center [282, 69] width 101 height 22
type input "**********"
click at [282, 211] on button "Initiate Call" at bounding box center [282, 219] width 22 height 22
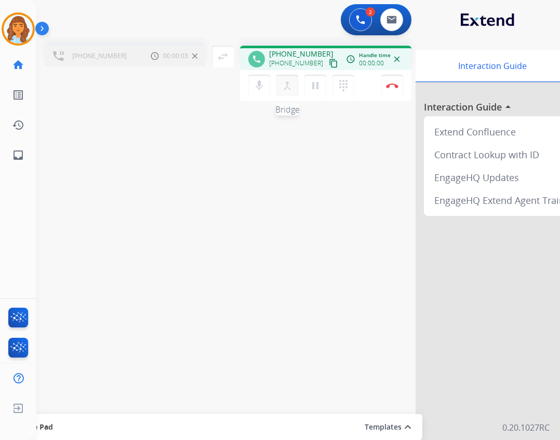
click at [287, 86] on mat-icon "merge_type" at bounding box center [287, 85] width 12 height 12
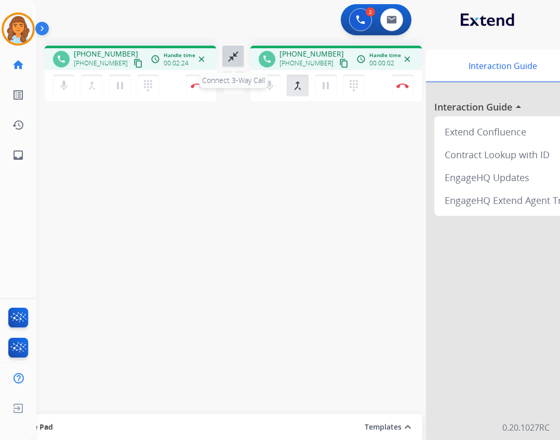
click at [233, 60] on mat-icon "close_fullscreen" at bounding box center [233, 56] width 12 height 12
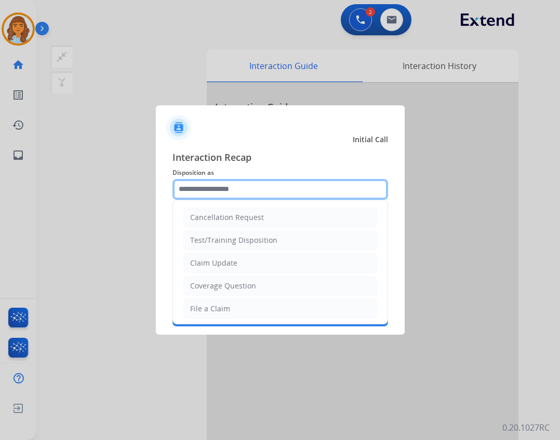
click at [250, 197] on input "text" at bounding box center [279, 189] width 215 height 21
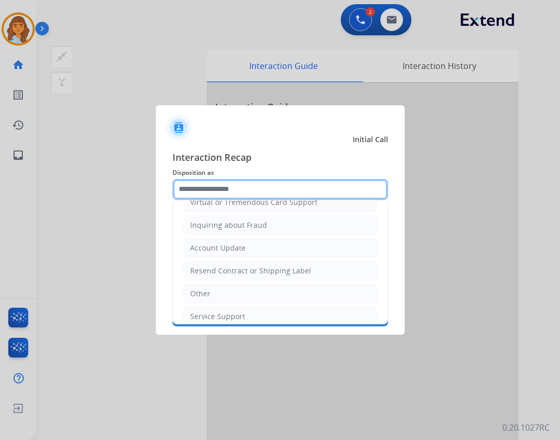
scroll to position [162, 0]
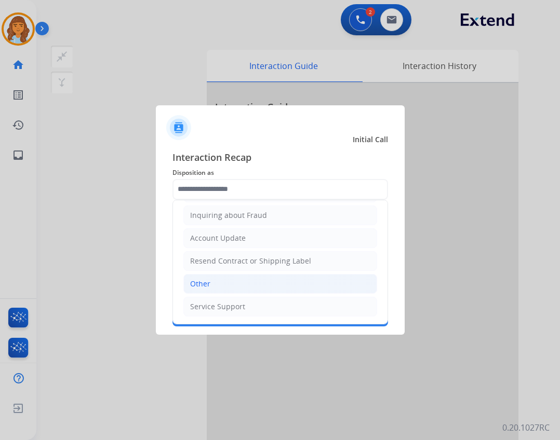
click at [267, 285] on li "Other" at bounding box center [280, 284] width 194 height 20
type input "*****"
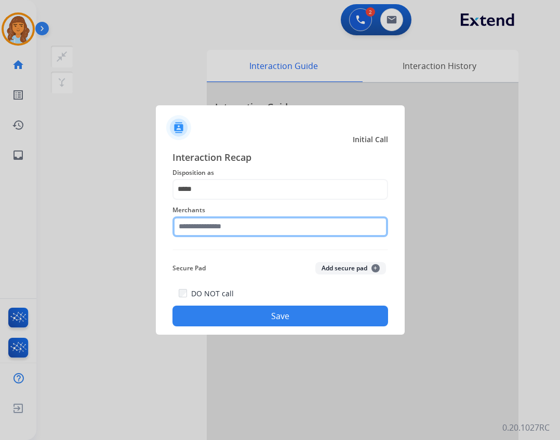
click at [250, 232] on input "text" at bounding box center [279, 227] width 215 height 21
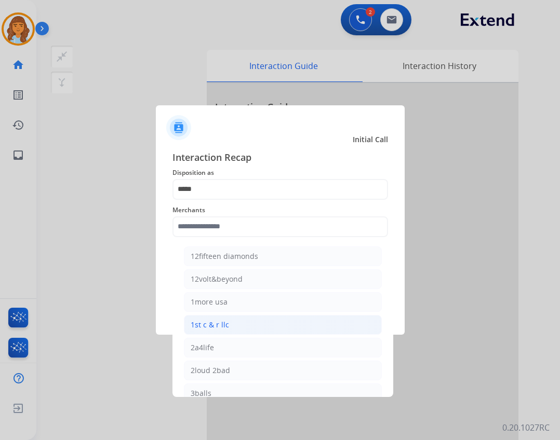
click at [268, 331] on li "1st c & r llc" at bounding box center [283, 325] width 198 height 20
type input "**********"
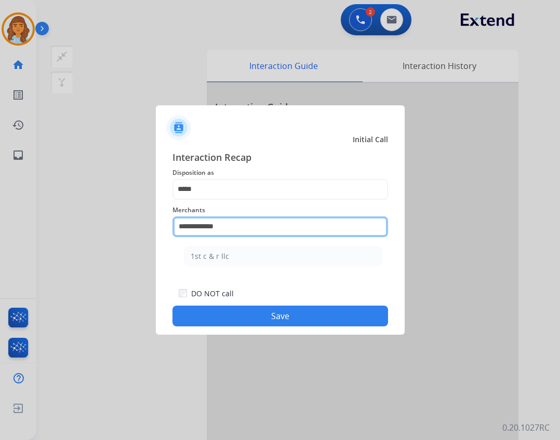
drag, startPoint x: 272, startPoint y: 228, endPoint x: 170, endPoint y: 178, distance: 113.3
click at [156, 207] on div "**********" at bounding box center [280, 239] width 249 height 194
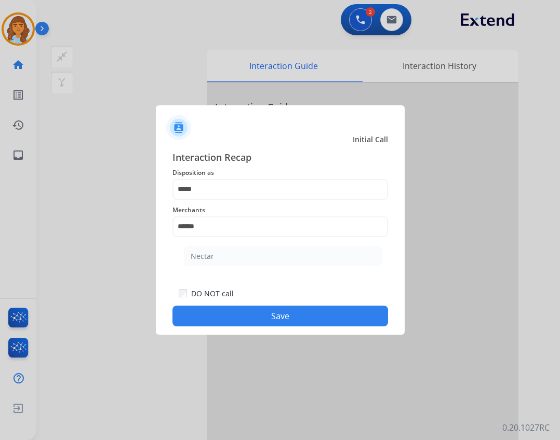
click at [258, 269] on ul "Nectar" at bounding box center [283, 258] width 204 height 35
click at [258, 264] on li "Nectar" at bounding box center [283, 257] width 198 height 20
type input "******"
click at [304, 328] on div "Interaction Recap Disposition as ***** Merchants ****** Secure Pad Add secure p…" at bounding box center [280, 239] width 249 height 194
click at [309, 313] on button "Save" at bounding box center [279, 316] width 215 height 21
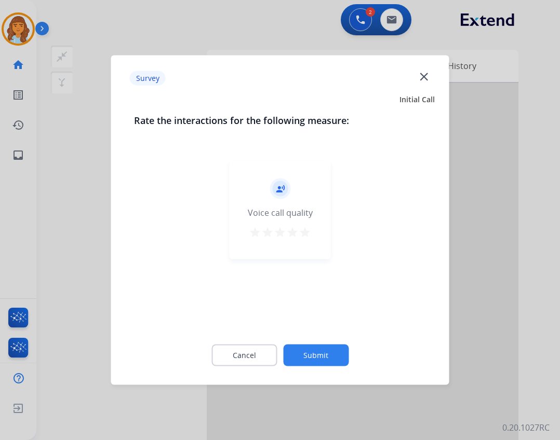
click at [329, 353] on button "Submit" at bounding box center [315, 356] width 65 height 22
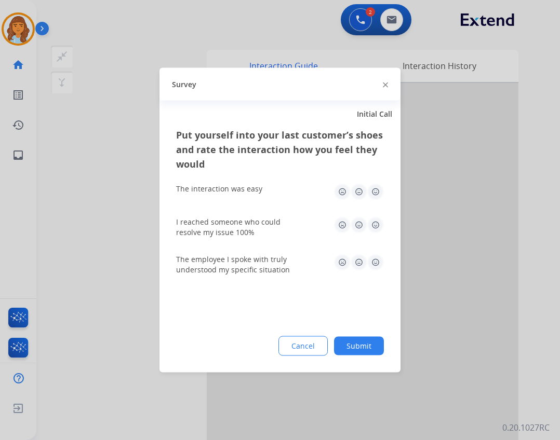
click at [366, 346] on button "Submit" at bounding box center [359, 346] width 50 height 19
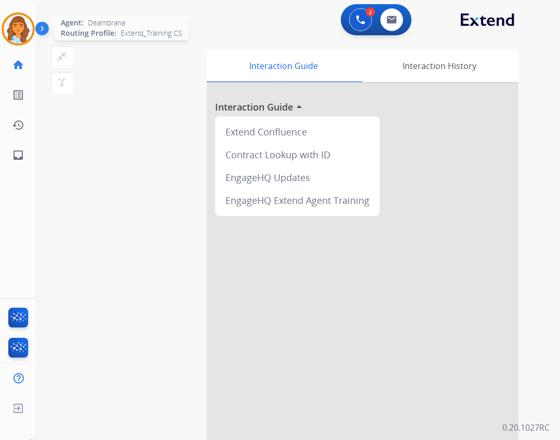
click at [33, 33] on div at bounding box center [18, 28] width 33 height 33
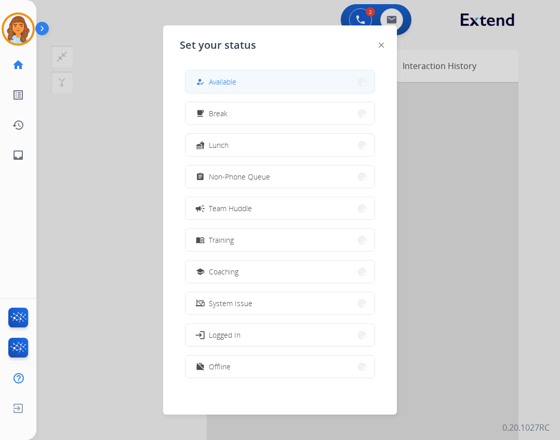
click at [238, 80] on button "how_to_reg Available" at bounding box center [279, 82] width 189 height 22
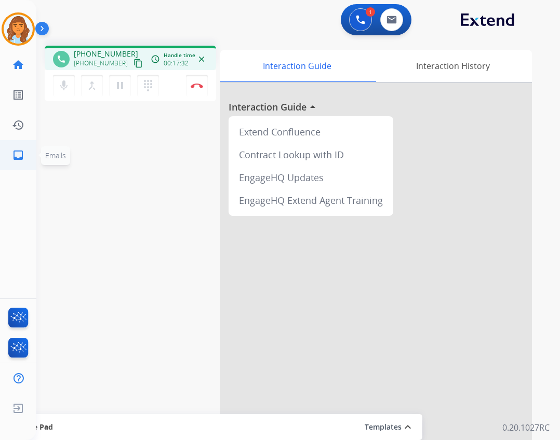
click at [25, 159] on link "inbox Emails" at bounding box center [18, 155] width 29 height 29
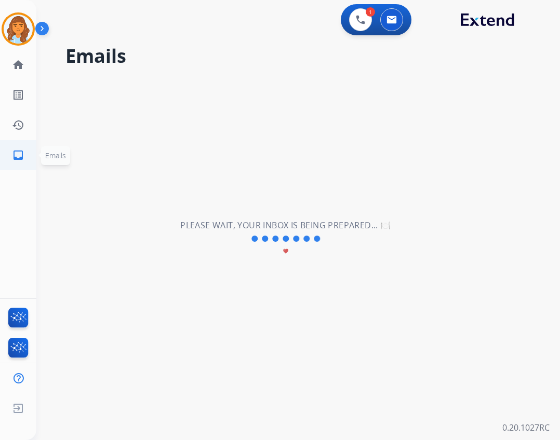
click at [27, 161] on link "inbox Emails" at bounding box center [18, 155] width 29 height 29
click at [22, 68] on mat-icon "home" at bounding box center [18, 65] width 12 height 12
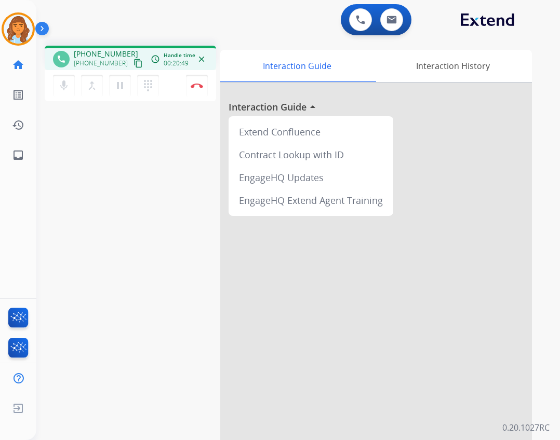
click at [22, 173] on div "Deambrana Busy Edit Avatar Agent: Deambrana Routing Profile: Extend_Training CS…" at bounding box center [18, 220] width 36 height 440
click at [22, 160] on mat-icon "inbox" at bounding box center [18, 155] width 12 height 12
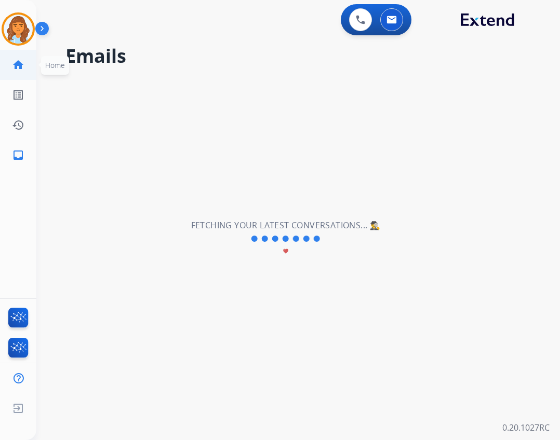
click at [16, 71] on link "home Home" at bounding box center [18, 64] width 29 height 29
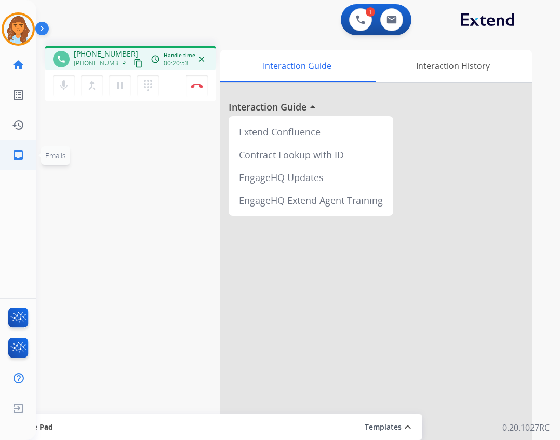
click at [10, 155] on link "inbox Emails" at bounding box center [18, 155] width 29 height 29
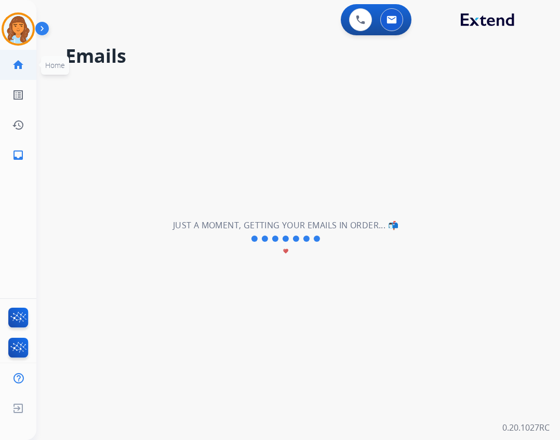
click at [20, 71] on mat-icon "home" at bounding box center [18, 65] width 12 height 12
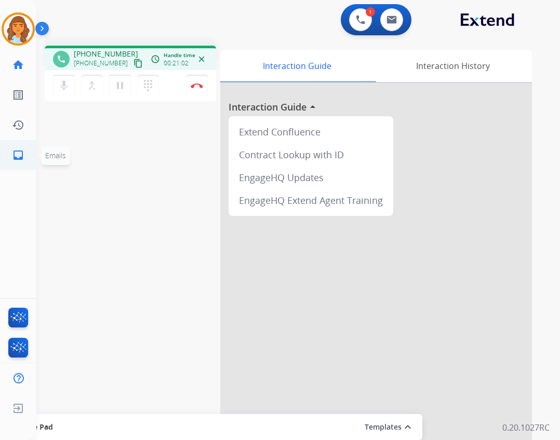
click at [22, 160] on mat-icon "inbox" at bounding box center [18, 155] width 12 height 12
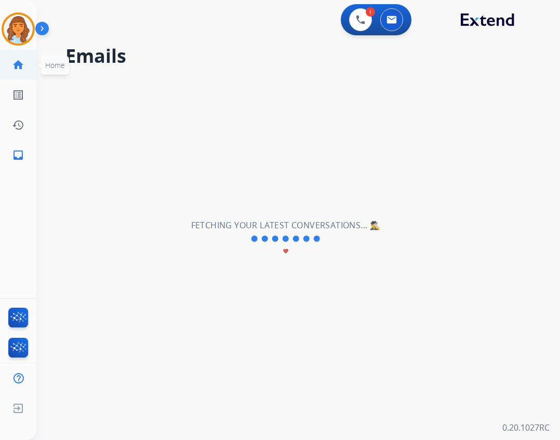
click at [21, 65] on mat-icon "home" at bounding box center [18, 65] width 12 height 12
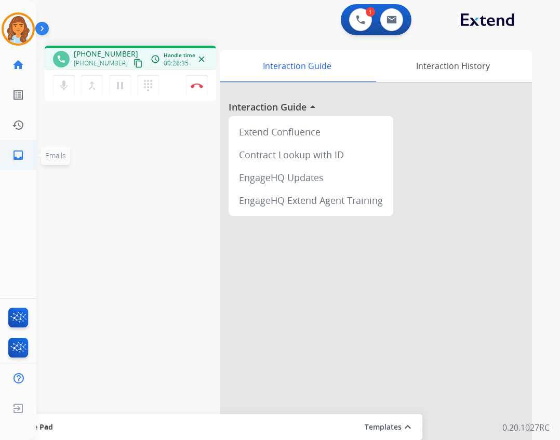
click at [12, 156] on mat-icon "inbox" at bounding box center [18, 155] width 12 height 12
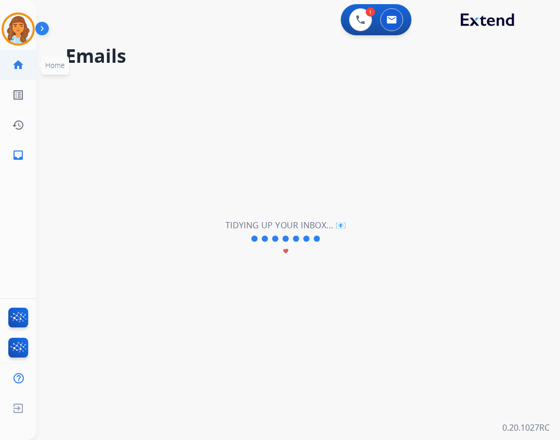
click at [25, 66] on link "home Home" at bounding box center [18, 64] width 29 height 29
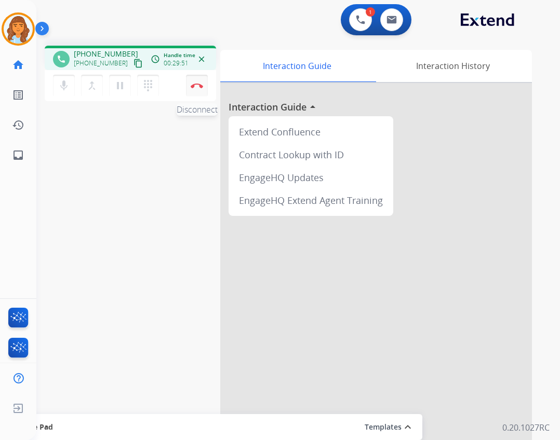
click at [199, 90] on button "Disconnect" at bounding box center [197, 86] width 22 height 22
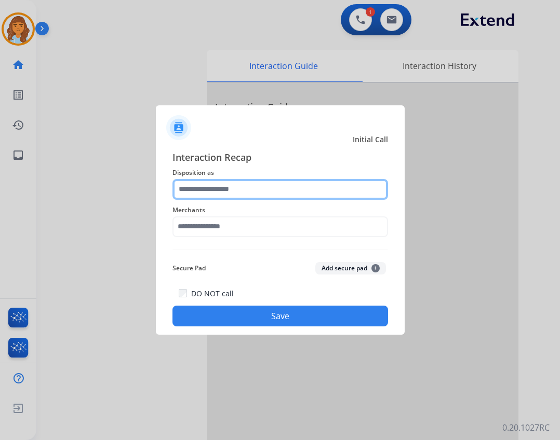
click at [208, 193] on input "text" at bounding box center [279, 189] width 215 height 21
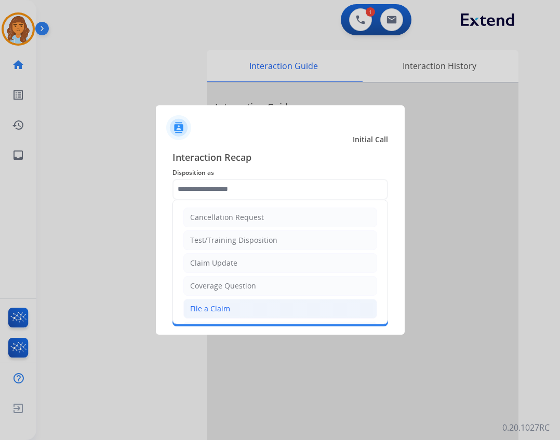
click at [217, 308] on div "File a Claim" at bounding box center [210, 309] width 40 height 10
type input "**********"
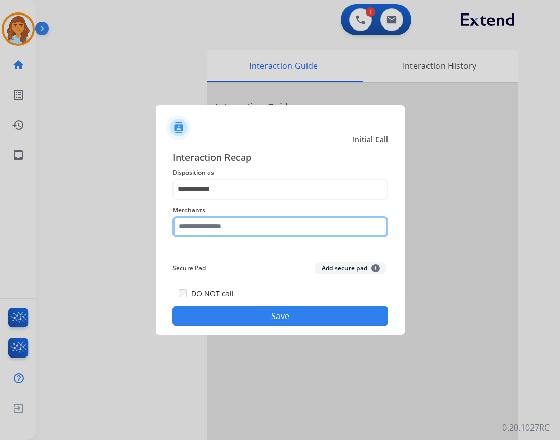
click at [226, 224] on input "text" at bounding box center [279, 227] width 215 height 21
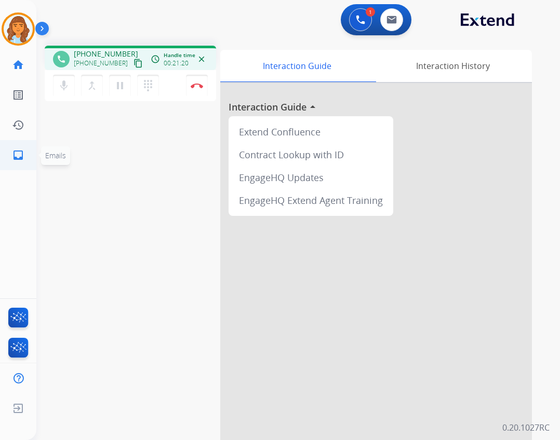
click at [18, 156] on mat-icon "inbox" at bounding box center [18, 155] width 12 height 12
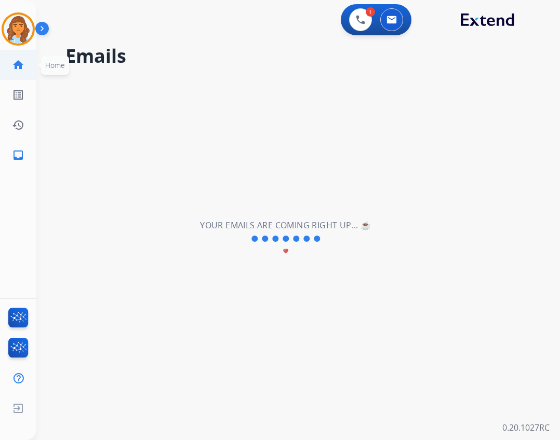
click at [30, 69] on link "home Home" at bounding box center [18, 64] width 29 height 29
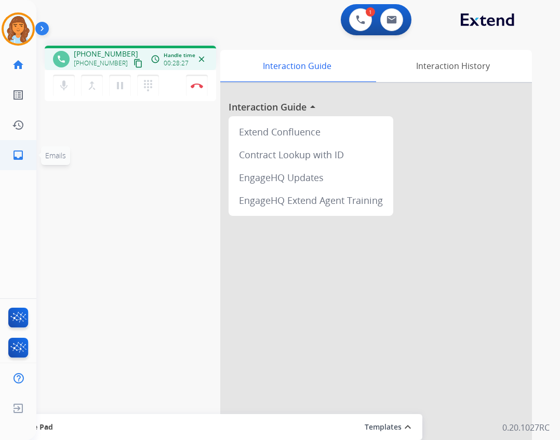
click at [16, 153] on mat-icon "inbox" at bounding box center [18, 155] width 12 height 12
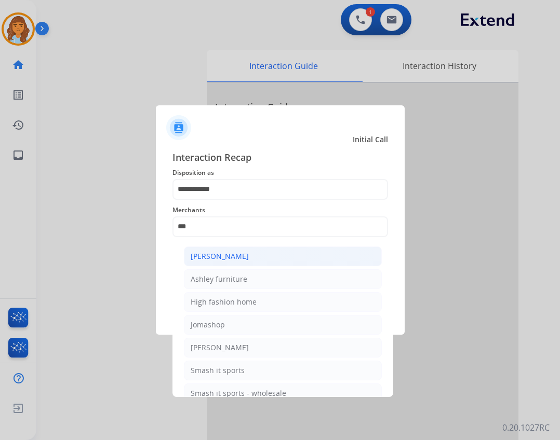
click at [357, 262] on li "[PERSON_NAME]" at bounding box center [283, 257] width 198 height 20
type input "**********"
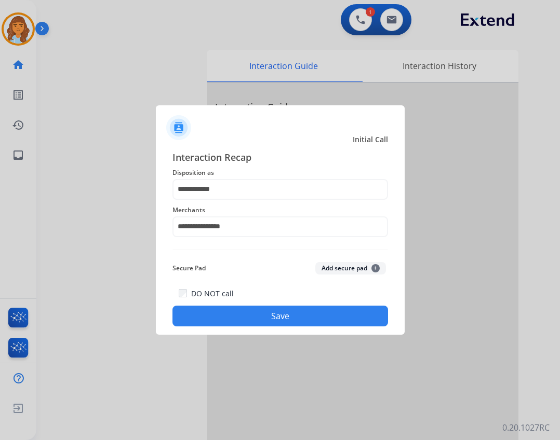
click at [341, 325] on button "Save" at bounding box center [279, 316] width 215 height 21
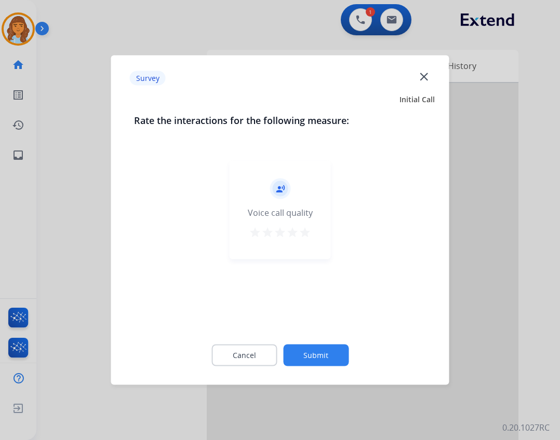
click at [320, 349] on button "Submit" at bounding box center [315, 356] width 65 height 22
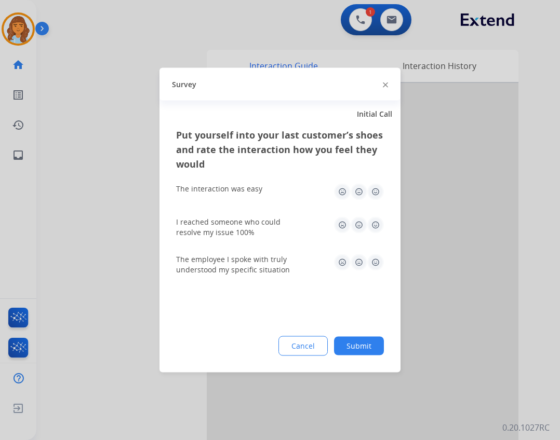
click at [348, 359] on div "Put yourself into your last customer’s shoes and rate the interaction how you f…" at bounding box center [279, 250] width 241 height 245
click at [351, 355] on div "Cancel Submit" at bounding box center [280, 346] width 208 height 20
click at [355, 351] on button "Submit" at bounding box center [359, 346] width 50 height 19
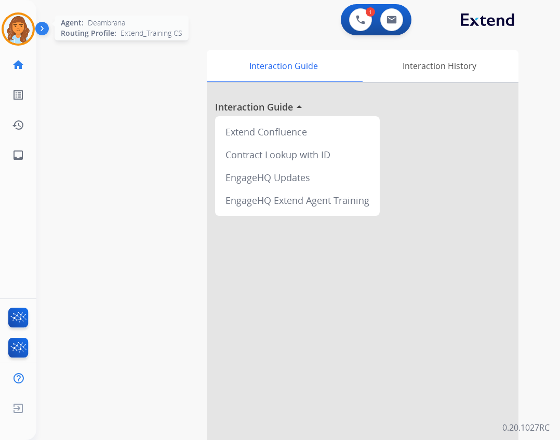
click at [20, 32] on img at bounding box center [18, 29] width 29 height 29
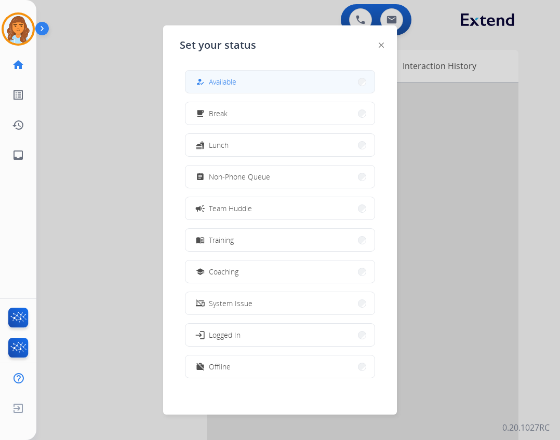
click at [230, 85] on span "Available" at bounding box center [223, 81] width 28 height 11
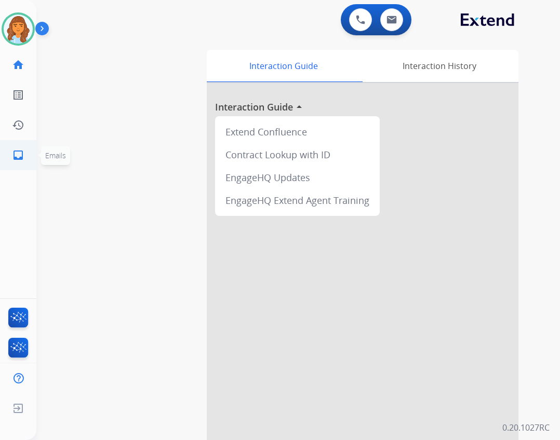
click at [35, 165] on ul "inbox Emails Emails" at bounding box center [18, 155] width 36 height 30
click at [25, 156] on link "inbox Emails" at bounding box center [18, 155] width 29 height 29
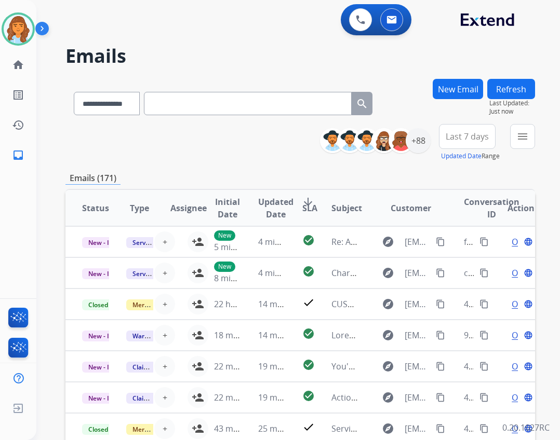
click at [204, 116] on div "**********" at bounding box center [222, 102] width 315 height 36
click at [204, 107] on input "text" at bounding box center [248, 103] width 208 height 23
paste input "**********"
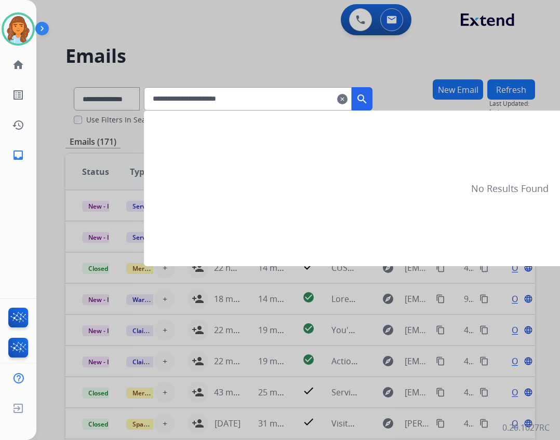
type input "**********"
click at [368, 99] on mat-icon "search" at bounding box center [362, 99] width 12 height 12
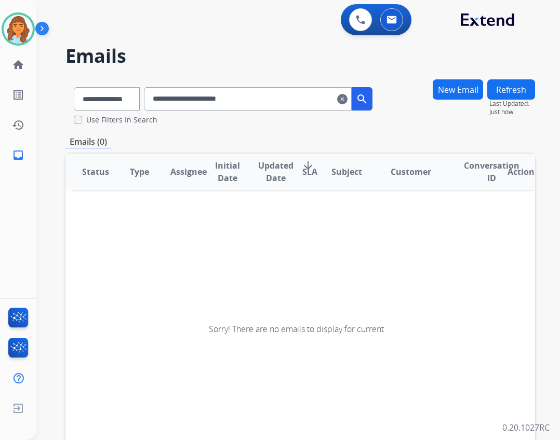
click at [87, 169] on span "Status" at bounding box center [95, 172] width 27 height 12
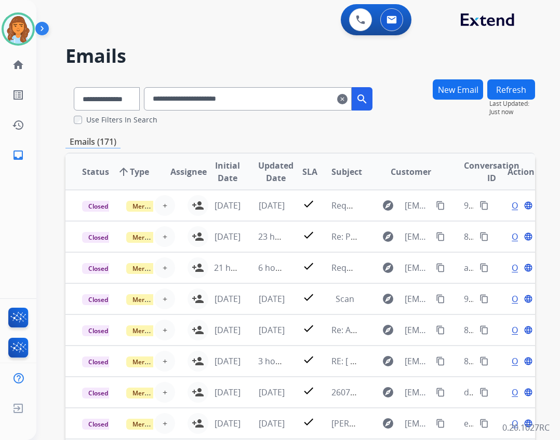
click at [509, 84] on button "Refresh" at bounding box center [511, 89] width 48 height 20
click at [347, 93] on mat-icon "clear" at bounding box center [342, 99] width 10 height 12
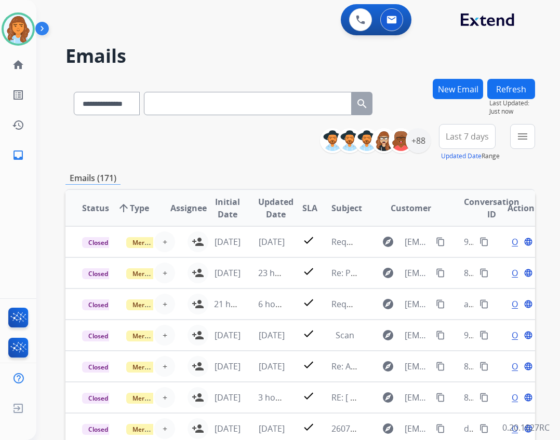
scroll to position [1, 0]
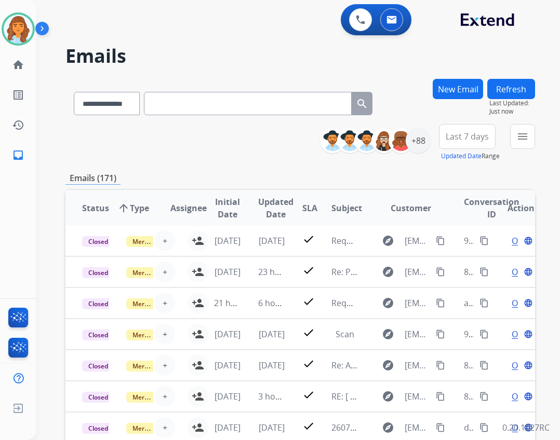
click at [510, 93] on button "Refresh" at bounding box center [511, 89] width 48 height 20
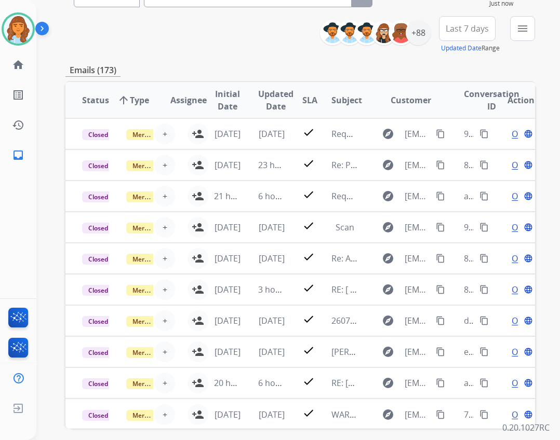
scroll to position [47, 0]
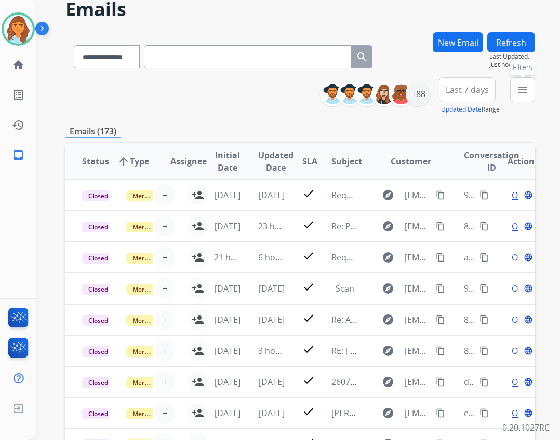
click at [524, 83] on button "menu Filters" at bounding box center [522, 89] width 25 height 25
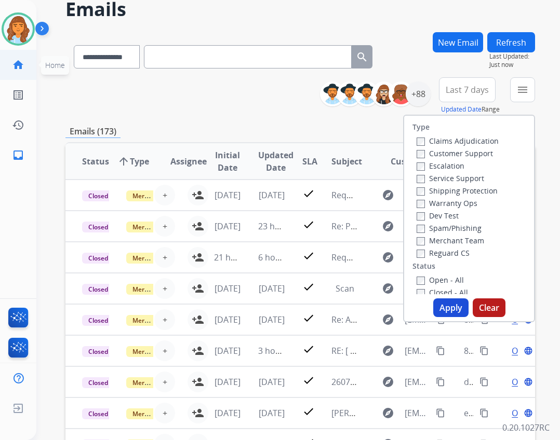
click at [16, 62] on mat-icon "home" at bounding box center [18, 65] width 12 height 12
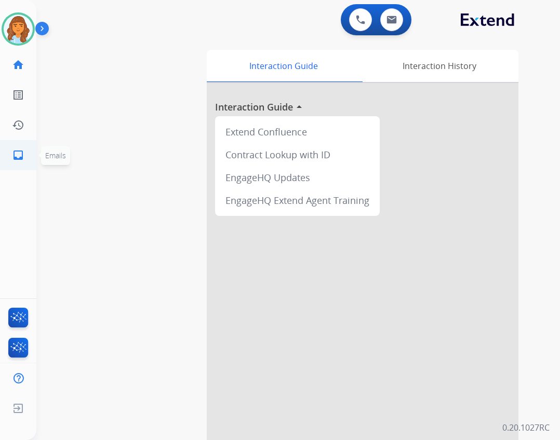
click at [19, 161] on mat-icon "inbox" at bounding box center [18, 155] width 12 height 12
select select "**********"
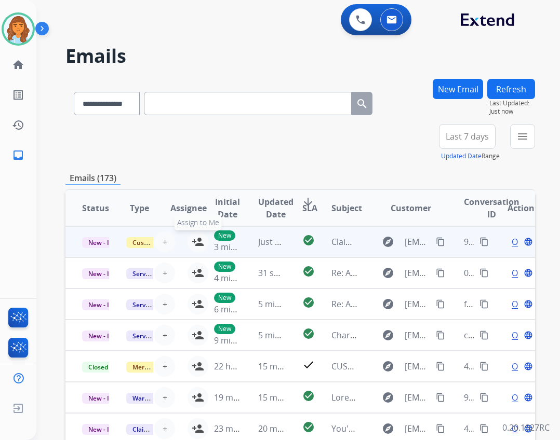
click at [188, 240] on button "person_add Assign to Me" at bounding box center [197, 242] width 21 height 21
click at [511, 241] on span "Open" at bounding box center [521, 242] width 21 height 12
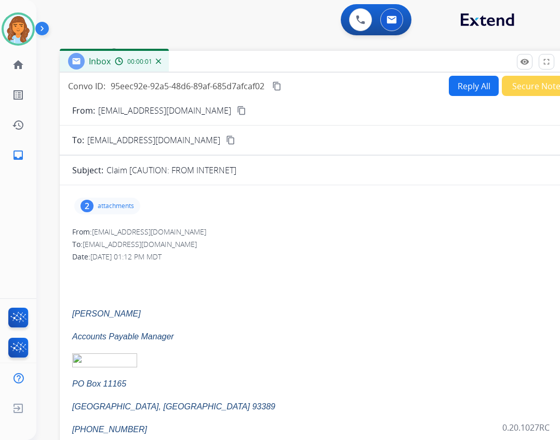
drag, startPoint x: 187, startPoint y: 73, endPoint x: 232, endPoint y: 60, distance: 46.5
click at [232, 60] on div "Inbox 00:00:01" at bounding box center [319, 62] width 519 height 22
click at [133, 200] on div "2 attachments" at bounding box center [108, 205] width 66 height 17
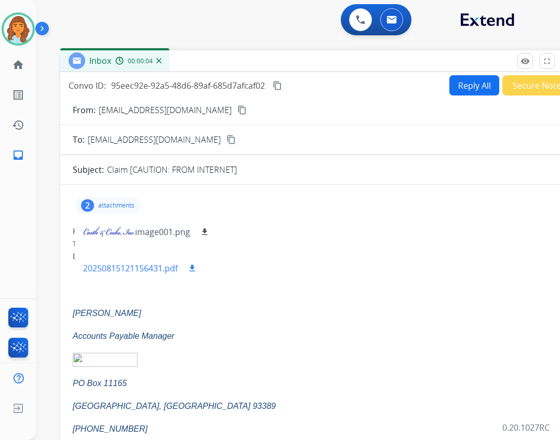
click at [152, 267] on p "20250815121156431.pdf" at bounding box center [130, 268] width 95 height 12
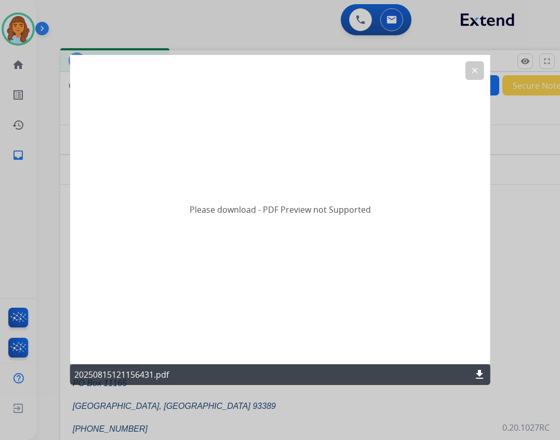
click at [481, 378] on mat-icon "download" at bounding box center [479, 375] width 12 height 12
click at [479, 70] on mat-icon "clear" at bounding box center [473, 70] width 9 height 9
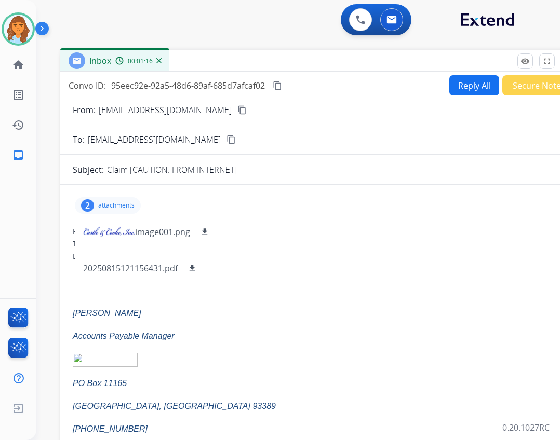
click at [467, 84] on button "Reply All" at bounding box center [474, 85] width 50 height 20
select select "**********"
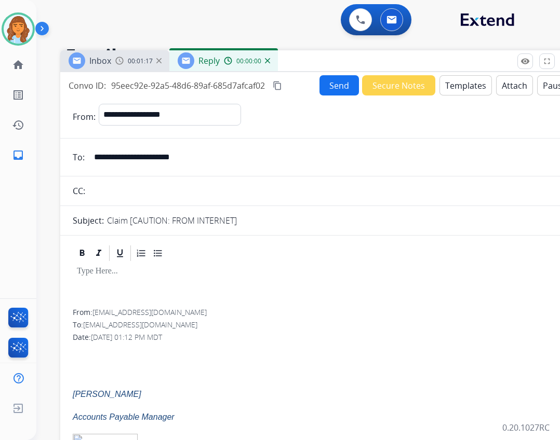
click at [461, 80] on button "Templates" at bounding box center [465, 85] width 52 height 20
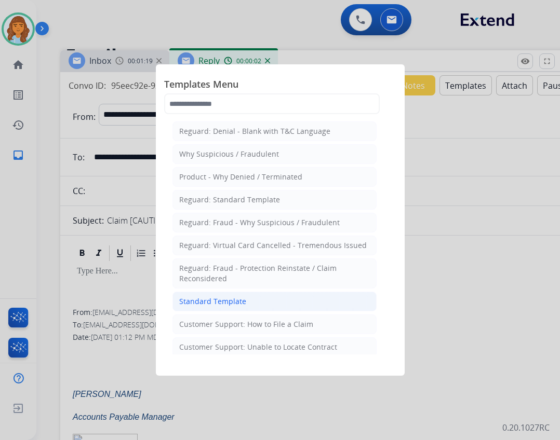
click at [271, 303] on li "Standard Template" at bounding box center [274, 302] width 204 height 20
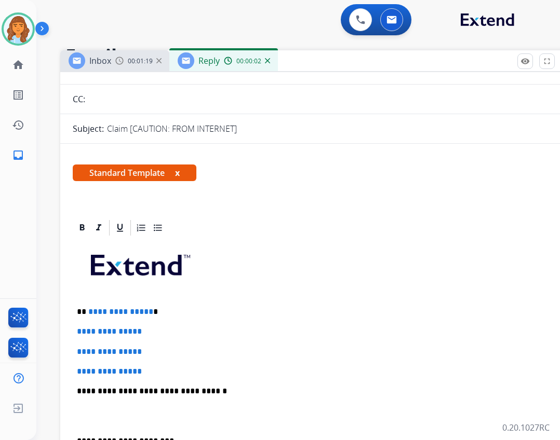
scroll to position [260, 0]
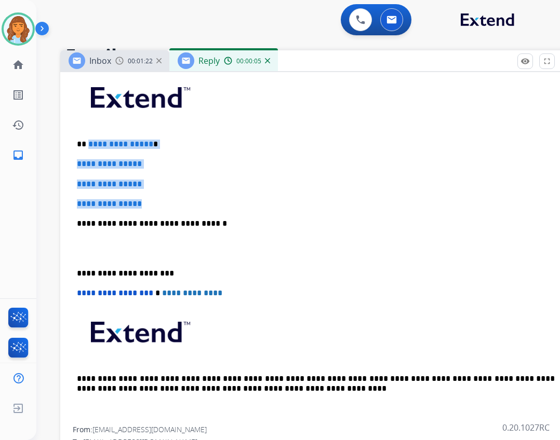
drag, startPoint x: 118, startPoint y: 160, endPoint x: 155, endPoint y: 195, distance: 50.3
click at [155, 195] on div "**********" at bounding box center [320, 248] width 494 height 357
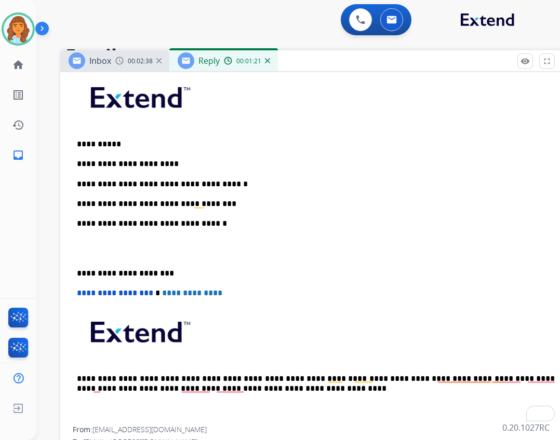
click at [258, 187] on p "**********" at bounding box center [316, 184] width 478 height 9
click at [215, 207] on p "**********" at bounding box center [316, 203] width 478 height 9
click at [171, 200] on p "**********" at bounding box center [316, 203] width 478 height 9
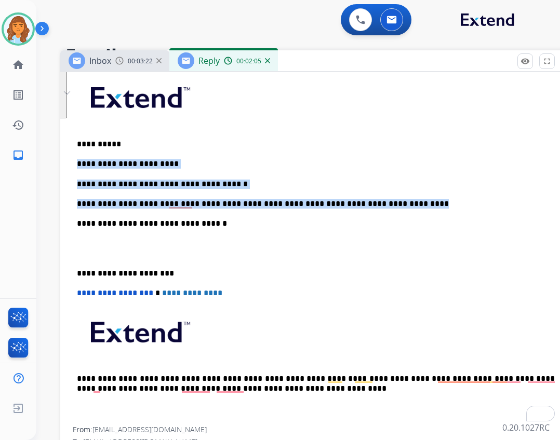
drag, startPoint x: 74, startPoint y: 158, endPoint x: 363, endPoint y: 203, distance: 292.1
click at [363, 203] on div "**********" at bounding box center [320, 248] width 494 height 357
copy div "**********"
click at [155, 150] on div "**********" at bounding box center [320, 248] width 494 height 357
drag, startPoint x: 381, startPoint y: 205, endPoint x: 70, endPoint y: 126, distance: 320.9
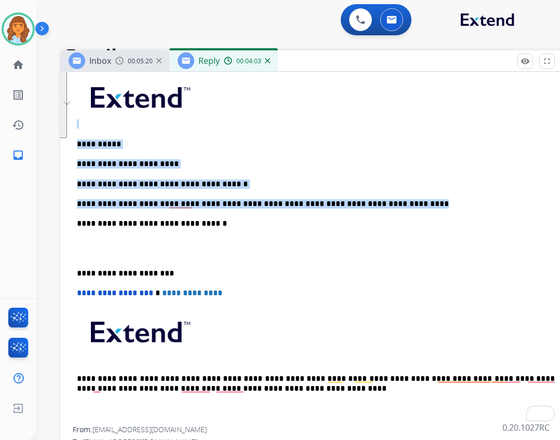
click at [70, 126] on div "**********" at bounding box center [319, 370] width 519 height 639
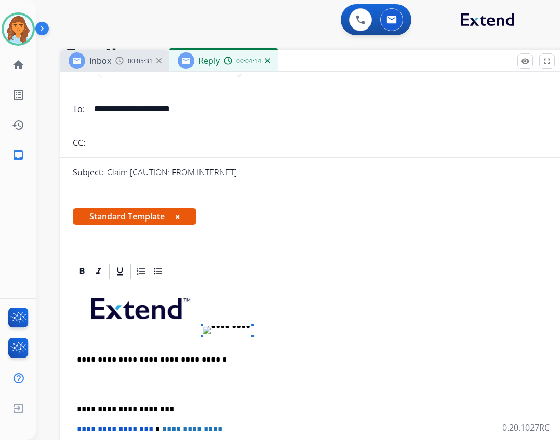
scroll to position [0, 0]
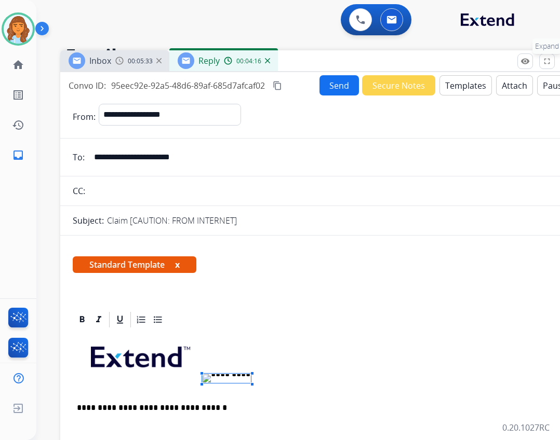
click at [545, 66] on button "fullscreen Expand" at bounding box center [547, 61] width 16 height 16
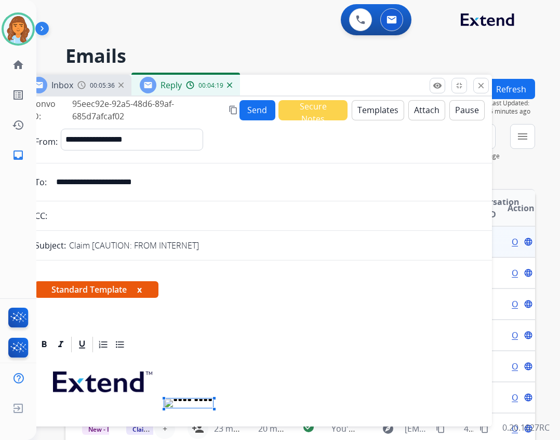
drag, startPoint x: 453, startPoint y: 76, endPoint x: 369, endPoint y: 85, distance: 85.1
click at [369, 85] on div "Inbox 00:05:36 Reply 00:04:19" at bounding box center [256, 86] width 469 height 22
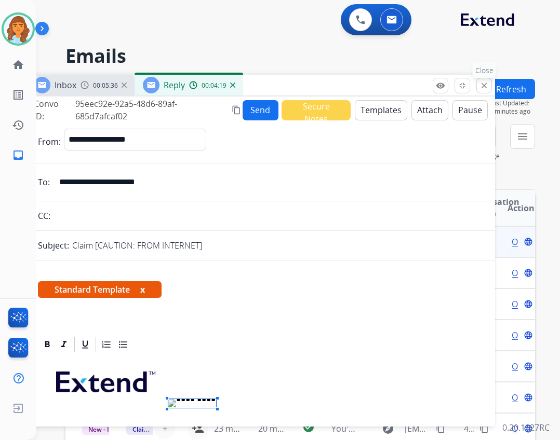
click at [483, 84] on mat-icon "close" at bounding box center [483, 85] width 9 height 9
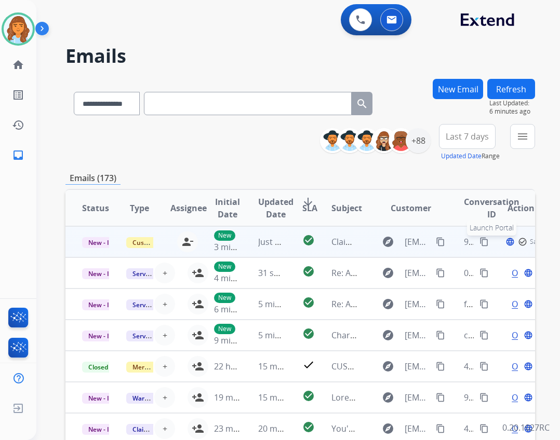
click at [504, 244] on button "language Launch Portal" at bounding box center [510, 242] width 12 height 12
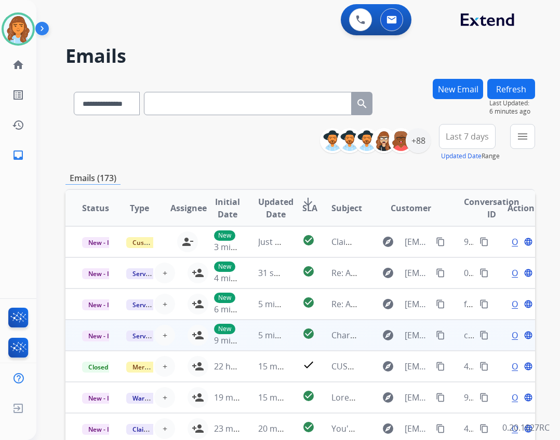
scroll to position [1, 0]
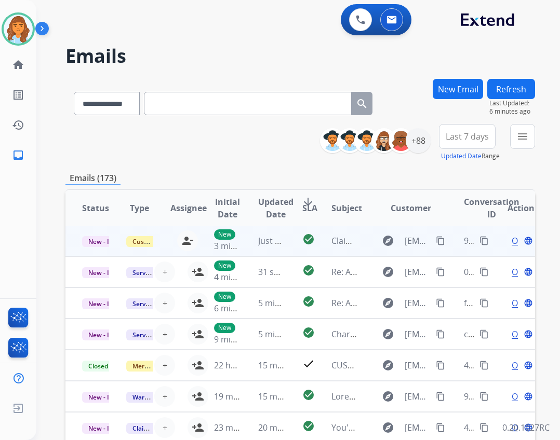
click at [511, 240] on span "Open" at bounding box center [521, 241] width 21 height 12
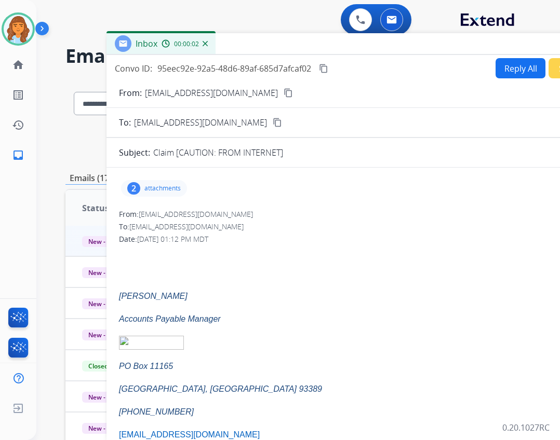
drag, startPoint x: 217, startPoint y: 74, endPoint x: 307, endPoint y: 44, distance: 95.2
click at [307, 44] on div "Inbox 00:00:02" at bounding box center [365, 44] width 519 height 22
click at [511, 70] on button "Reply All" at bounding box center [520, 68] width 50 height 20
select select "**********"
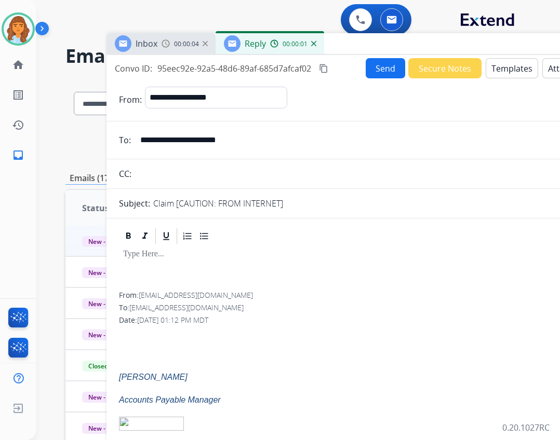
click at [489, 71] on button "Templates" at bounding box center [512, 68] width 52 height 20
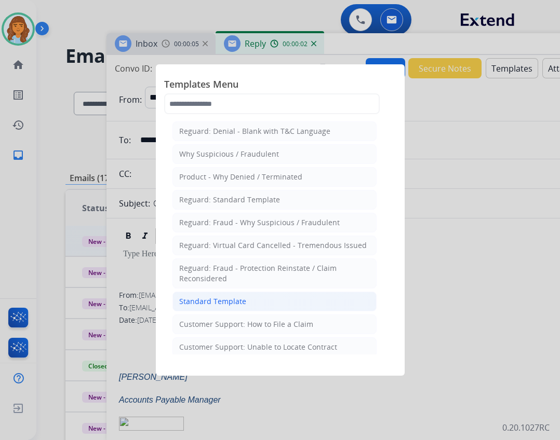
click at [260, 297] on li "Standard Template" at bounding box center [274, 302] width 204 height 20
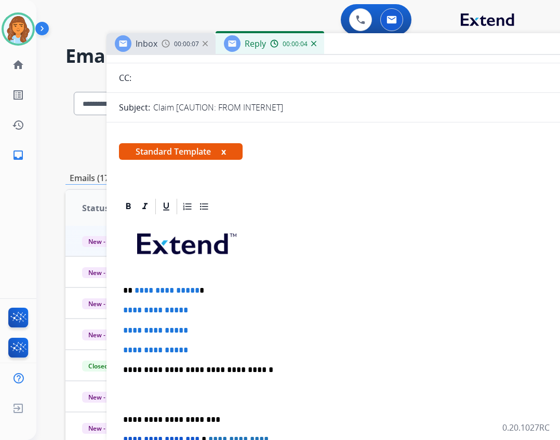
scroll to position [104, 0]
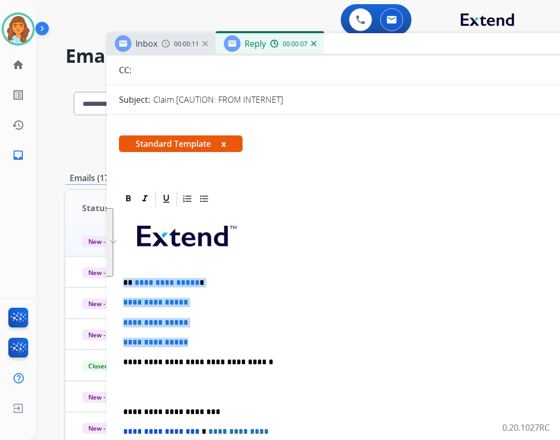
drag, startPoint x: 121, startPoint y: 282, endPoint x: 194, endPoint y: 339, distance: 92.5
click at [194, 339] on div "**********" at bounding box center [366, 386] width 494 height 357
click at [143, 279] on span "**********" at bounding box center [166, 283] width 65 height 8
drag, startPoint x: 133, startPoint y: 282, endPoint x: 190, endPoint y: 342, distance: 82.3
click at [192, 342] on div "**********" at bounding box center [366, 386] width 494 height 357
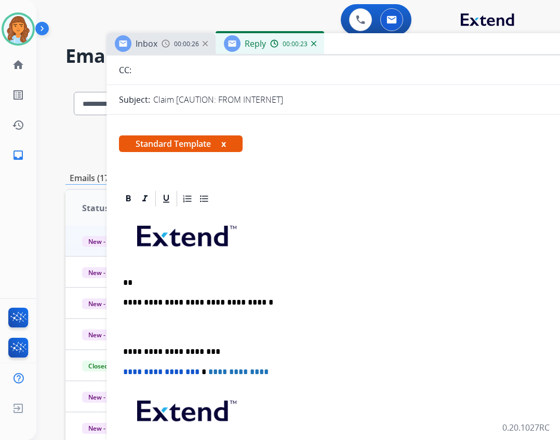
click at [149, 284] on p "**" at bounding box center [362, 282] width 478 height 9
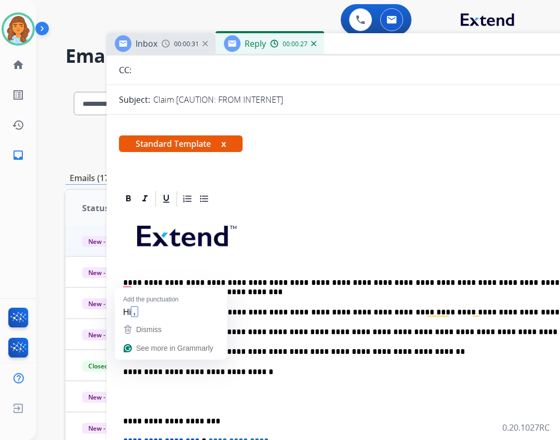
click at [133, 285] on p "**********" at bounding box center [362, 287] width 478 height 19
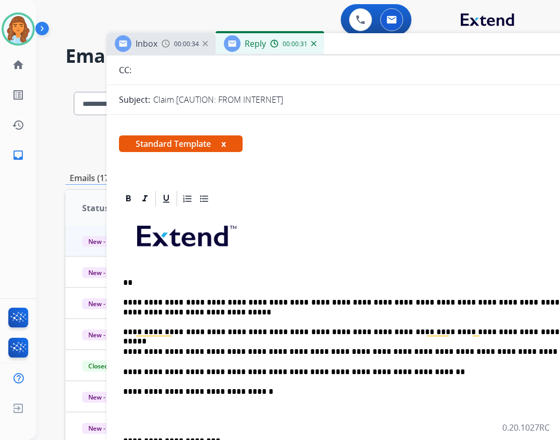
click at [146, 277] on div "**********" at bounding box center [366, 401] width 494 height 387
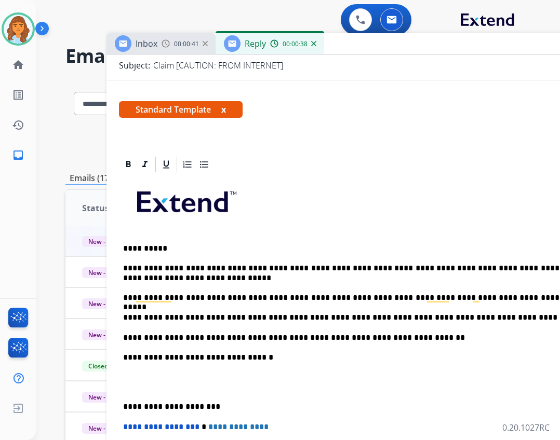
scroll to position [156, 0]
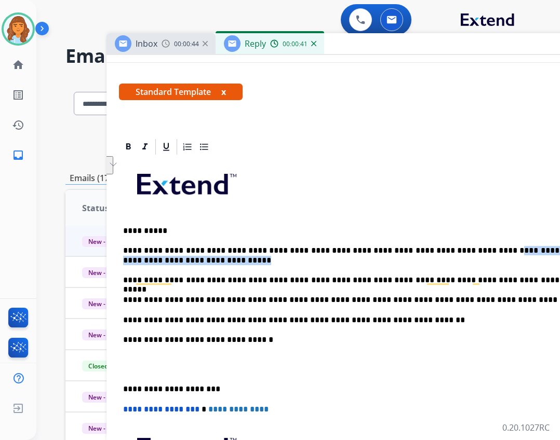
drag, startPoint x: 454, startPoint y: 249, endPoint x: 491, endPoint y: 257, distance: 37.8
click at [491, 257] on p "**********" at bounding box center [362, 255] width 478 height 19
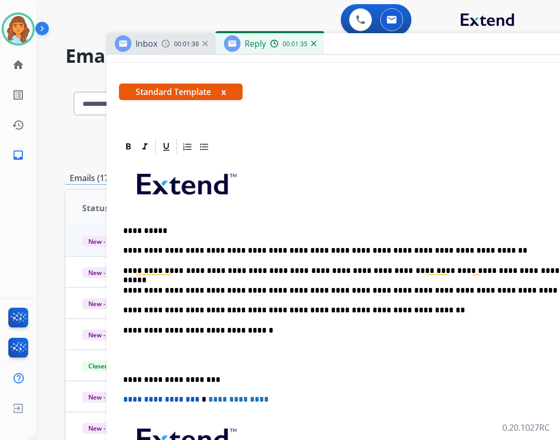
click at [123, 381] on div "**********" at bounding box center [366, 345] width 494 height 378
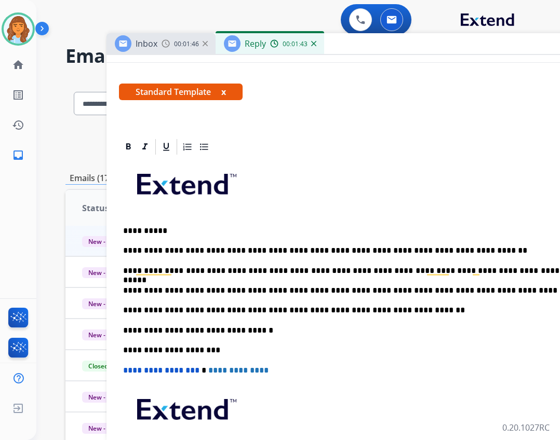
click at [247, 290] on p "**********" at bounding box center [362, 290] width 478 height 9
drag, startPoint x: 251, startPoint y: 291, endPoint x: 188, endPoint y: 290, distance: 63.4
click at [188, 290] on p "**********" at bounding box center [362, 290] width 478 height 9
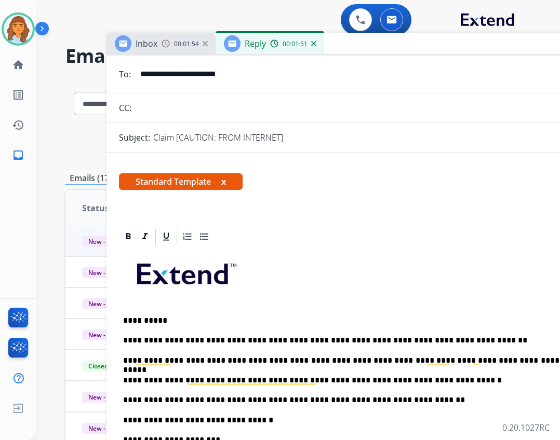
scroll to position [0, 0]
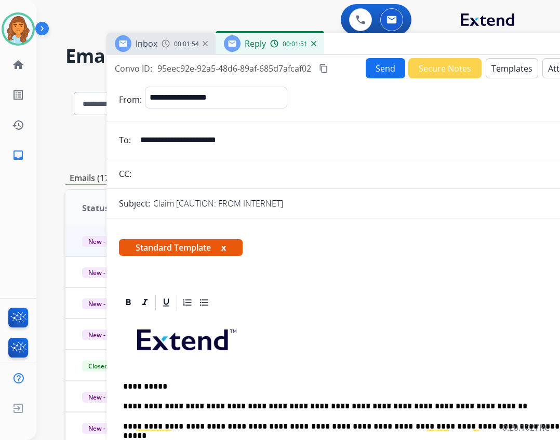
click at [368, 71] on button "Send" at bounding box center [385, 68] width 39 height 20
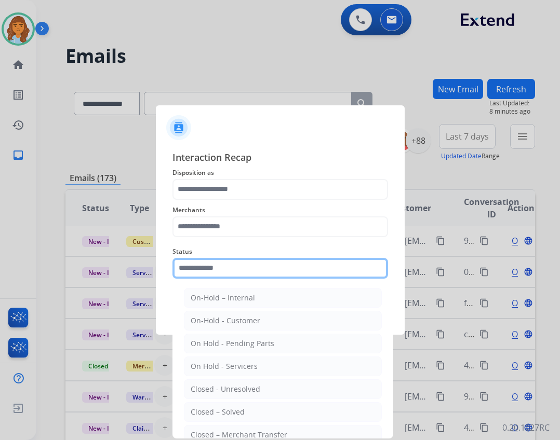
click at [202, 264] on input "text" at bounding box center [279, 268] width 215 height 21
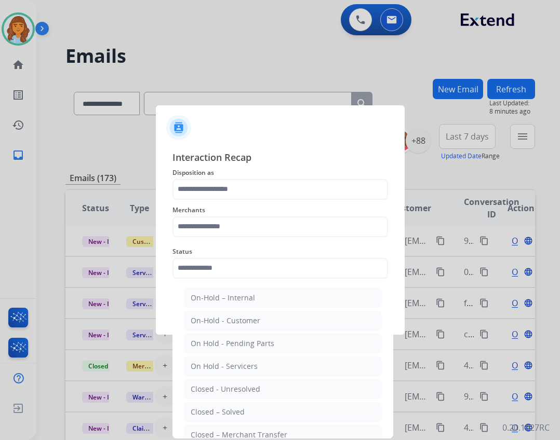
drag, startPoint x: 223, startPoint y: 412, endPoint x: 212, endPoint y: 348, distance: 64.8
click at [223, 407] on div "Closed – Solved" at bounding box center [218, 412] width 54 height 10
type input "**********"
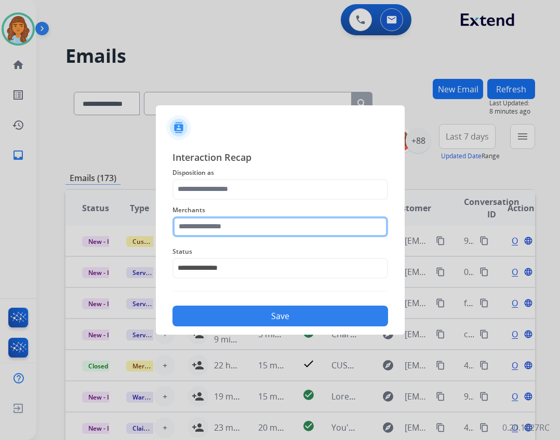
click at [221, 220] on input "text" at bounding box center [279, 227] width 215 height 21
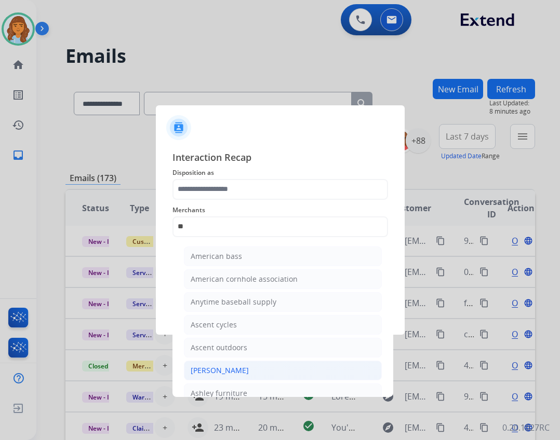
drag, startPoint x: 227, startPoint y: 371, endPoint x: 225, endPoint y: 340, distance: 30.7
click at [226, 371] on div "Ashley - Reguard" at bounding box center [220, 371] width 58 height 10
type input "**********"
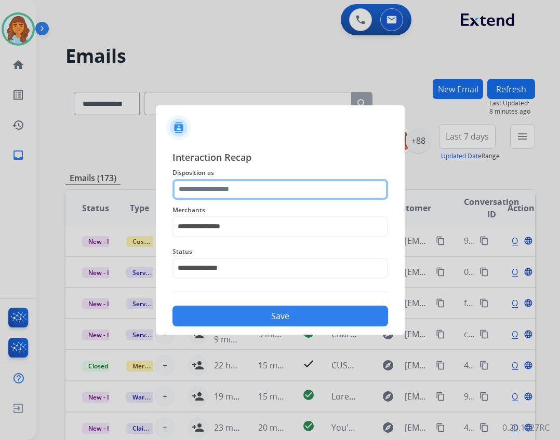
click at [230, 188] on input "text" at bounding box center [279, 189] width 215 height 21
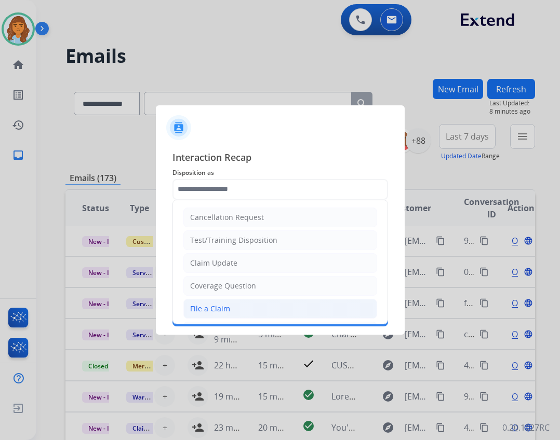
click at [247, 304] on li "File a Claim" at bounding box center [280, 309] width 194 height 20
type input "**********"
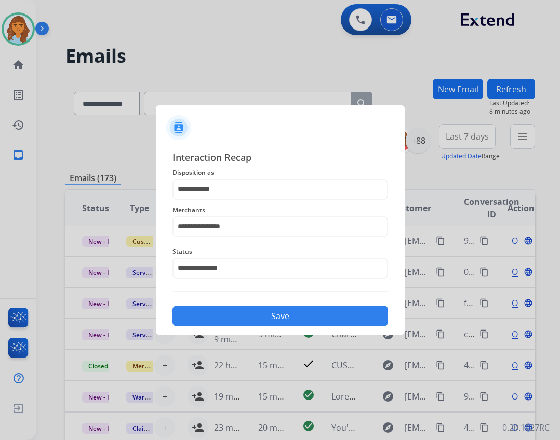
click at [284, 313] on button "Save" at bounding box center [279, 316] width 215 height 21
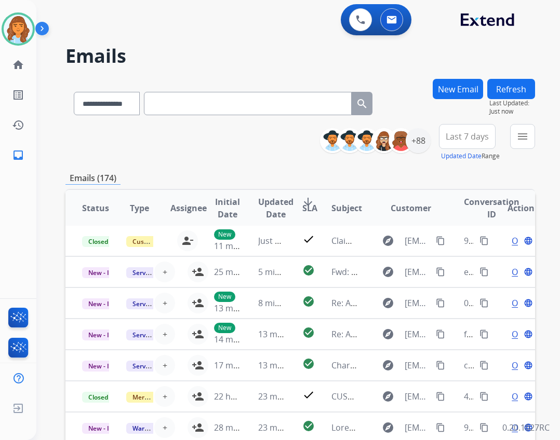
click at [505, 132] on div "**********" at bounding box center [431, 142] width 207 height 37
click at [512, 133] on button "menu Filters" at bounding box center [522, 136] width 25 height 25
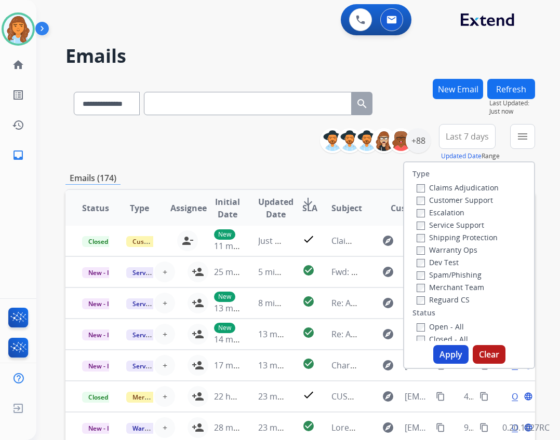
click at [452, 327] on label "Open - All" at bounding box center [439, 327] width 47 height 10
click at [454, 295] on label "Reguard CS" at bounding box center [442, 300] width 53 height 10
click at [453, 234] on label "Shipping Protection" at bounding box center [456, 238] width 81 height 10
click at [450, 202] on label "Customer Support" at bounding box center [454, 200] width 76 height 10
drag, startPoint x: 444, startPoint y: 354, endPoint x: 438, endPoint y: 353, distance: 6.8
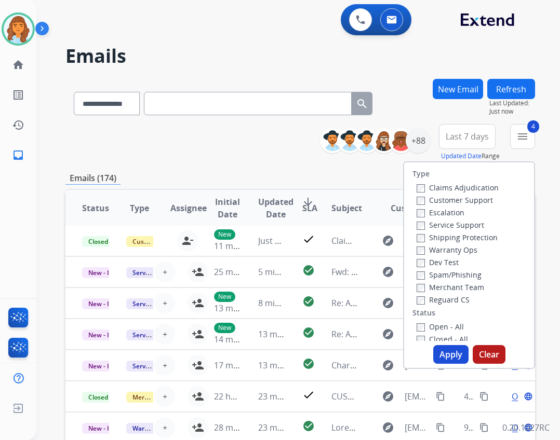
click at [444, 354] on button "Apply" at bounding box center [450, 354] width 35 height 19
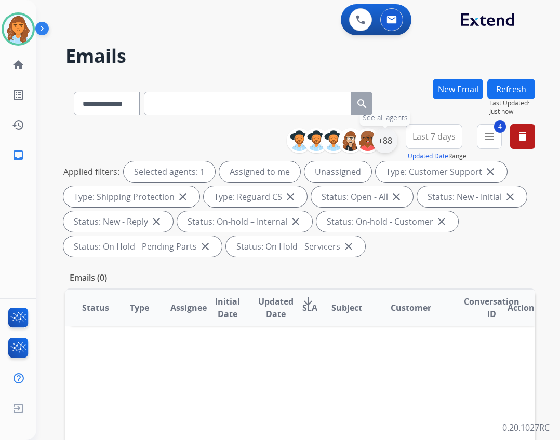
drag, startPoint x: 384, startPoint y: 143, endPoint x: 382, endPoint y: 149, distance: 5.9
click at [383, 143] on div "+88" at bounding box center [384, 140] width 25 height 25
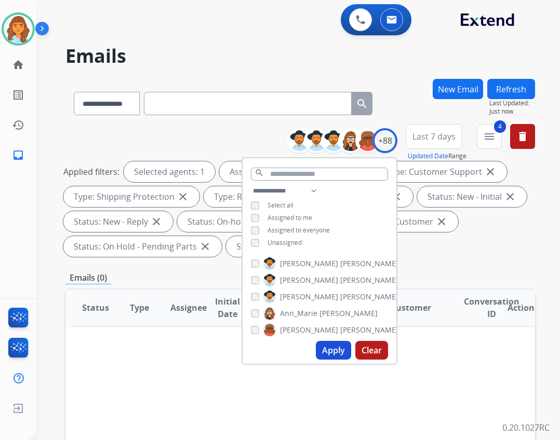
click at [285, 241] on span "Unassigned" at bounding box center [284, 242] width 34 height 9
drag, startPoint x: 341, startPoint y: 360, endPoint x: 331, endPoint y: 351, distance: 13.6
click at [341, 359] on div "Apply Clear" at bounding box center [319, 350] width 154 height 27
click at [325, 346] on button "Apply" at bounding box center [333, 350] width 35 height 19
click at [478, 131] on button "4 menu Filters" at bounding box center [489, 136] width 25 height 25
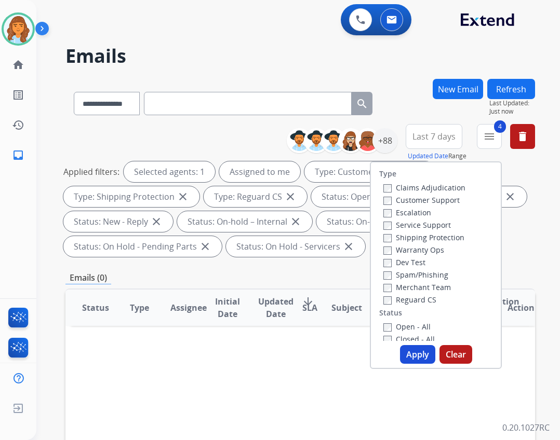
click at [424, 334] on div "Closed - All" at bounding box center [437, 339] width 109 height 12
click at [423, 334] on div "Open - All Closed - All New - Initial New - Reply On-hold – Internal On-hold - …" at bounding box center [435, 388] width 113 height 137
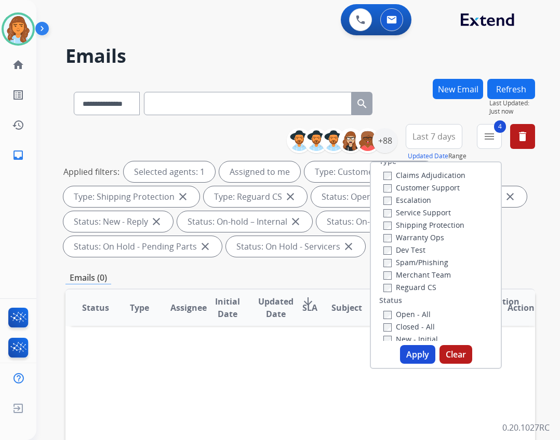
click at [413, 329] on label "Closed - All" at bounding box center [408, 327] width 51 height 10
click at [409, 351] on button "Apply" at bounding box center [417, 354] width 35 height 19
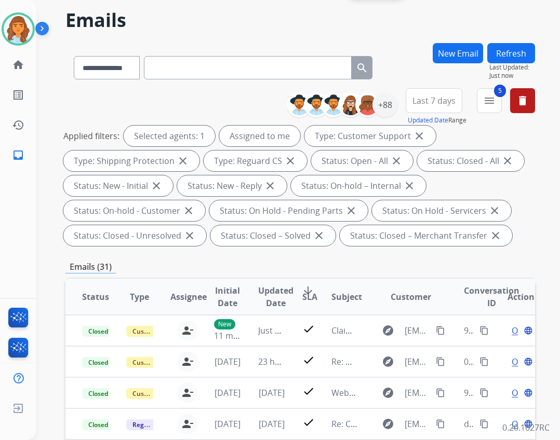
scroll to position [0, 0]
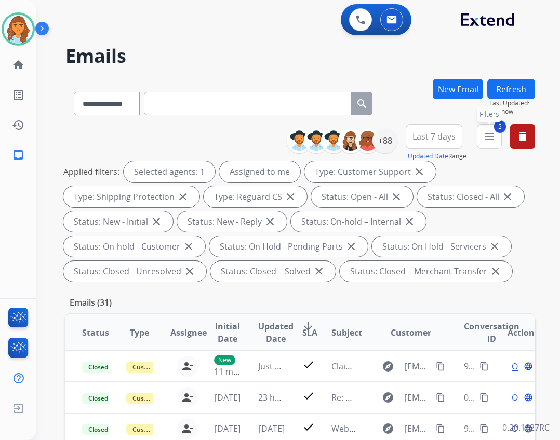
click at [498, 140] on button "5 menu Filters" at bounding box center [489, 136] width 25 height 25
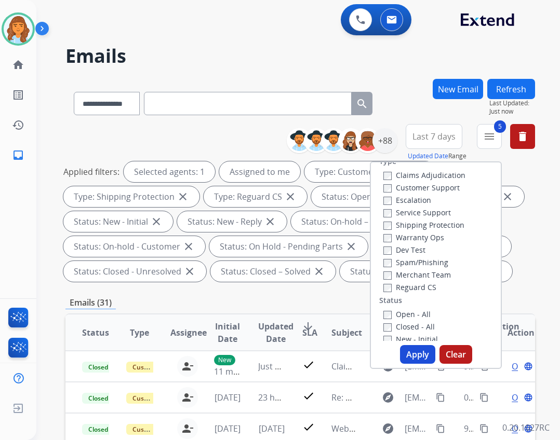
click at [450, 352] on button "Clear" at bounding box center [455, 354] width 33 height 19
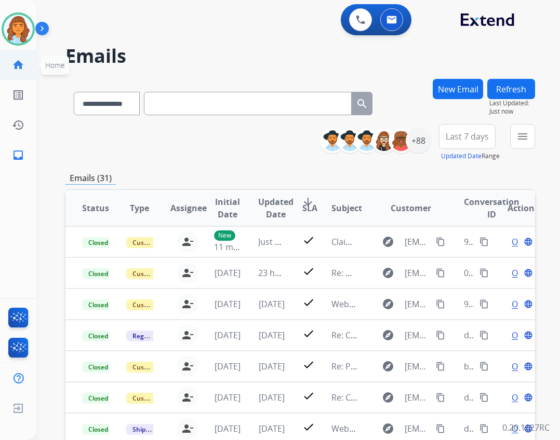
click at [23, 65] on link "home Home" at bounding box center [18, 64] width 29 height 29
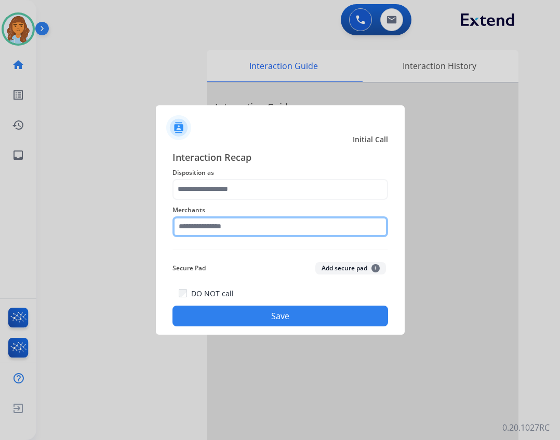
click at [258, 230] on input "text" at bounding box center [279, 227] width 215 height 21
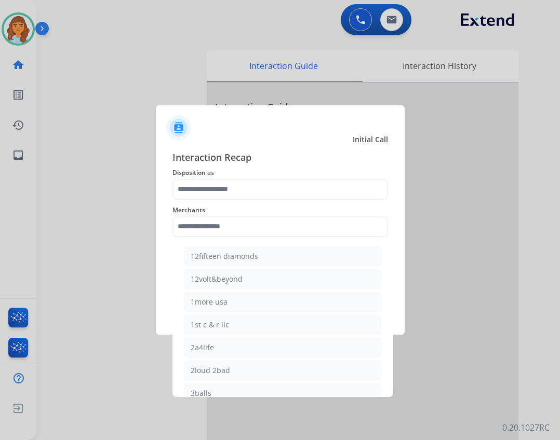
click at [248, 301] on li "1more usa" at bounding box center [283, 302] width 198 height 20
type input "*********"
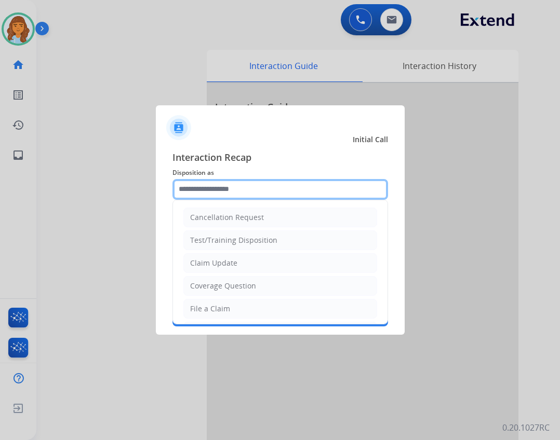
click at [265, 186] on input "text" at bounding box center [279, 189] width 215 height 21
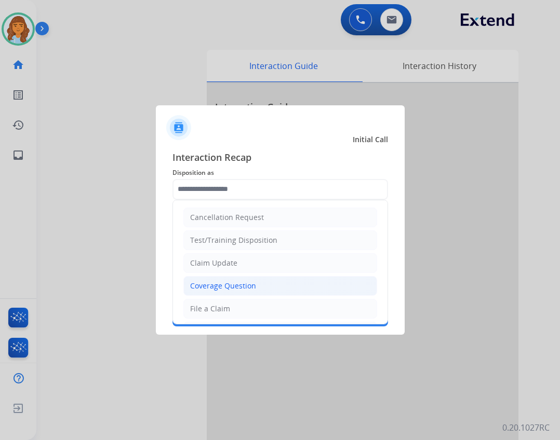
click at [249, 289] on div "Coverage Question" at bounding box center [223, 286] width 66 height 10
type input "**********"
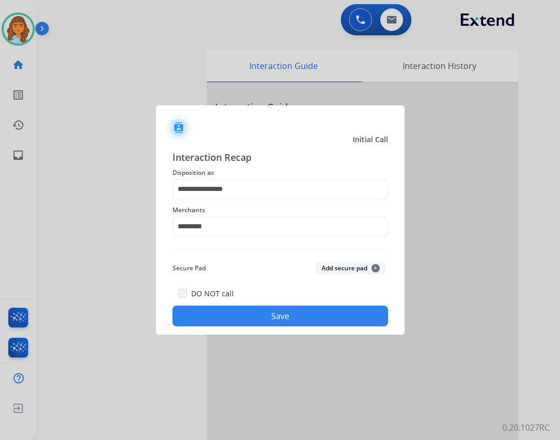
click at [262, 312] on button "Save" at bounding box center [279, 316] width 215 height 21
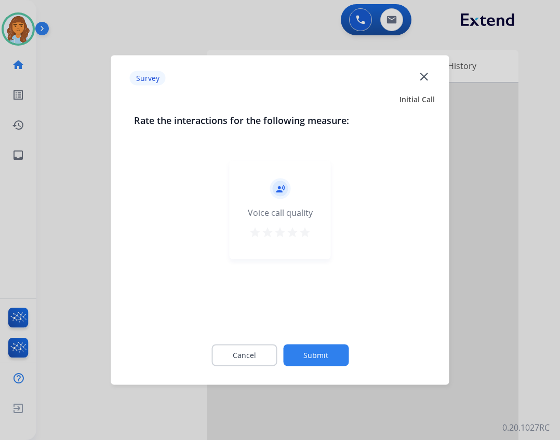
click at [347, 352] on button "Submit" at bounding box center [315, 356] width 65 height 22
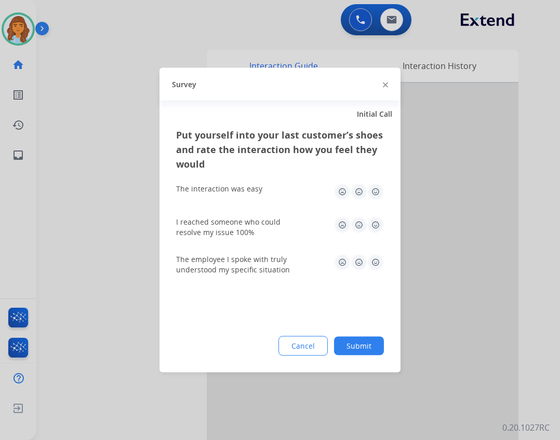
click at [370, 340] on button "Submit" at bounding box center [359, 346] width 50 height 19
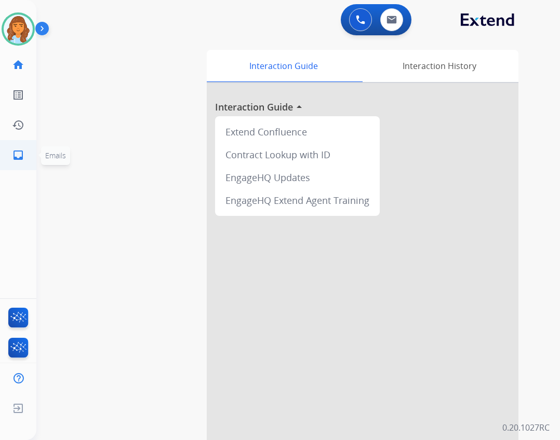
click at [17, 154] on mat-icon "inbox" at bounding box center [18, 155] width 12 height 12
select select "**********"
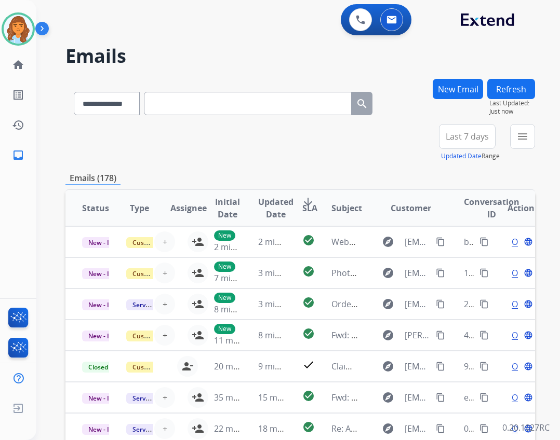
click at [500, 87] on button "Refresh" at bounding box center [511, 89] width 48 height 20
click at [454, 95] on button "New Email" at bounding box center [458, 89] width 50 height 20
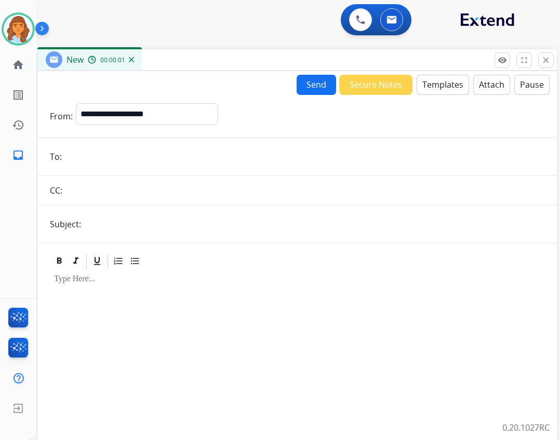
drag, startPoint x: 310, startPoint y: 85, endPoint x: 305, endPoint y: 71, distance: 15.0
click at [332, 71] on div "New 00:00:01" at bounding box center [296, 60] width 519 height 22
click at [171, 118] on select "**********" at bounding box center [146, 113] width 141 height 21
select select "**********"
click at [76, 103] on select "**********" at bounding box center [146, 113] width 141 height 21
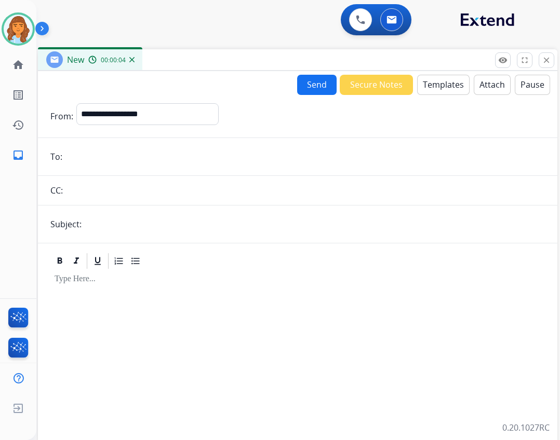
click at [92, 163] on input "email" at bounding box center [304, 156] width 479 height 21
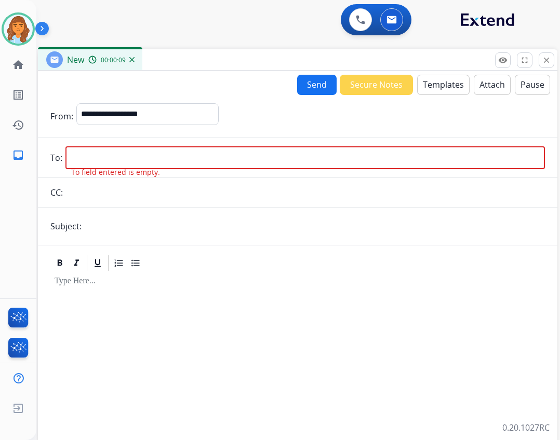
click at [109, 165] on input "email" at bounding box center [304, 157] width 479 height 23
drag, startPoint x: 115, startPoint y: 170, endPoint x: 112, endPoint y: 161, distance: 8.7
paste input "**********"
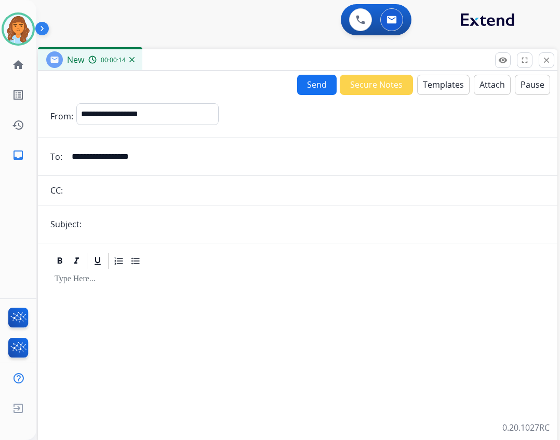
type input "**********"
click at [141, 222] on input "text" at bounding box center [315, 224] width 460 height 21
type input "**********"
click at [439, 92] on button "Templates" at bounding box center [443, 85] width 52 height 20
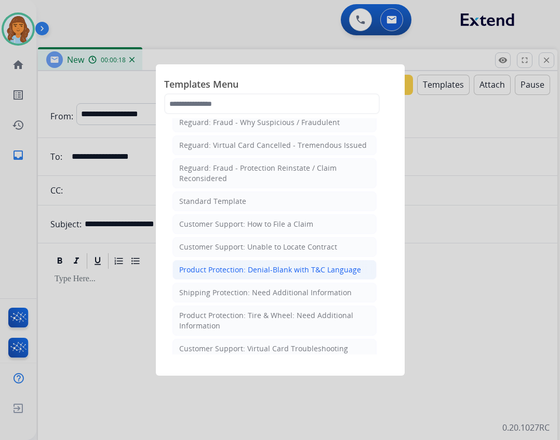
scroll to position [104, 0]
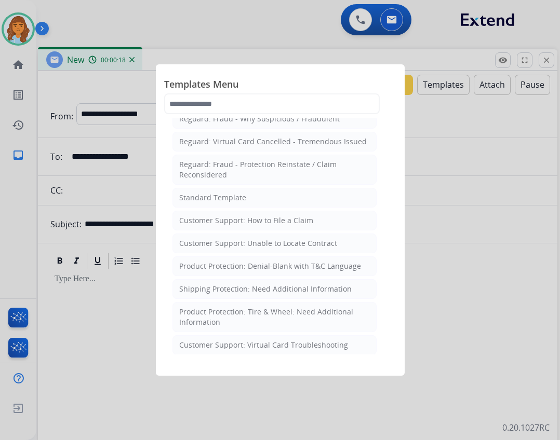
click at [239, 196] on div "Standard Template" at bounding box center [212, 198] width 67 height 10
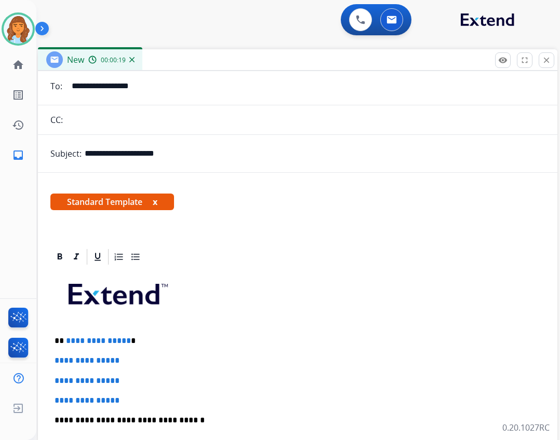
scroll to position [156, 0]
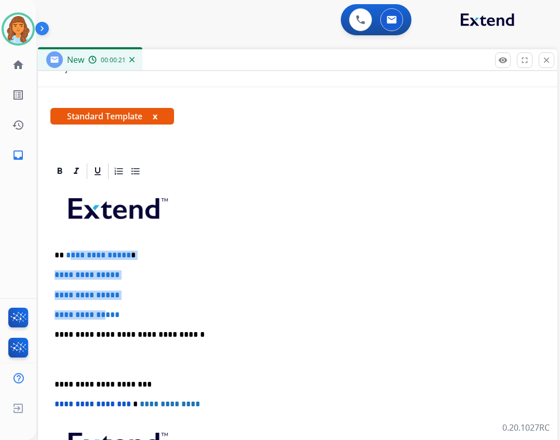
drag, startPoint x: 66, startPoint y: 253, endPoint x: 115, endPoint y: 311, distance: 75.6
click at [115, 311] on div "**********" at bounding box center [297, 359] width 494 height 357
drag, startPoint x: 128, startPoint y: 317, endPoint x: 66, endPoint y: 252, distance: 89.6
click at [66, 252] on div "**********" at bounding box center [297, 359] width 494 height 357
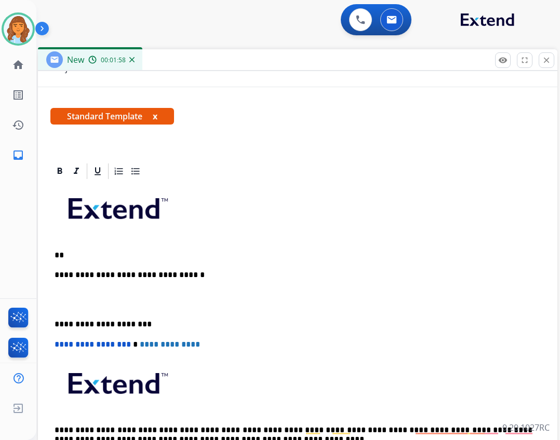
click at [94, 251] on p "**" at bounding box center [294, 255] width 478 height 9
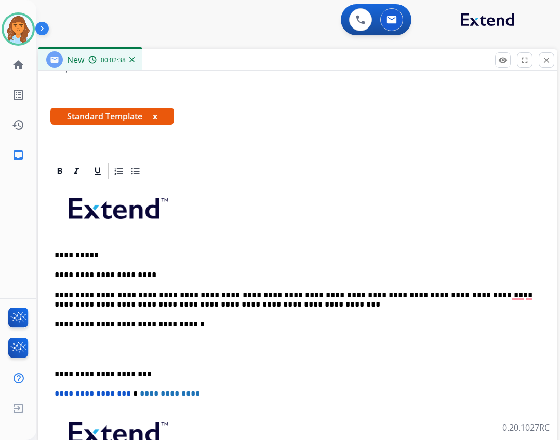
click at [223, 306] on p "**********" at bounding box center [294, 300] width 478 height 19
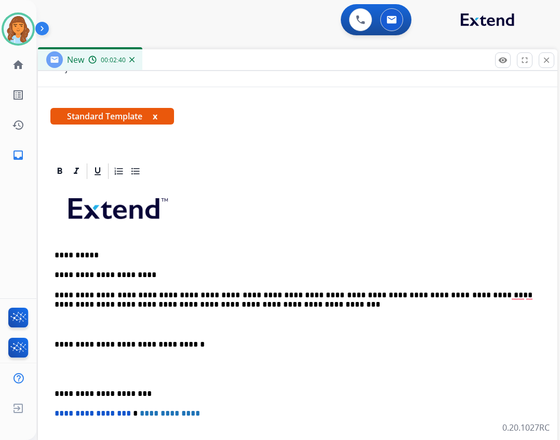
click at [58, 325] on p "To enrich screen reader interactions, please activate Accessibility in Grammarl…" at bounding box center [298, 324] width 486 height 9
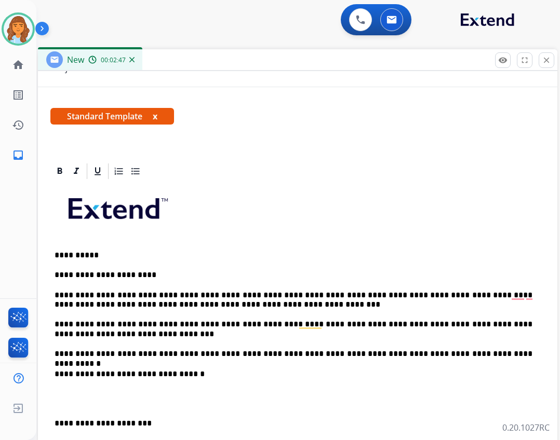
scroll to position [208, 0]
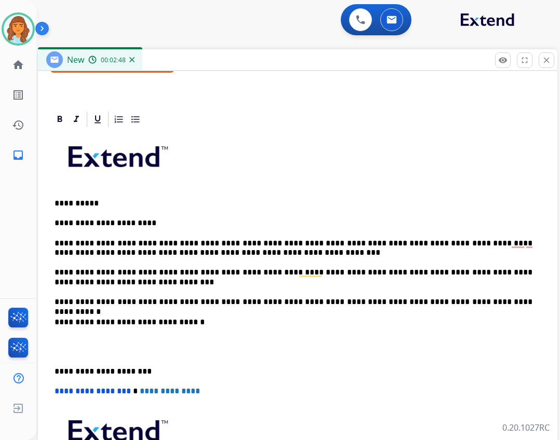
click at [56, 370] on div "**********" at bounding box center [297, 327] width 494 height 396
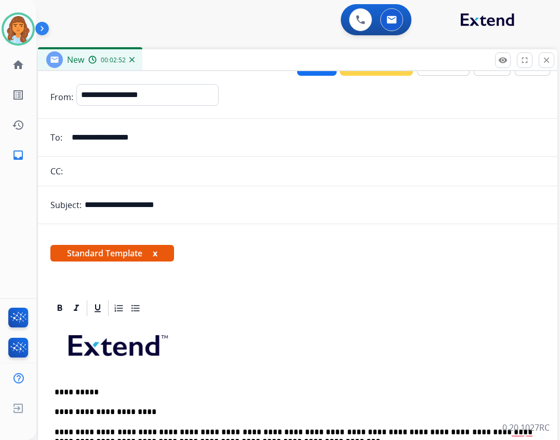
scroll to position [0, 0]
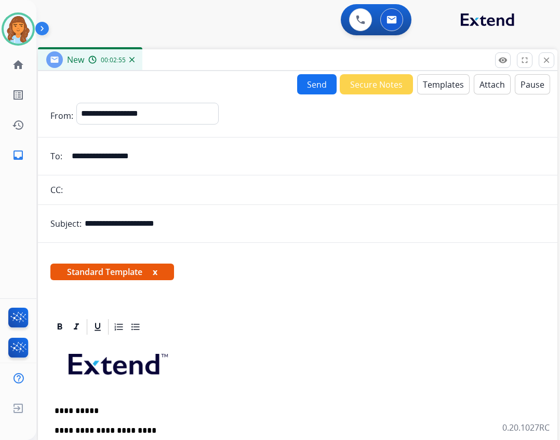
click at [319, 82] on button "Send" at bounding box center [316, 84] width 39 height 20
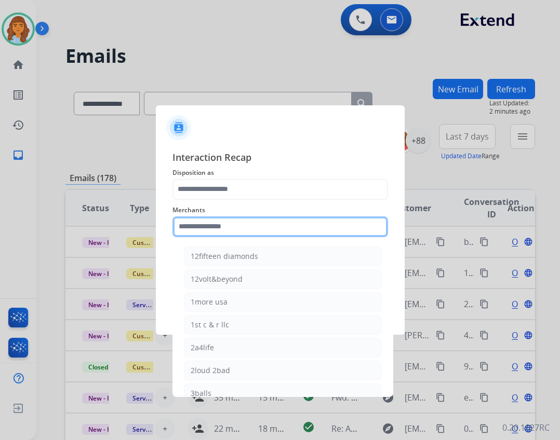
click at [240, 226] on input "text" at bounding box center [279, 227] width 215 height 21
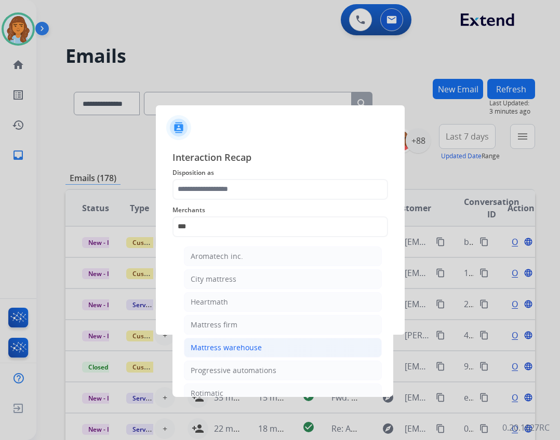
click at [317, 345] on li "Mattress warehouse" at bounding box center [283, 348] width 198 height 20
type input "**********"
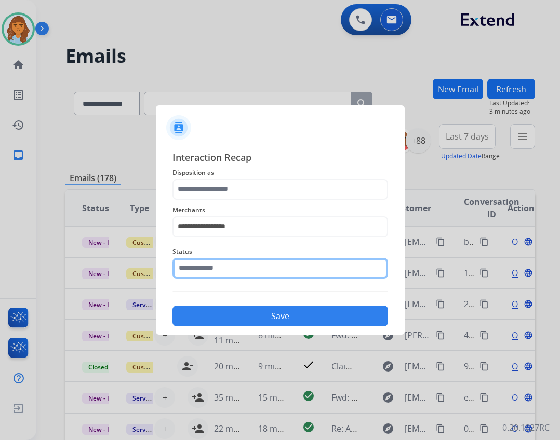
click at [243, 274] on input "text" at bounding box center [279, 268] width 215 height 21
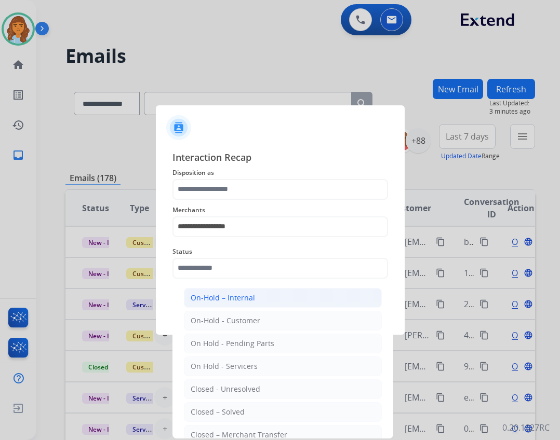
drag, startPoint x: 234, startPoint y: 407, endPoint x: 239, endPoint y: 302, distance: 105.0
click at [234, 398] on ul "On-Hold – Internal On-Hold - Customer On Hold - Pending Parts On Hold - Service…" at bounding box center [283, 392] width 204 height 218
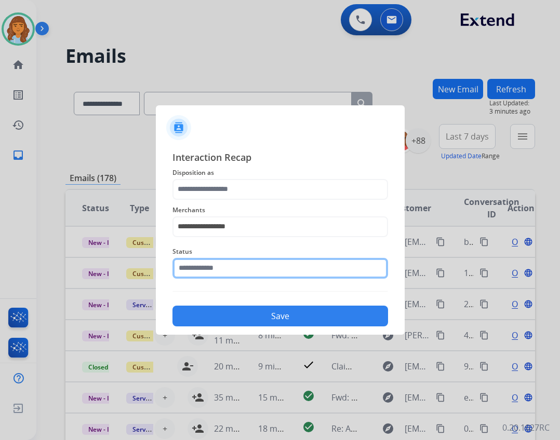
click at [242, 276] on input "text" at bounding box center [279, 268] width 215 height 21
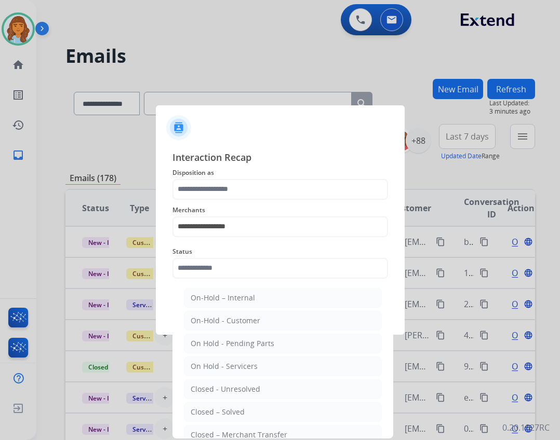
drag, startPoint x: 226, startPoint y: 412, endPoint x: 226, endPoint y: 384, distance: 27.5
click at [226, 412] on div "Closed – Solved" at bounding box center [218, 412] width 54 height 10
type input "**********"
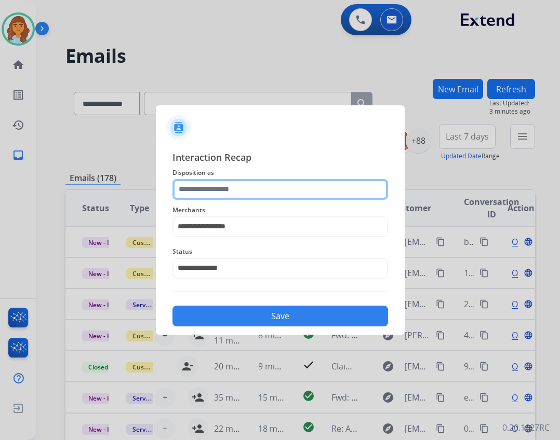
click at [241, 194] on input "text" at bounding box center [279, 189] width 215 height 21
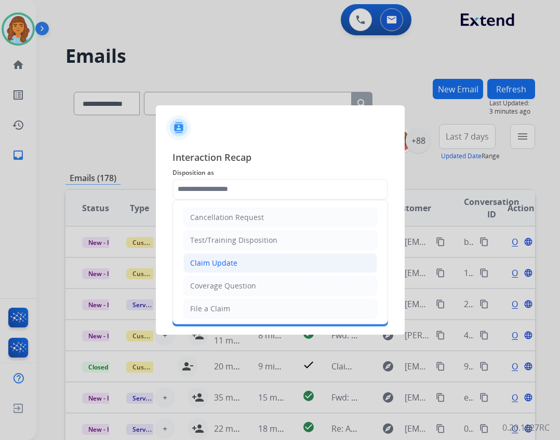
click at [255, 268] on li "Claim Update" at bounding box center [280, 263] width 194 height 20
type input "**********"
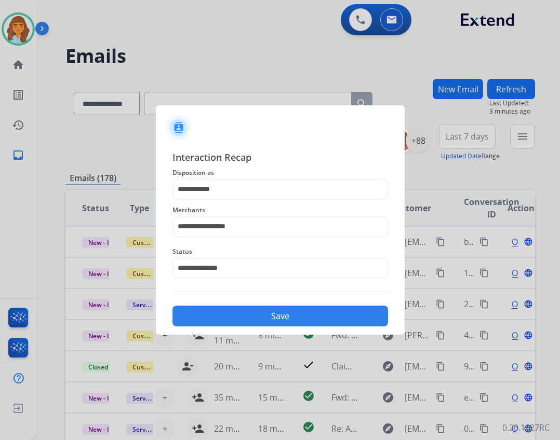
click at [289, 318] on button "Save" at bounding box center [279, 316] width 215 height 21
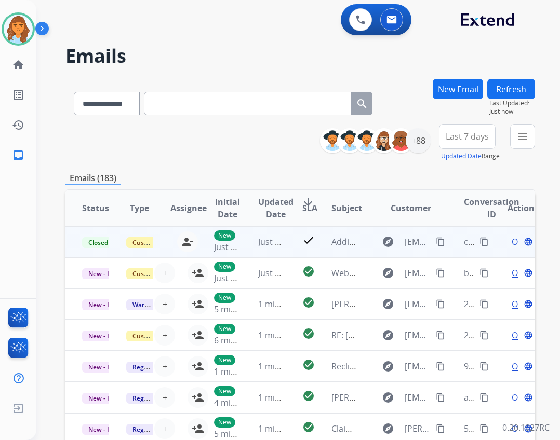
click at [479, 246] on mat-icon "content_copy" at bounding box center [483, 241] width 9 height 9
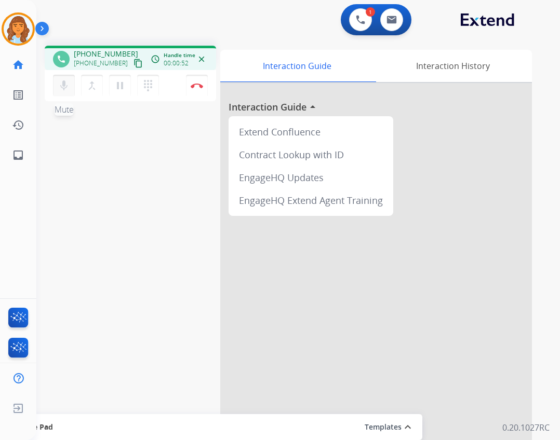
click at [63, 89] on mat-icon "mic" at bounding box center [64, 85] width 12 height 12
click at [63, 89] on mat-icon "mic_off" at bounding box center [64, 85] width 12 height 12
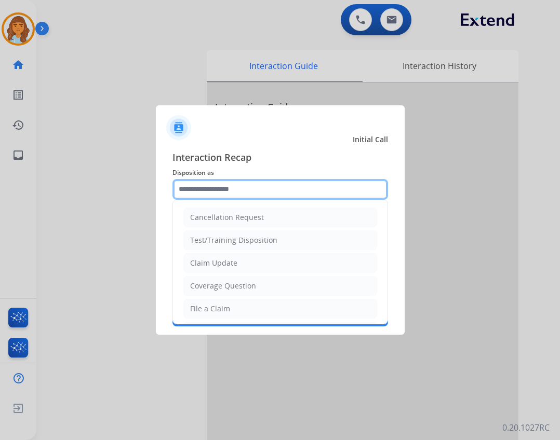
click at [191, 191] on input "text" at bounding box center [279, 189] width 215 height 21
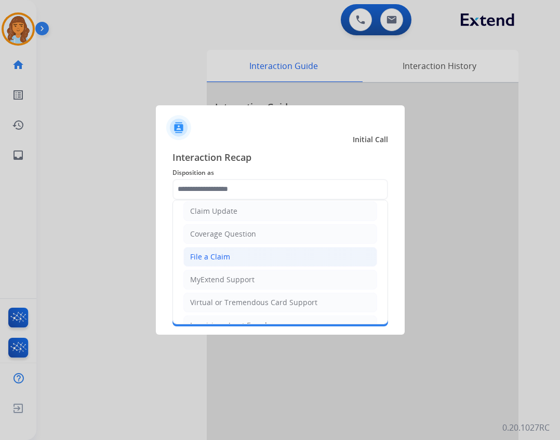
click at [223, 259] on div "File a Claim" at bounding box center [210, 257] width 40 height 10
type input "**********"
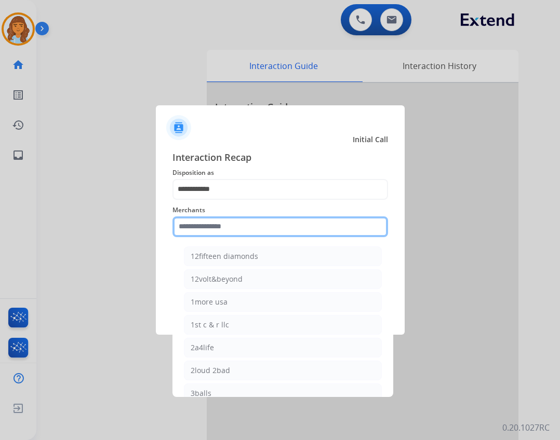
click at [203, 217] on input "text" at bounding box center [279, 227] width 215 height 21
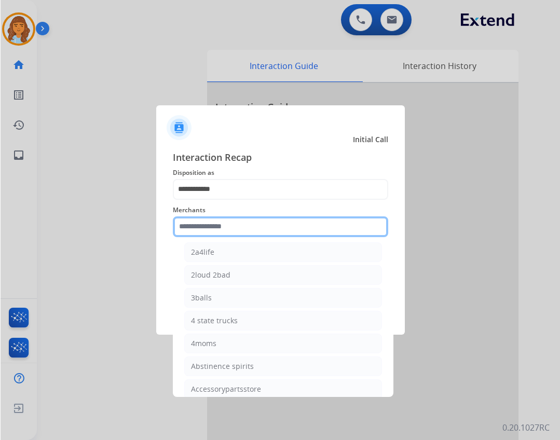
scroll to position [104, 0]
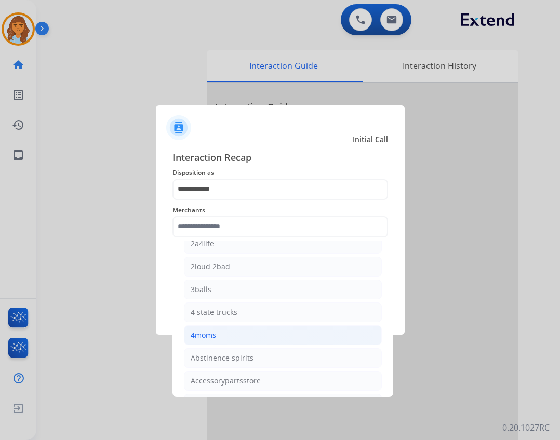
click at [229, 328] on li "4moms" at bounding box center [283, 336] width 198 height 20
type input "*****"
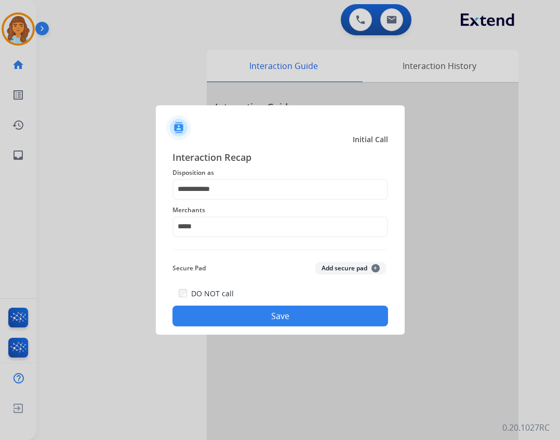
click at [252, 314] on button "Save" at bounding box center [279, 316] width 215 height 21
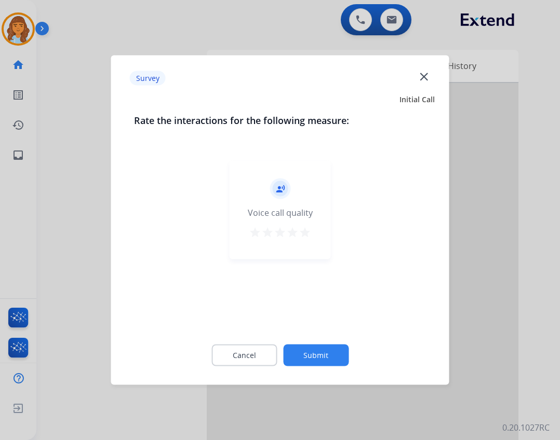
drag, startPoint x: 292, startPoint y: 335, endPoint x: 292, endPoint y: 348, distance: 13.0
click at [292, 348] on div "Cancel Submit" at bounding box center [280, 355] width 292 height 47
click at [292, 348] on button "Submit" at bounding box center [315, 356] width 65 height 22
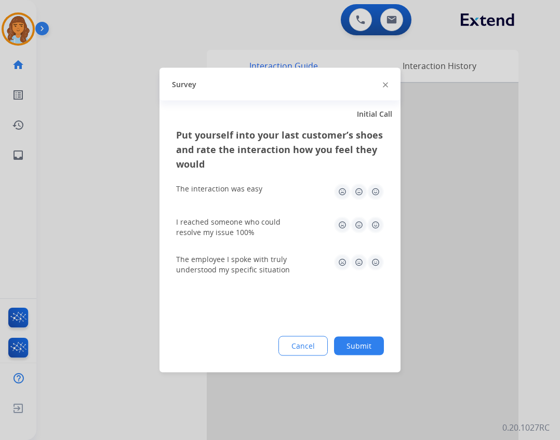
click at [338, 351] on button "Submit" at bounding box center [359, 346] width 50 height 19
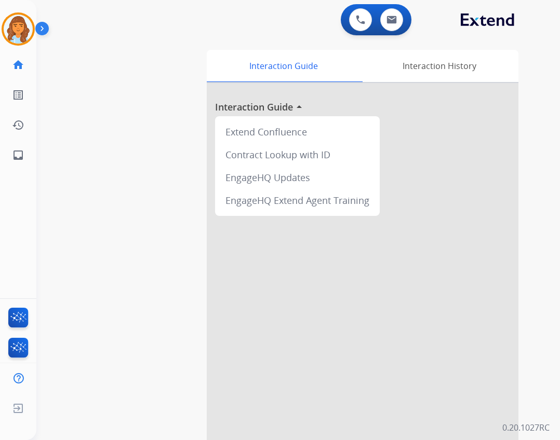
click at [41, 35] on img at bounding box center [44, 31] width 18 height 20
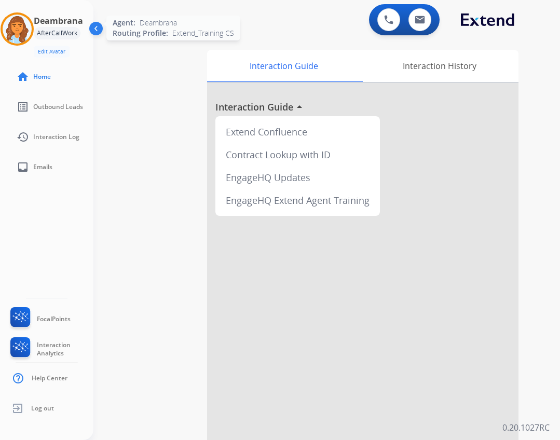
click at [29, 29] on img at bounding box center [17, 29] width 29 height 29
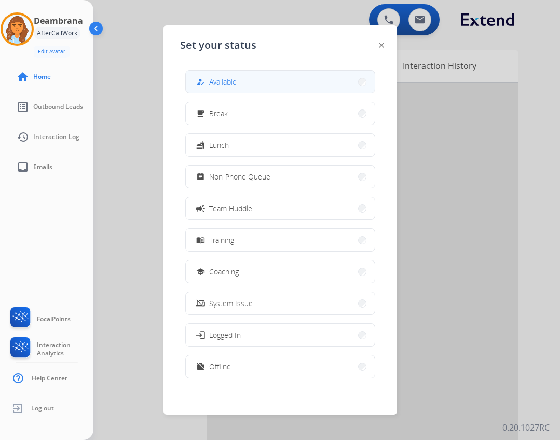
click at [218, 77] on span "Available" at bounding box center [223, 81] width 28 height 11
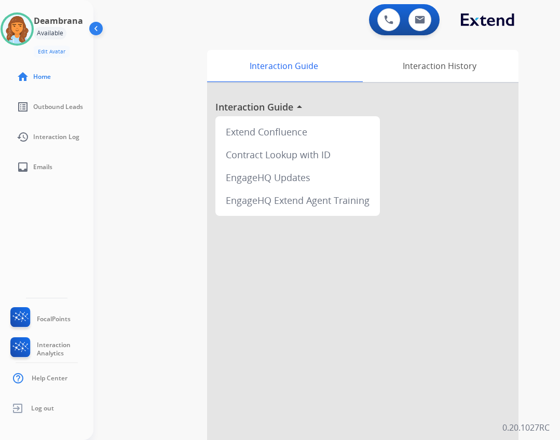
click at [149, 97] on div "swap_horiz Break voice bridge close_fullscreen Connect 3-Way Call merge_type Se…" at bounding box center [314, 253] width 442 height 433
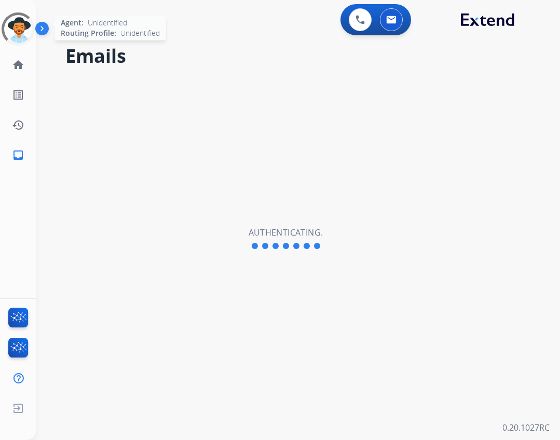
click at [25, 35] on div at bounding box center [17, 28] width 37 height 37
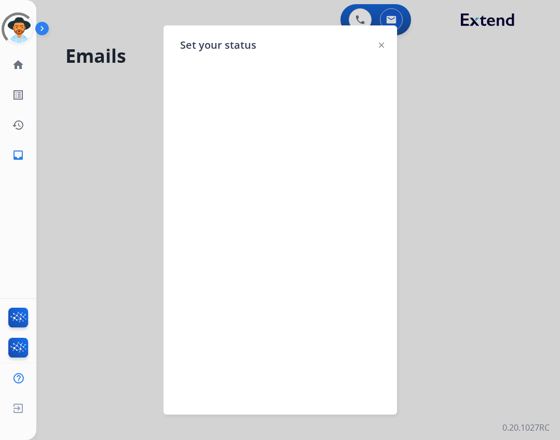
select select "**********"
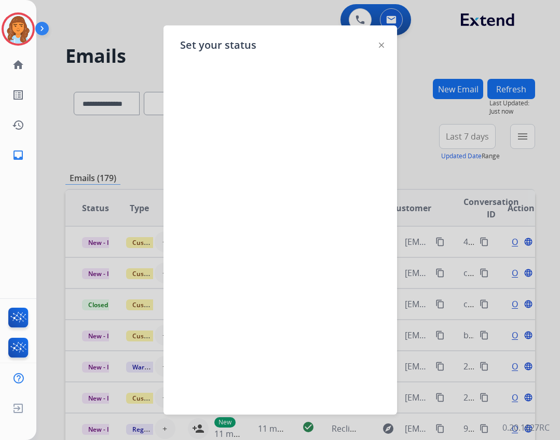
click at [387, 44] on div "Set your status" at bounding box center [281, 219] width 234 height 389
drag, startPoint x: 378, startPoint y: 45, endPoint x: 352, endPoint y: 47, distance: 25.5
click at [376, 45] on div "Set your status" at bounding box center [281, 219] width 234 height 389
click at [378, 45] on div "Set your status" at bounding box center [281, 219] width 234 height 389
click at [380, 45] on img at bounding box center [381, 45] width 5 height 5
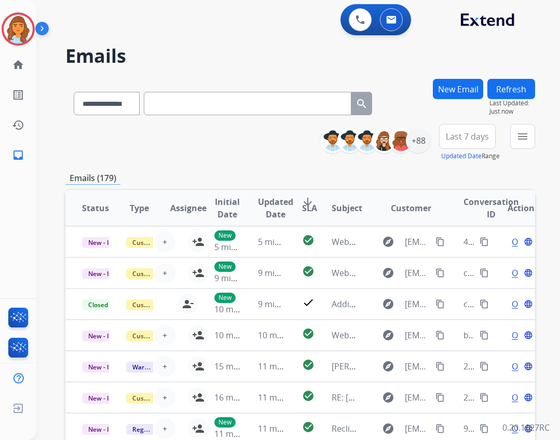
click at [35, 28] on img at bounding box center [44, 31] width 18 height 20
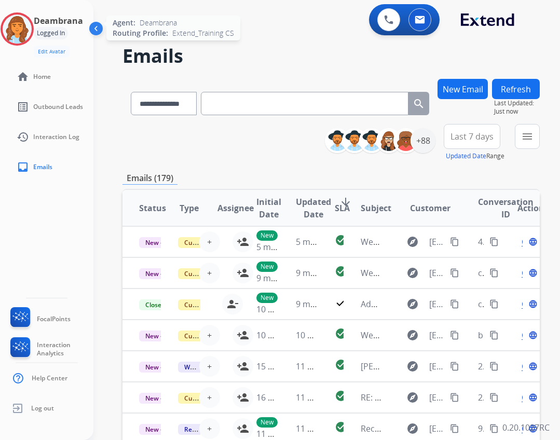
click at [33, 32] on div at bounding box center [17, 28] width 33 height 33
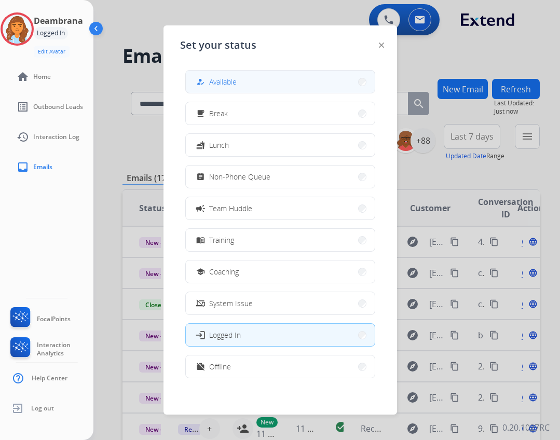
click at [199, 71] on div "how_to_reg Available" at bounding box center [280, 81] width 190 height 23
click at [225, 86] on span "Available" at bounding box center [223, 81] width 28 height 11
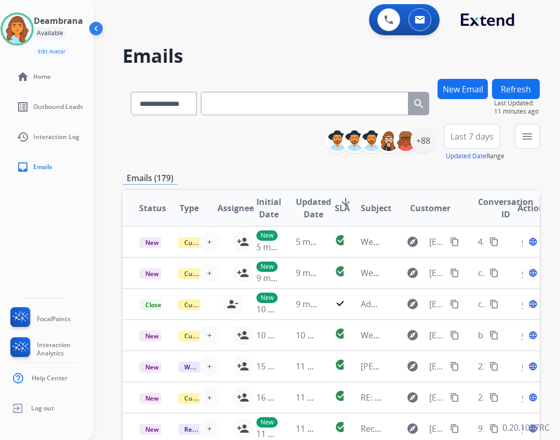
click at [98, 27] on img at bounding box center [97, 31] width 20 height 20
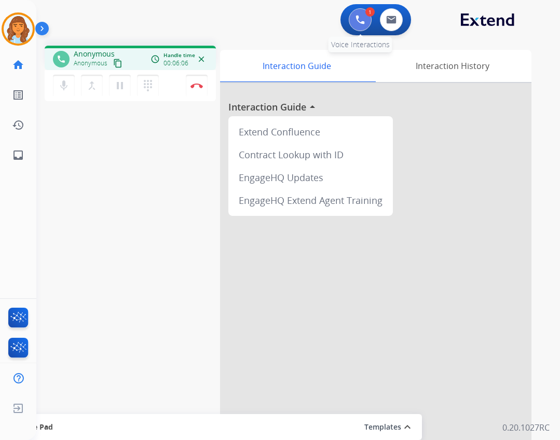
click at [365, 25] on button at bounding box center [360, 19] width 23 height 23
click at [358, 13] on button at bounding box center [360, 19] width 23 height 23
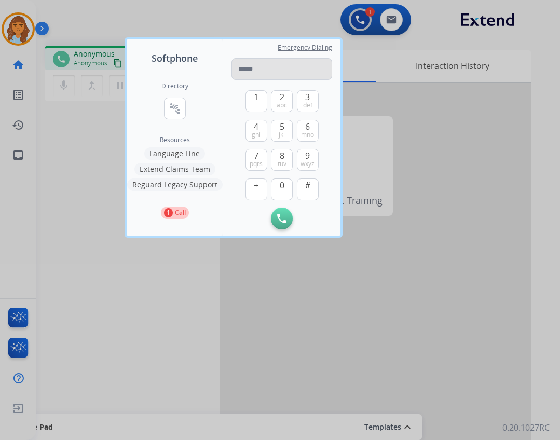
click at [304, 73] on input "tel" at bounding box center [282, 69] width 101 height 22
type input "**********"
click at [286, 220] on img at bounding box center [281, 218] width 9 height 9
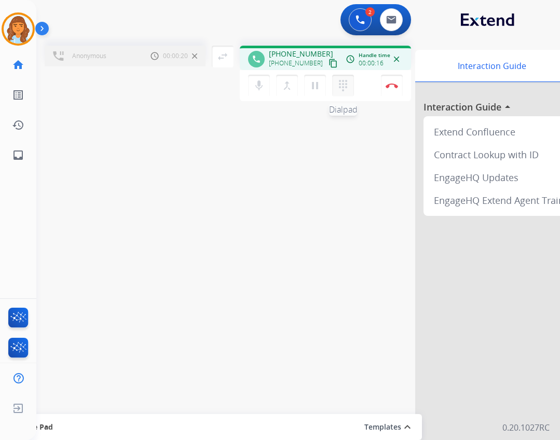
click at [337, 84] on mat-icon "dialpad" at bounding box center [343, 85] width 12 height 12
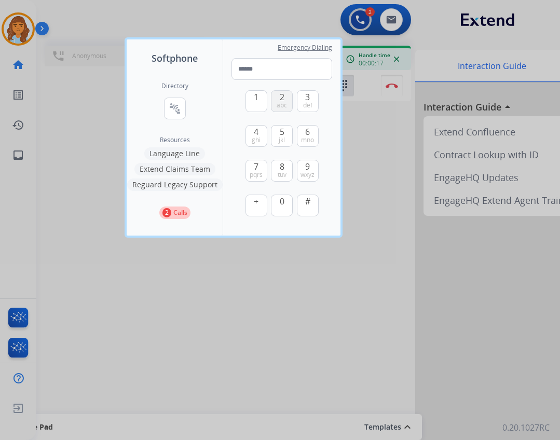
drag, startPoint x: 264, startPoint y: 104, endPoint x: 274, endPoint y: 101, distance: 10.2
click at [265, 102] on button "1" at bounding box center [257, 101] width 22 height 22
click at [281, 110] on button "2 abc" at bounding box center [282, 101] width 22 height 22
click at [254, 103] on button "1" at bounding box center [257, 101] width 22 height 22
click at [254, 136] on span "ghi" at bounding box center [256, 140] width 9 height 8
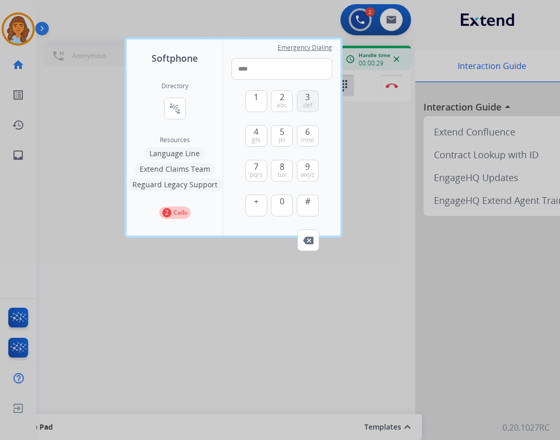
click at [300, 98] on button "3 def" at bounding box center [308, 101] width 22 height 22
click at [286, 137] on button "5 jkl" at bounding box center [282, 136] width 22 height 22
click at [260, 105] on button "1" at bounding box center [257, 101] width 22 height 22
click at [303, 164] on button "9 wxyz" at bounding box center [308, 171] width 22 height 22
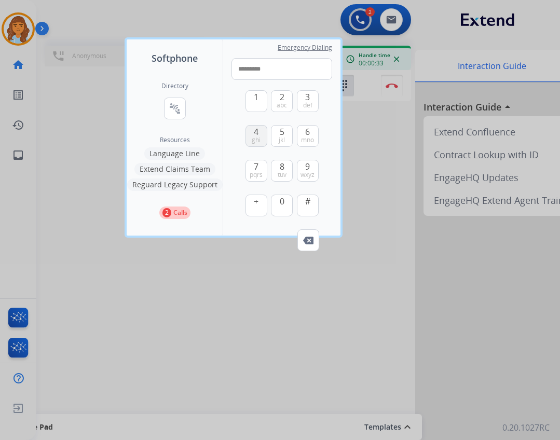
click at [262, 135] on button "4 ghi" at bounding box center [257, 136] width 22 height 22
click at [281, 163] on span "8" at bounding box center [282, 166] width 5 height 12
click at [310, 200] on span "#" at bounding box center [307, 201] width 5 height 12
click at [264, 111] on button "1" at bounding box center [257, 101] width 22 height 22
click at [293, 107] on div "1 2 abc 3 def 4 ghi 5 jkl 6 mno 7 pqrs 8 tuv 9 wxyz + 0 #" at bounding box center [282, 155] width 73 height 150
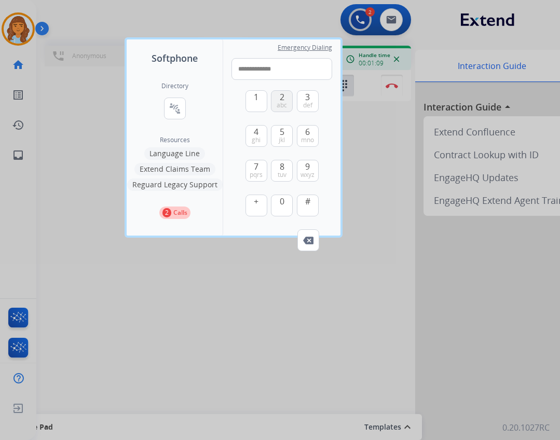
click at [291, 105] on button "2 abc" at bounding box center [282, 101] width 22 height 22
click at [278, 200] on button "0" at bounding box center [282, 206] width 22 height 22
type input "**********"
click at [381, 144] on div at bounding box center [280, 220] width 560 height 440
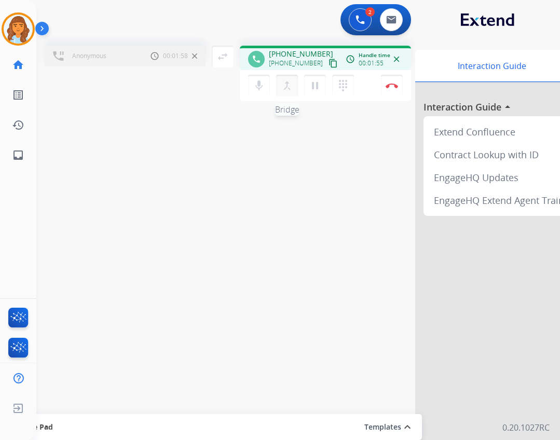
click at [288, 94] on button "merge_type Bridge" at bounding box center [287, 86] width 22 height 22
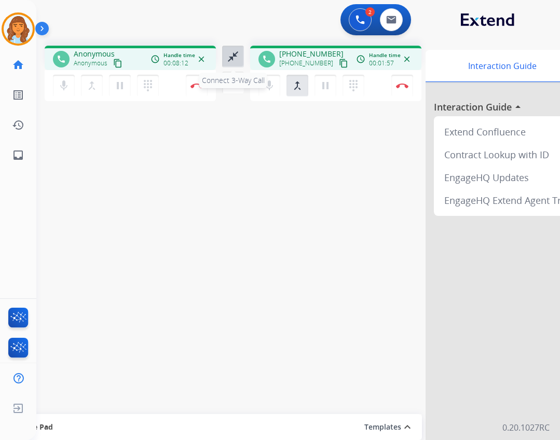
click at [222, 53] on div "close_fullscreen Connect 3-Way Call merge_type Separate 3-Way Call" at bounding box center [233, 70] width 34 height 48
click at [224, 47] on button "close_fullscreen Connect 3-Way Call" at bounding box center [233, 57] width 22 height 22
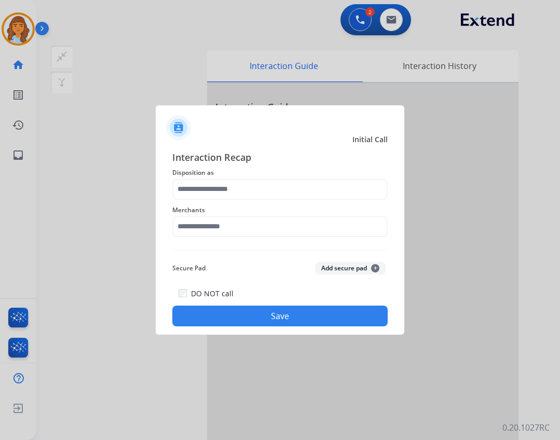
click at [235, 180] on div "Interaction Recap Disposition as Merchants Secure Pad Add secure pad + DO NOT c…" at bounding box center [279, 238] width 215 height 177
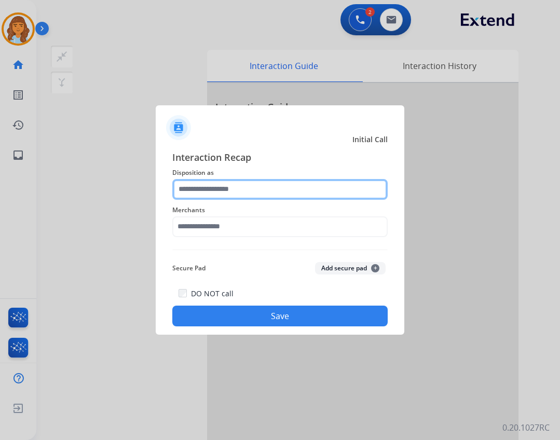
click at [241, 194] on input "text" at bounding box center [279, 189] width 215 height 21
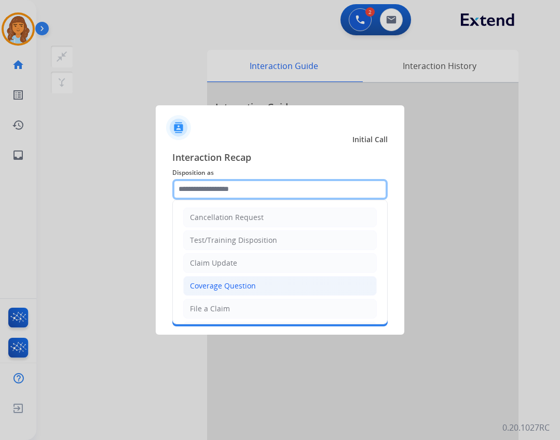
scroll to position [162, 0]
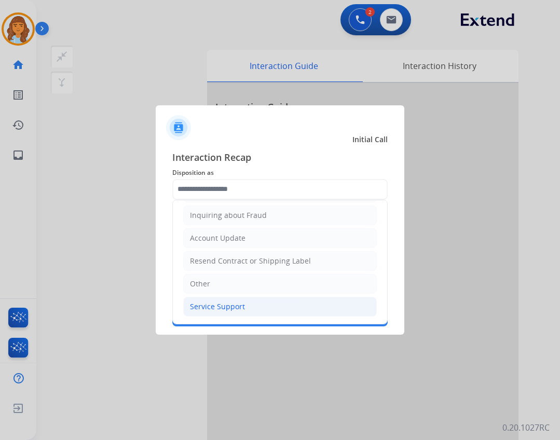
click at [275, 303] on li "Service Support" at bounding box center [280, 307] width 194 height 20
type input "**********"
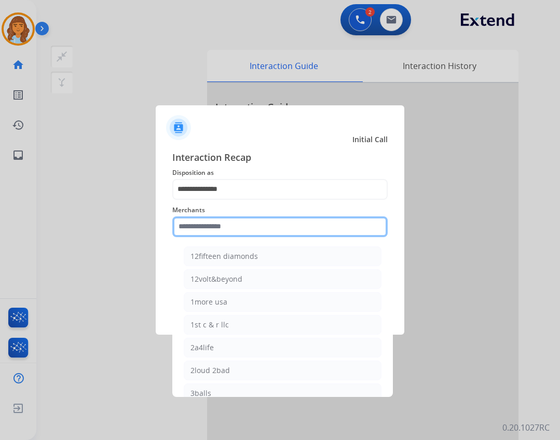
click at [284, 237] on input "text" at bounding box center [279, 227] width 215 height 21
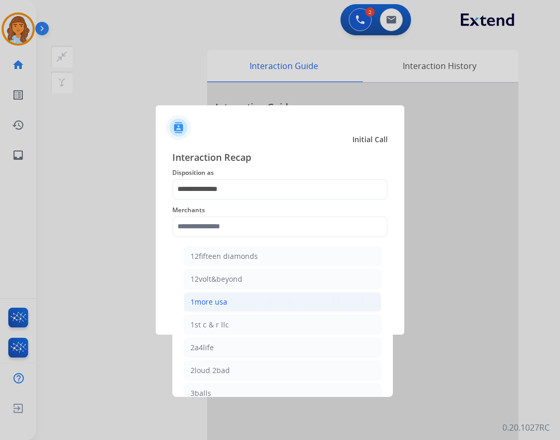
click at [280, 294] on li "1more usa" at bounding box center [283, 302] width 198 height 20
type input "*********"
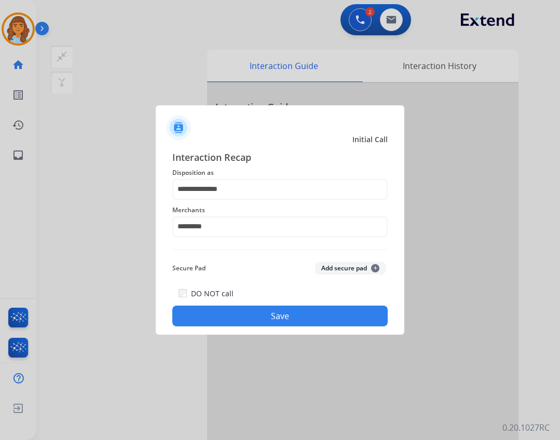
click at [306, 318] on button "Save" at bounding box center [279, 316] width 215 height 21
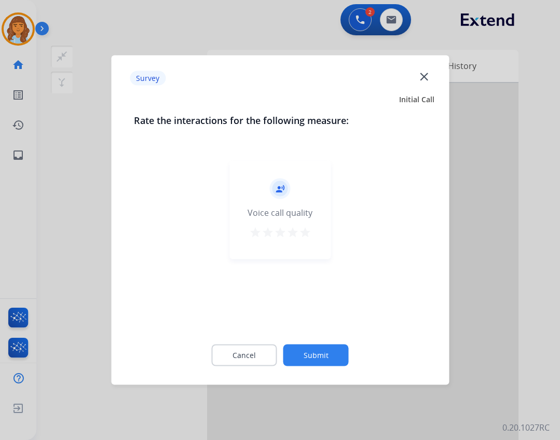
click at [325, 361] on button "Submit" at bounding box center [316, 356] width 65 height 22
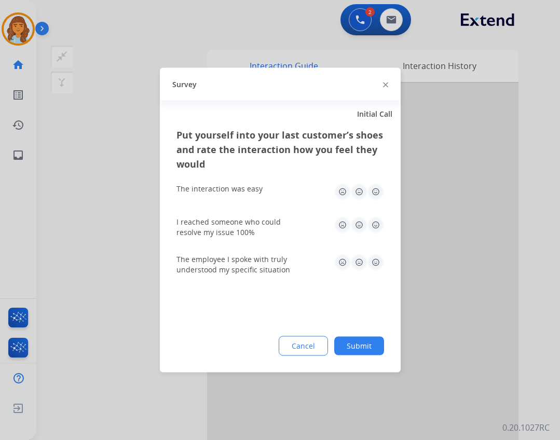
click at [347, 351] on button "Submit" at bounding box center [359, 346] width 50 height 19
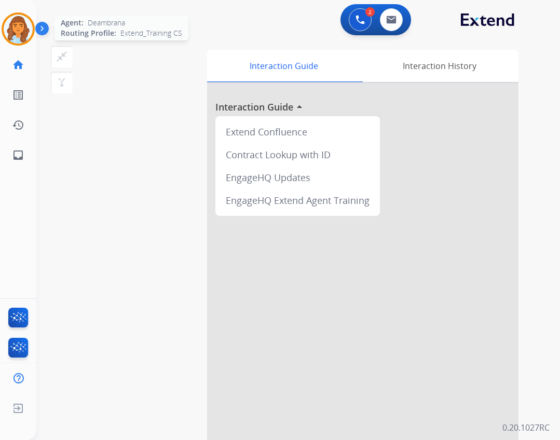
click at [29, 44] on div "Agent: Deambrana Routing Profile: Extend_Training CS" at bounding box center [18, 28] width 33 height 33
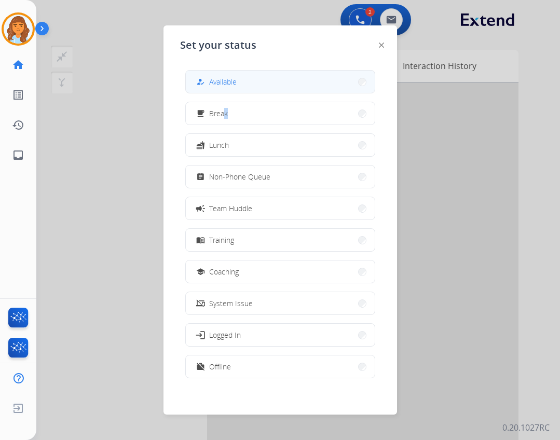
drag, startPoint x: 227, startPoint y: 98, endPoint x: 217, endPoint y: 87, distance: 15.4
click at [219, 91] on div "how_to_reg Available free_breakfast Break fastfood Lunch assignment Non-Phone Q…" at bounding box center [280, 225] width 200 height 327
click at [217, 87] on span "Available" at bounding box center [223, 81] width 28 height 11
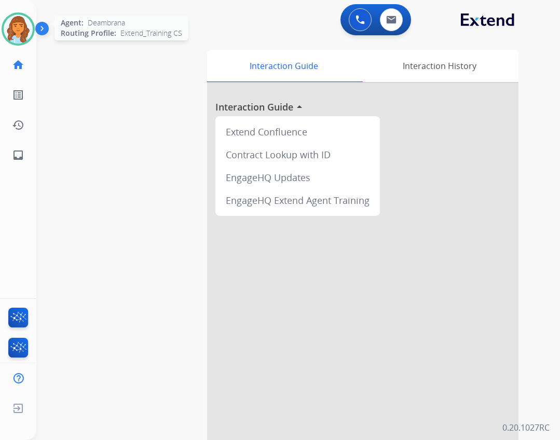
click at [33, 37] on div "Agent: Deambrana Routing Profile: Extend_Training CS" at bounding box center [18, 28] width 33 height 33
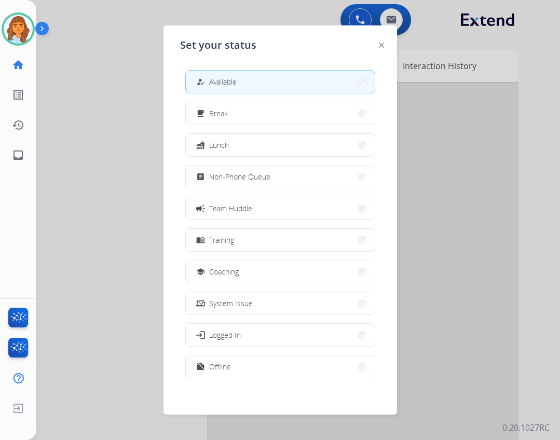
drag, startPoint x: 239, startPoint y: 179, endPoint x: 244, endPoint y: 167, distance: 13.5
click at [240, 172] on span "Non-Phone Queue" at bounding box center [239, 176] width 61 height 11
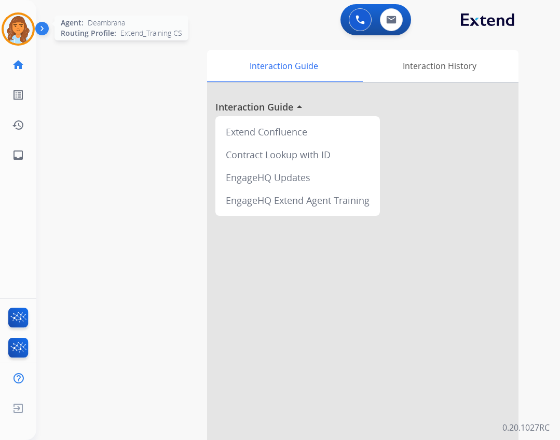
click at [15, 40] on img at bounding box center [18, 29] width 29 height 29
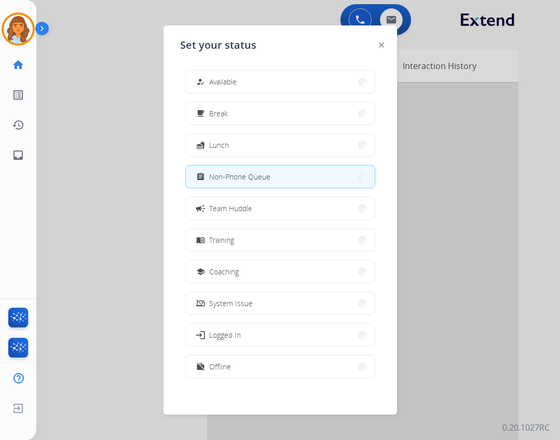
drag, startPoint x: 241, startPoint y: 79, endPoint x: 219, endPoint y: 88, distance: 24.0
click at [242, 79] on button "how_to_reg Available" at bounding box center [280, 82] width 189 height 22
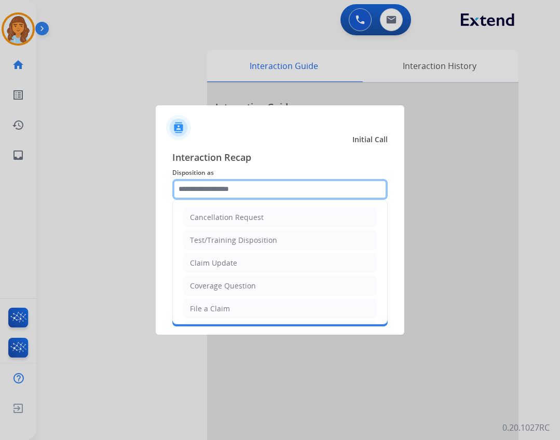
drag, startPoint x: 333, startPoint y: 187, endPoint x: 329, endPoint y: 192, distance: 6.3
click at [332, 187] on input "text" at bounding box center [279, 189] width 215 height 21
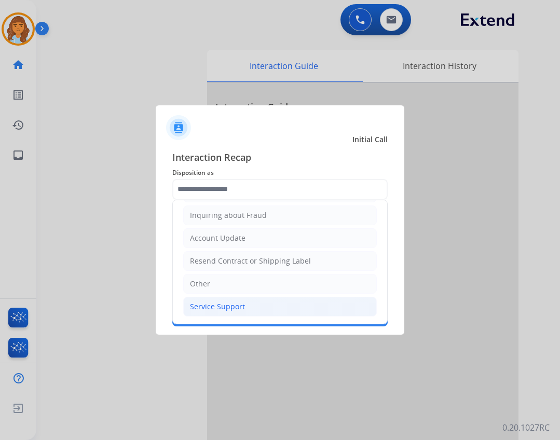
click at [241, 308] on div "Service Support" at bounding box center [217, 307] width 55 height 10
type input "**********"
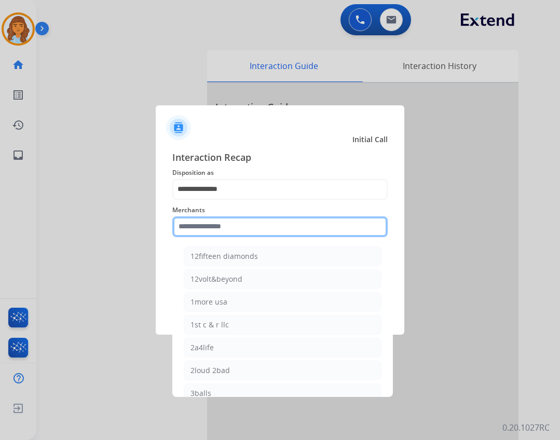
click at [224, 222] on input "text" at bounding box center [279, 227] width 215 height 21
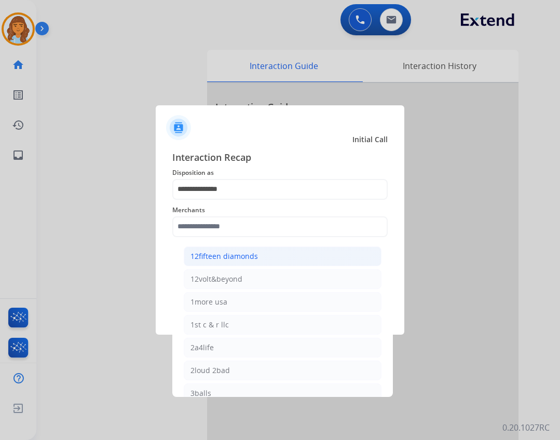
click at [252, 264] on li "12fifteen diamonds" at bounding box center [283, 257] width 198 height 20
type input "**********"
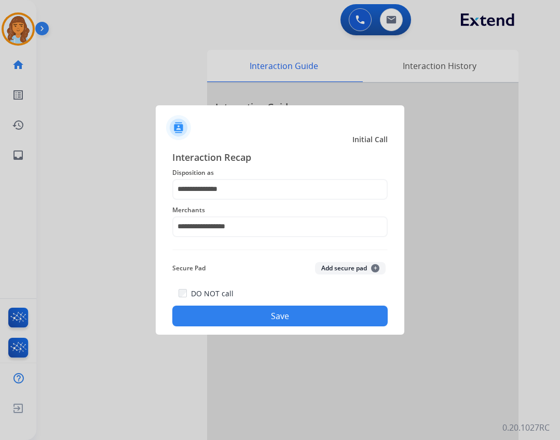
click at [256, 311] on button "Save" at bounding box center [279, 316] width 215 height 21
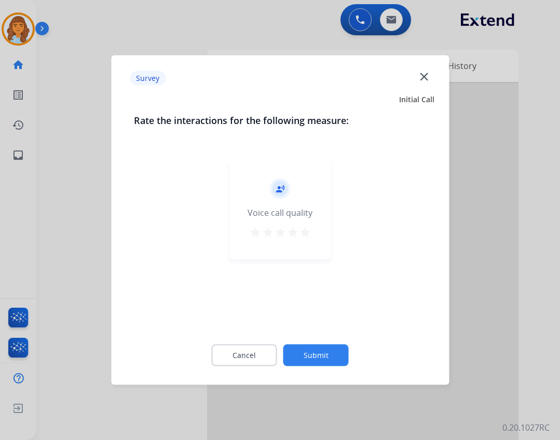
click at [298, 343] on div "Cancel Submit" at bounding box center [280, 355] width 292 height 47
click at [300, 350] on div "Cancel Submit" at bounding box center [280, 355] width 292 height 47
click at [309, 359] on button "Submit" at bounding box center [316, 356] width 65 height 22
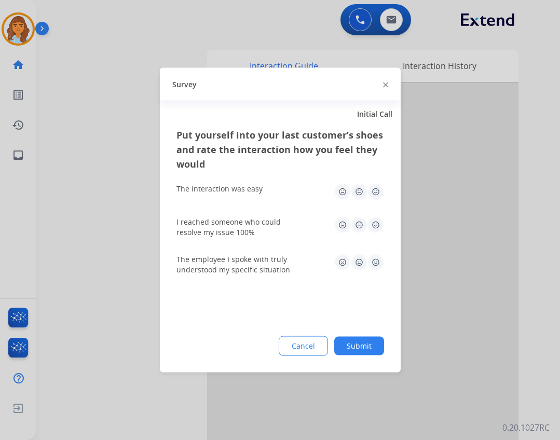
click at [360, 350] on button "Submit" at bounding box center [359, 346] width 50 height 19
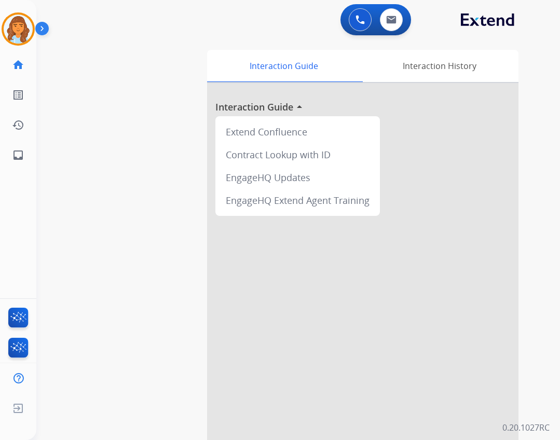
click at [36, 37] on img at bounding box center [44, 31] width 18 height 20
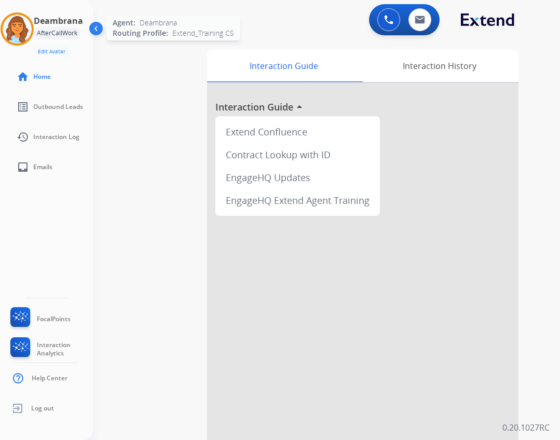
click at [25, 36] on img at bounding box center [17, 29] width 29 height 29
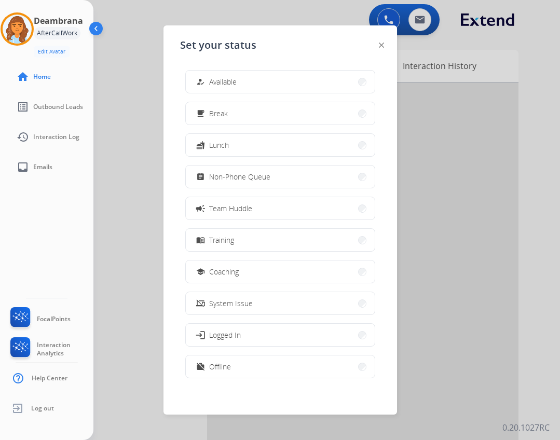
click at [240, 78] on button "how_to_reg Available" at bounding box center [280, 82] width 189 height 22
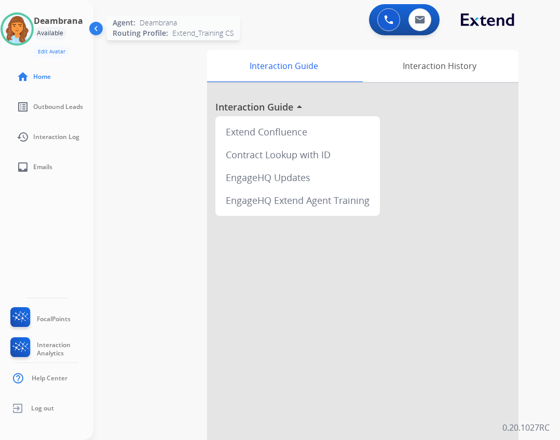
click at [29, 39] on div at bounding box center [17, 28] width 33 height 33
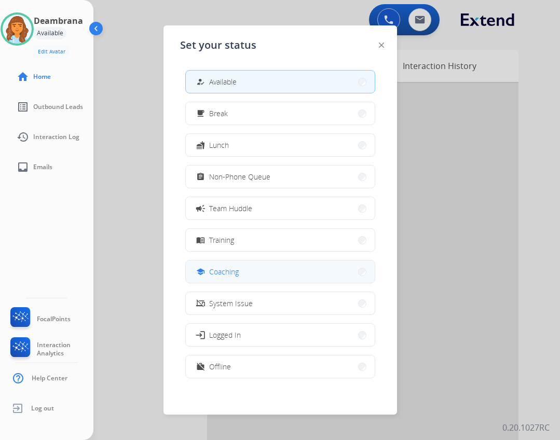
click at [259, 277] on button "school Coaching" at bounding box center [280, 272] width 189 height 22
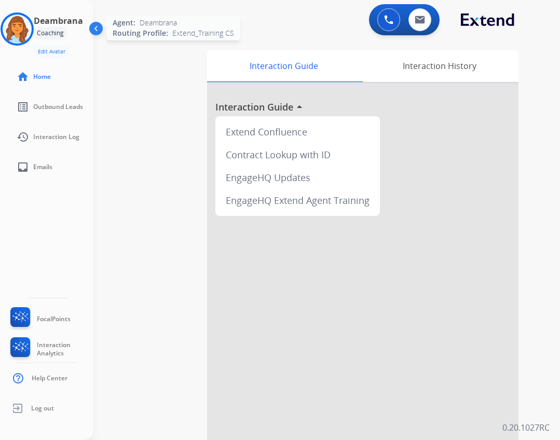
click at [26, 30] on img at bounding box center [17, 29] width 29 height 29
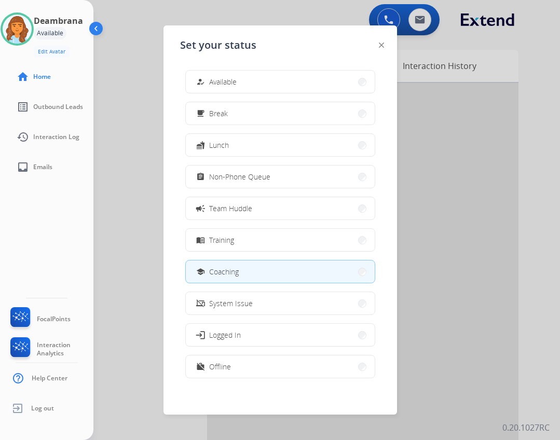
click at [484, 145] on div at bounding box center [280, 220] width 560 height 440
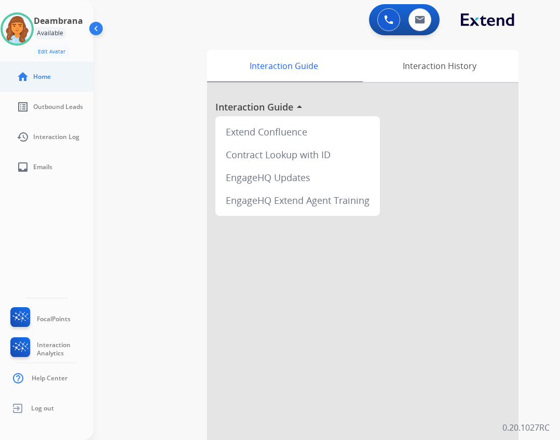
click at [29, 75] on mat-icon "home" at bounding box center [23, 77] width 12 height 12
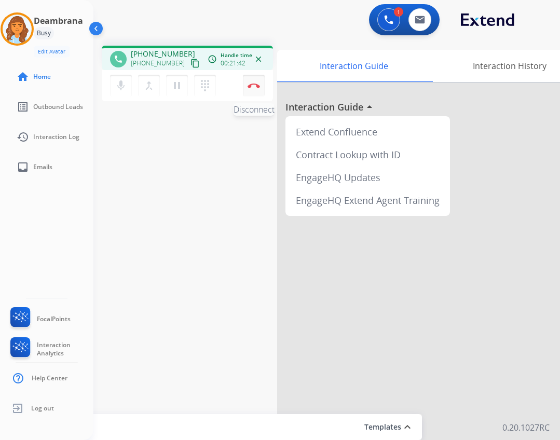
click at [260, 92] on button "Disconnect" at bounding box center [254, 86] width 22 height 22
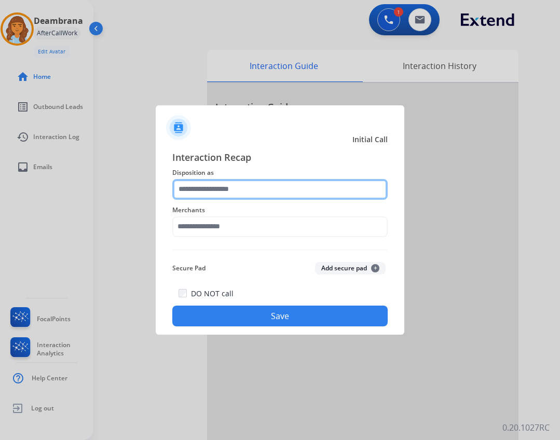
click at [281, 199] on div at bounding box center [279, 189] width 215 height 21
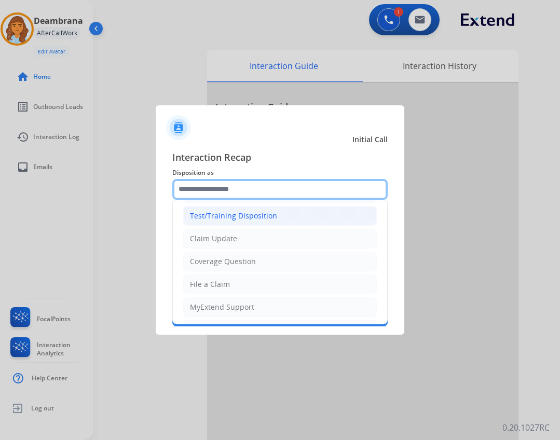
scroll to position [6, 0]
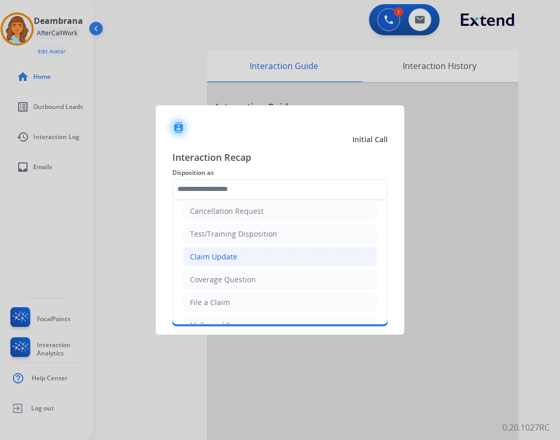
click at [251, 254] on li "Claim Update" at bounding box center [280, 257] width 194 height 20
type input "**********"
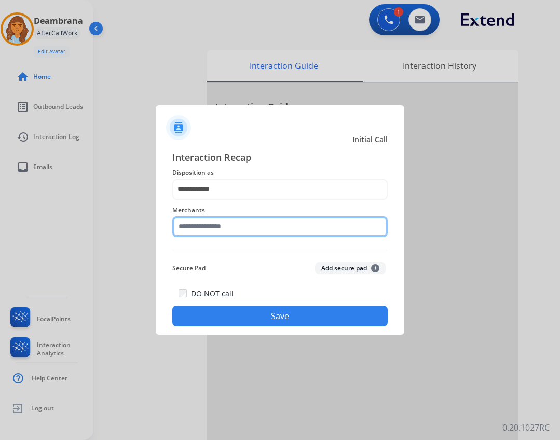
click at [249, 231] on input "text" at bounding box center [279, 227] width 215 height 21
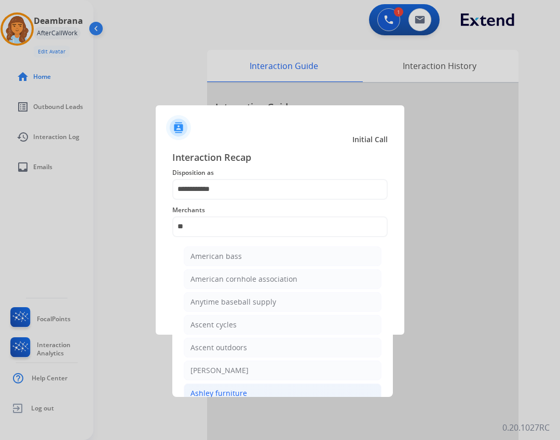
click at [240, 389] on div "Ashley furniture" at bounding box center [219, 393] width 57 height 10
type input "**********"
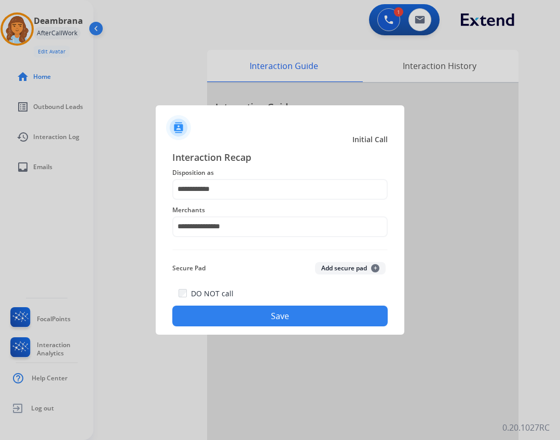
click at [233, 306] on div "DO NOT call Save" at bounding box center [279, 306] width 215 height 39
click at [235, 313] on button "Save" at bounding box center [279, 316] width 215 height 21
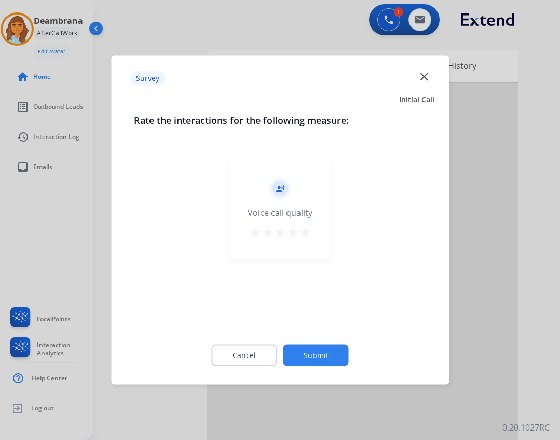
click at [293, 359] on button "Submit" at bounding box center [316, 356] width 65 height 22
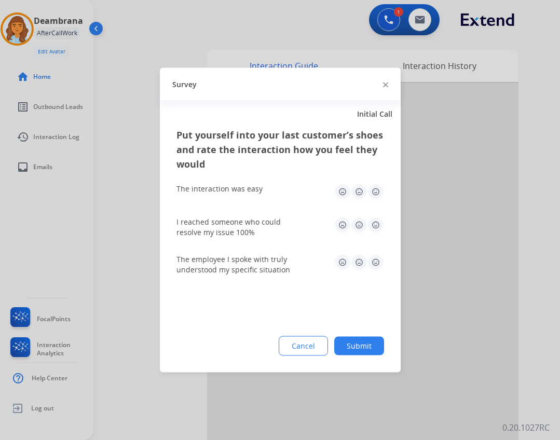
drag, startPoint x: 344, startPoint y: 355, endPoint x: 345, endPoint y: 350, distance: 5.3
click at [344, 354] on button "Submit" at bounding box center [359, 346] width 50 height 19
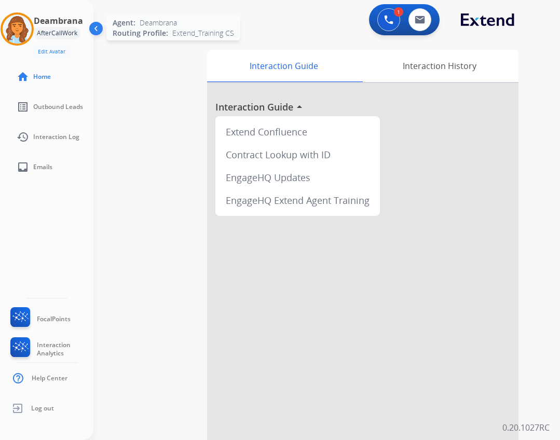
click at [24, 30] on img at bounding box center [17, 29] width 29 height 29
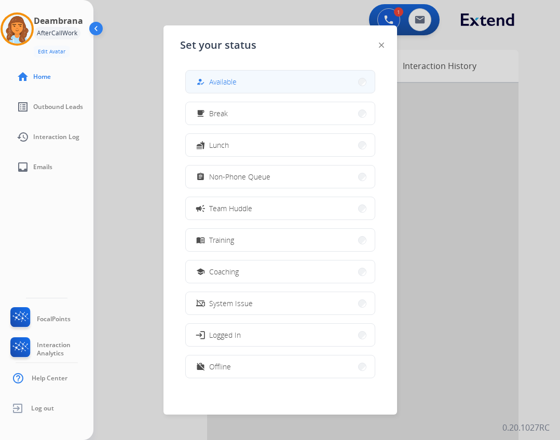
click at [269, 82] on button "how_to_reg Available" at bounding box center [280, 82] width 189 height 22
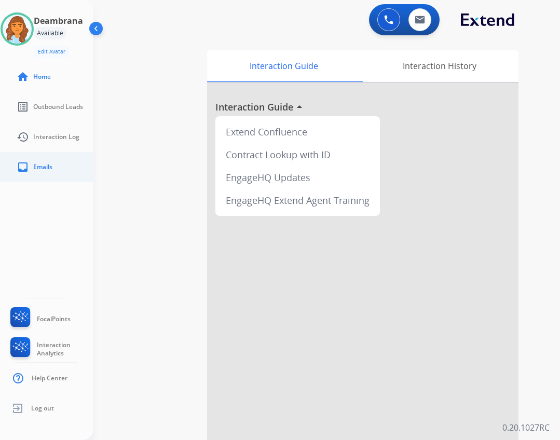
click at [58, 167] on link "inbox Emails" at bounding box center [54, 167] width 93 height 29
select select "**********"
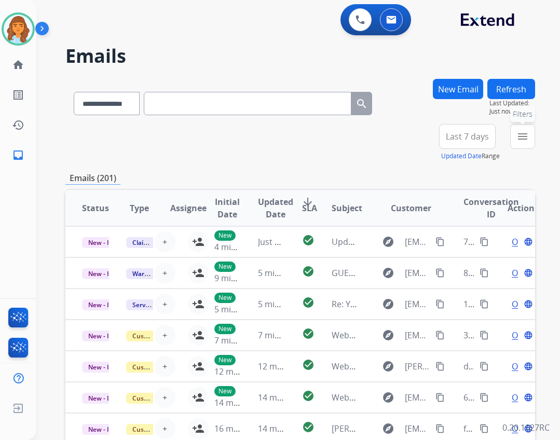
drag, startPoint x: 520, startPoint y: 137, endPoint x: 505, endPoint y: 133, distance: 15.5
click at [519, 137] on mat-icon "menu" at bounding box center [523, 136] width 12 height 12
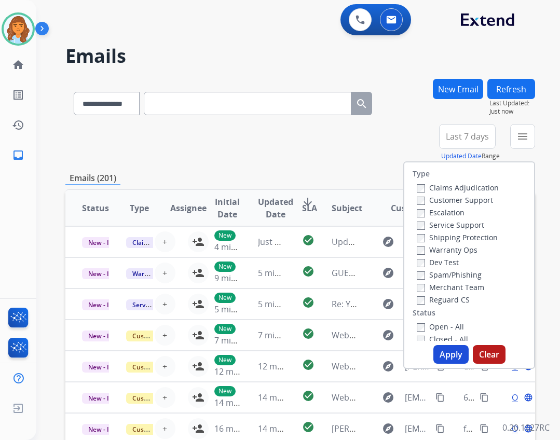
click at [429, 301] on label "Reguard CS" at bounding box center [443, 300] width 53 height 10
click at [423, 327] on label "Open - All" at bounding box center [440, 327] width 47 height 10
click at [440, 222] on label "Service Support" at bounding box center [451, 225] width 68 height 10
click at [444, 199] on label "Customer Support" at bounding box center [455, 200] width 76 height 10
click at [447, 225] on label "Service Support" at bounding box center [451, 225] width 68 height 10
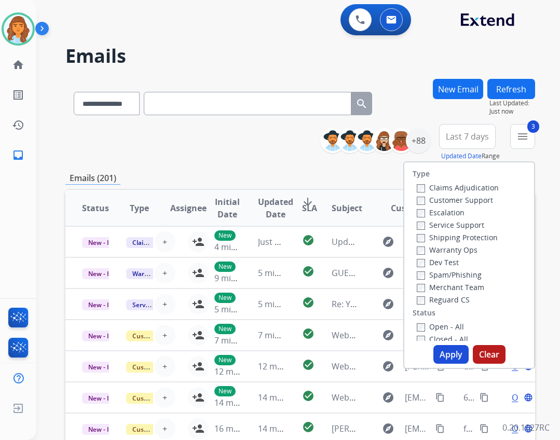
click at [453, 239] on label "Shipping Protection" at bounding box center [457, 238] width 81 height 10
click at [444, 352] on button "Apply" at bounding box center [451, 354] width 35 height 19
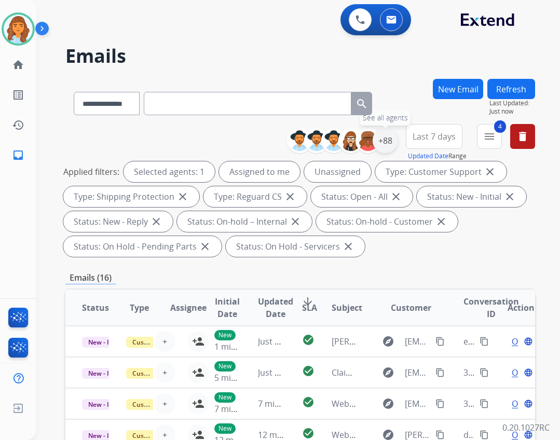
click at [382, 144] on div "+88" at bounding box center [385, 140] width 25 height 25
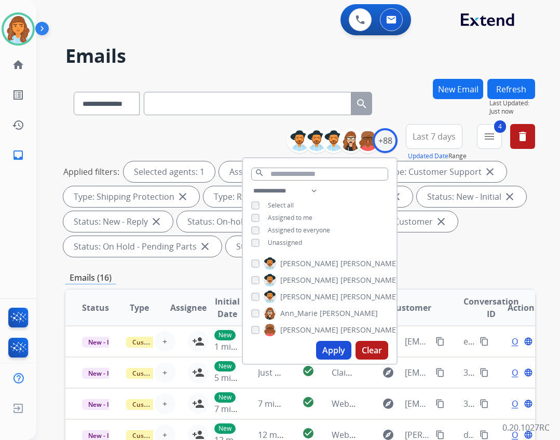
click at [293, 245] on span "Unassigned" at bounding box center [285, 242] width 34 height 9
click at [329, 342] on button "Apply" at bounding box center [333, 350] width 35 height 19
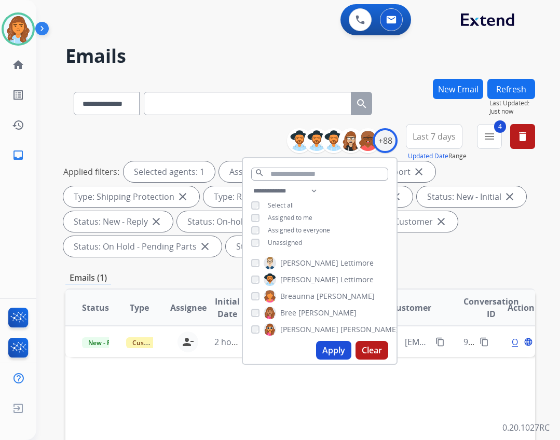
scroll to position [104, 0]
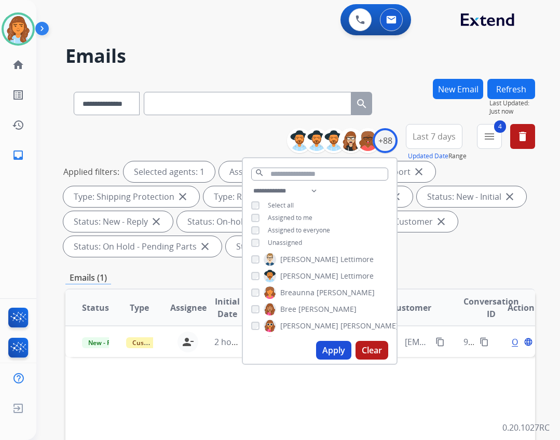
click at [414, 254] on div "Applied filters: Selected agents: 1 Assigned to me Type: Customer Support close…" at bounding box center [298, 209] width 470 height 96
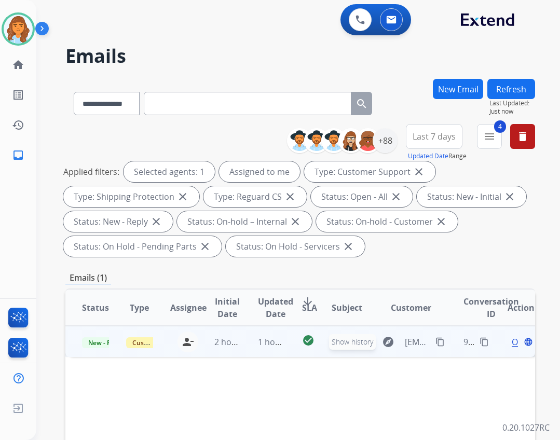
click at [388, 349] on button "explore Show history" at bounding box center [388, 342] width 25 height 17
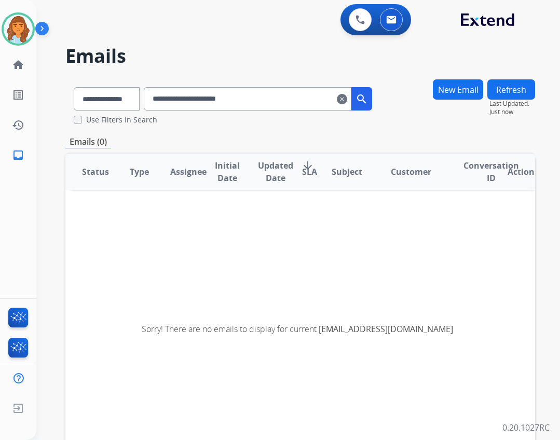
click at [347, 97] on mat-icon "clear" at bounding box center [342, 99] width 10 height 12
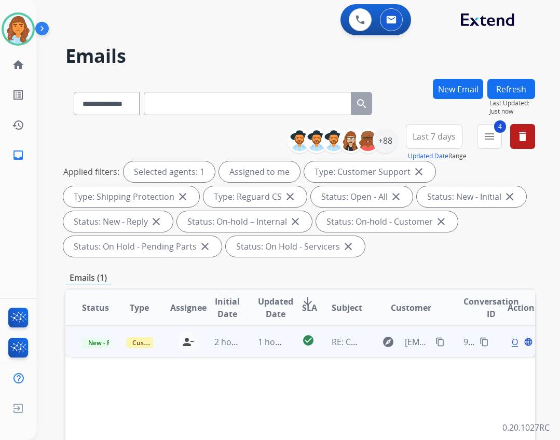
click at [410, 334] on div "explore JPerkins@castlecooke.com content_copy" at bounding box center [411, 342] width 71 height 17
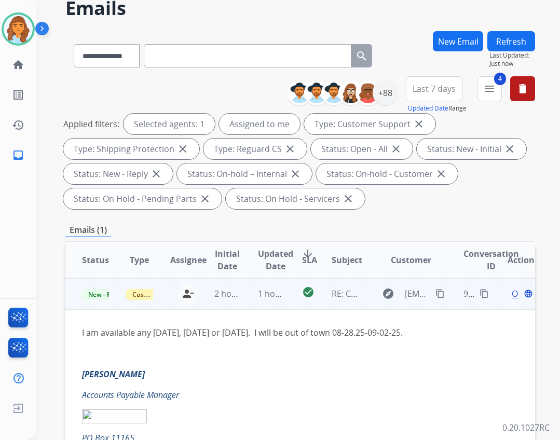
scroll to position [52, 0]
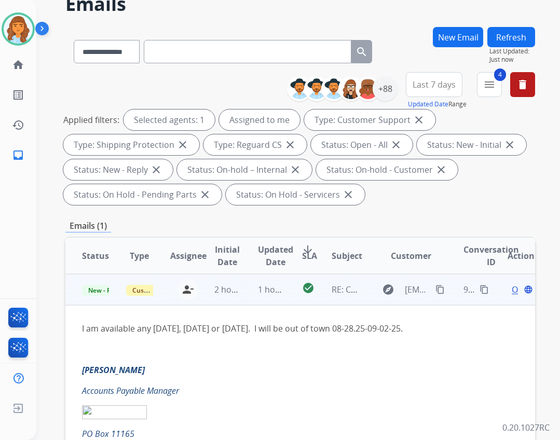
click at [512, 288] on span "Open" at bounding box center [522, 290] width 21 height 12
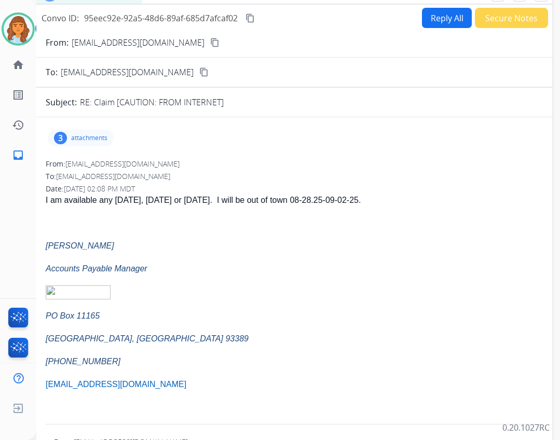
drag, startPoint x: 213, startPoint y: 11, endPoint x: 236, endPoint y: -26, distance: 44.1
click at [236, 0] on html "**********" at bounding box center [280, 220] width 560 height 440
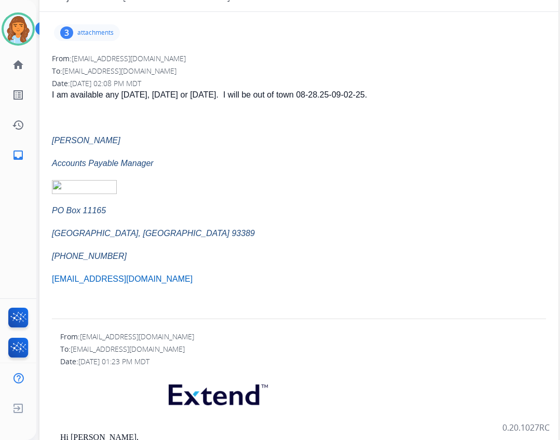
scroll to position [0, 0]
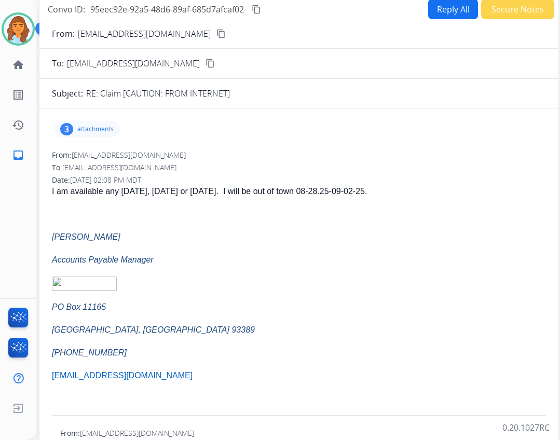
click at [435, 14] on button "Reply All" at bounding box center [453, 9] width 50 height 20
select select "**********"
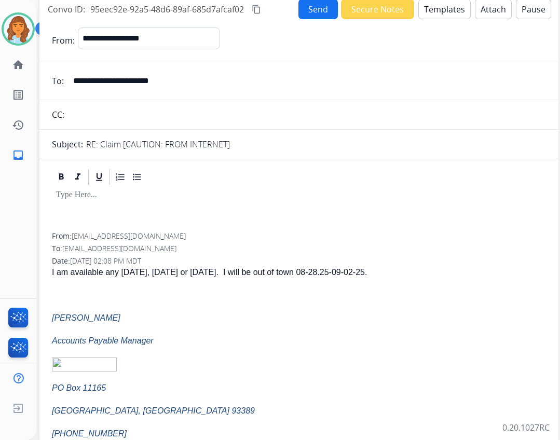
click at [423, 6] on button "Templates" at bounding box center [445, 9] width 52 height 20
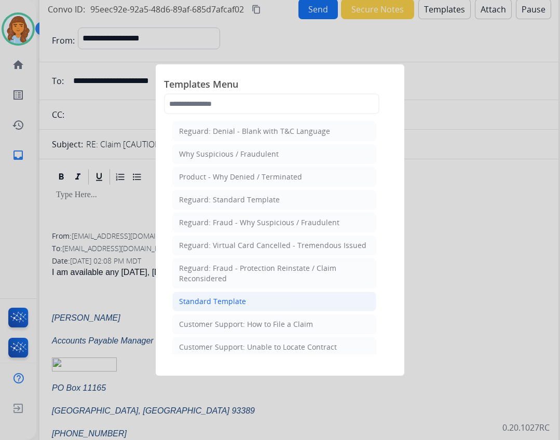
click at [264, 308] on li "Standard Template" at bounding box center [274, 302] width 204 height 20
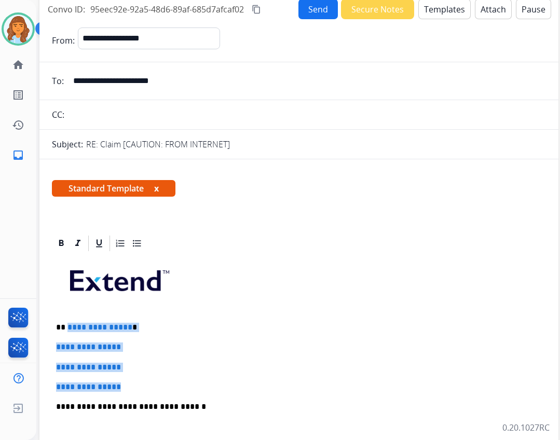
drag, startPoint x: 72, startPoint y: 326, endPoint x: 128, endPoint y: 381, distance: 79.0
click at [128, 381] on div "**********" at bounding box center [299, 431] width 494 height 357
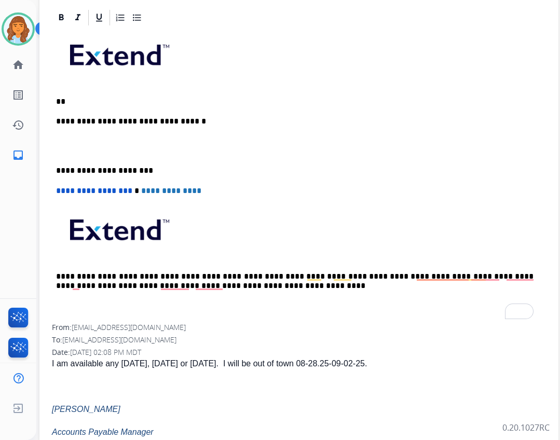
scroll to position [208, 0]
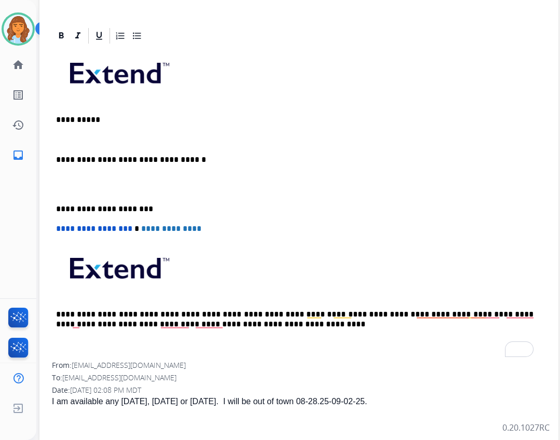
click at [76, 135] on p "To enrich screen reader interactions, please activate Accessibility in Grammarl…" at bounding box center [295, 139] width 478 height 9
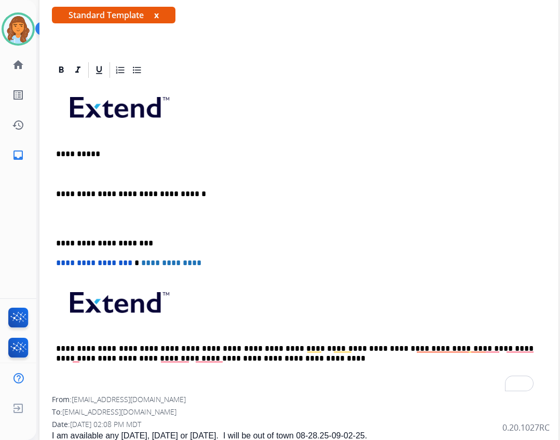
scroll to position [156, 0]
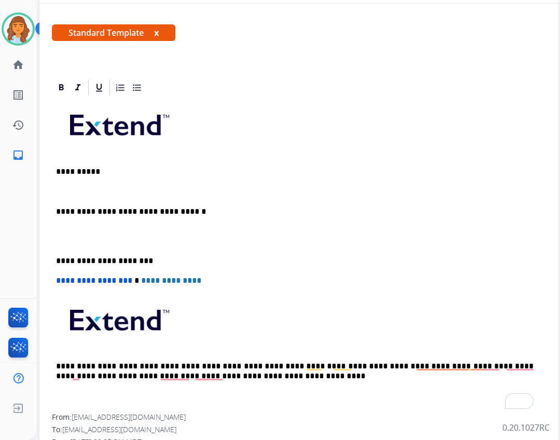
click at [118, 194] on p "To enrich screen reader interactions, please activate Accessibility in Grammarl…" at bounding box center [295, 191] width 478 height 9
click at [88, 192] on p "**********" at bounding box center [295, 191] width 478 height 9
click at [56, 260] on p "**********" at bounding box center [295, 261] width 478 height 9
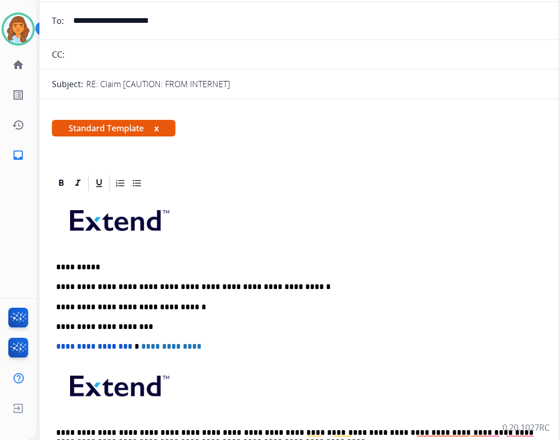
scroll to position [0, 0]
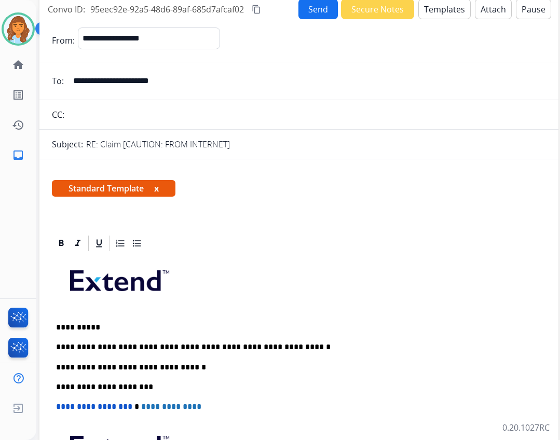
click at [308, 13] on button "Send" at bounding box center [318, 9] width 39 height 20
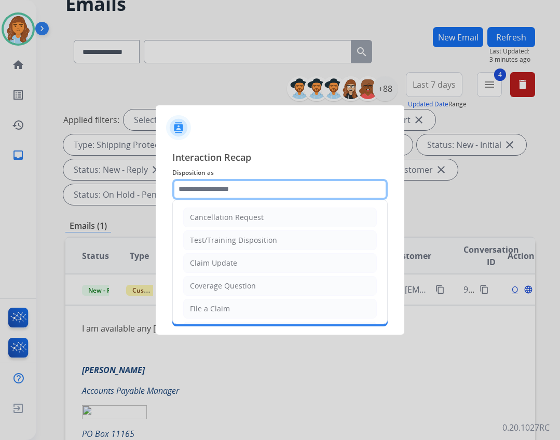
click at [301, 191] on input "text" at bounding box center [279, 189] width 215 height 21
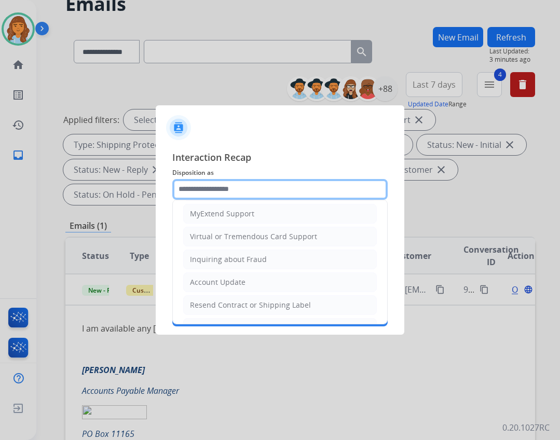
scroll to position [58, 0]
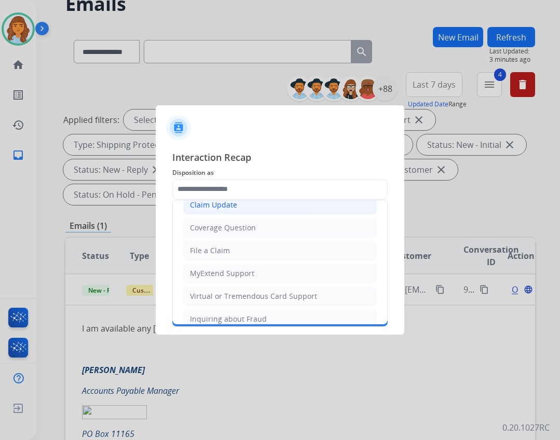
click at [259, 201] on li "Claim Update" at bounding box center [280, 205] width 194 height 20
type input "**********"
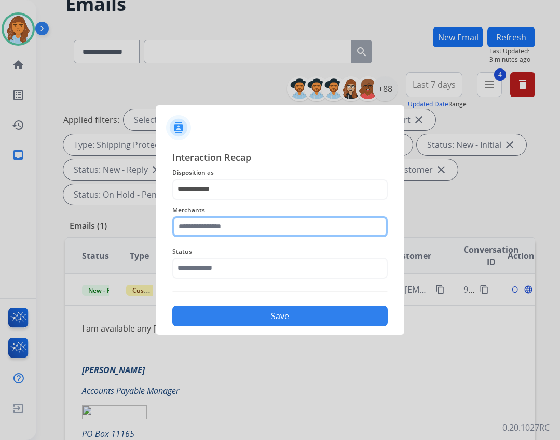
click at [230, 231] on input "text" at bounding box center [279, 227] width 215 height 21
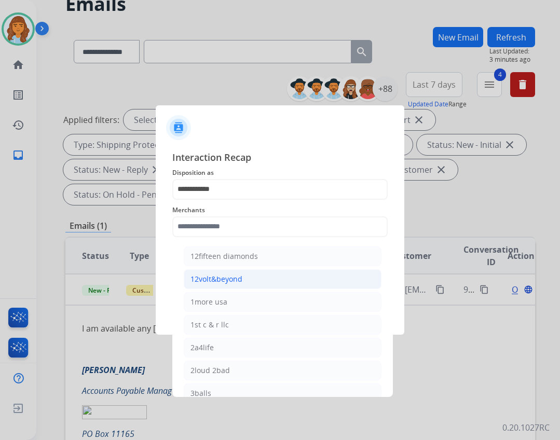
click at [265, 277] on li "12volt&beyond" at bounding box center [283, 279] width 198 height 20
type input "**********"
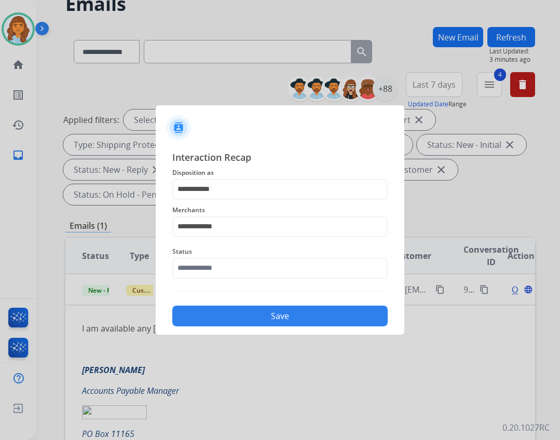
click at [262, 280] on div "Status" at bounding box center [279, 262] width 215 height 42
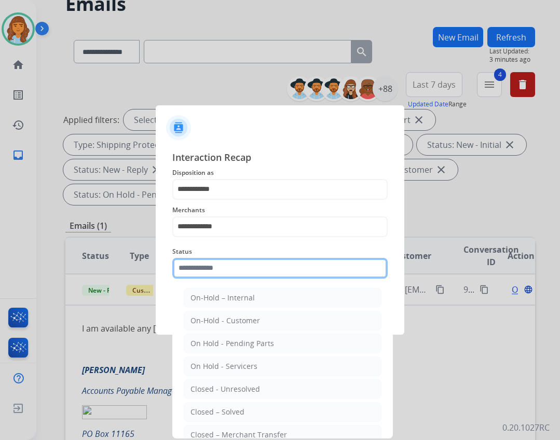
click at [263, 276] on input "text" at bounding box center [279, 268] width 215 height 21
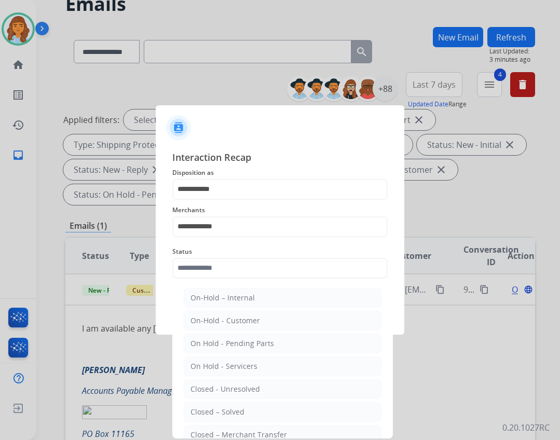
drag, startPoint x: 241, startPoint y: 416, endPoint x: 243, endPoint y: 405, distance: 11.5
click at [241, 415] on div "Closed – Solved" at bounding box center [218, 412] width 54 height 10
type input "**********"
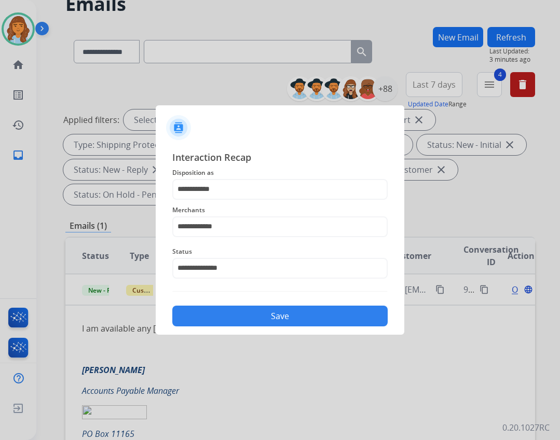
click at [312, 317] on button "Save" at bounding box center [279, 316] width 215 height 21
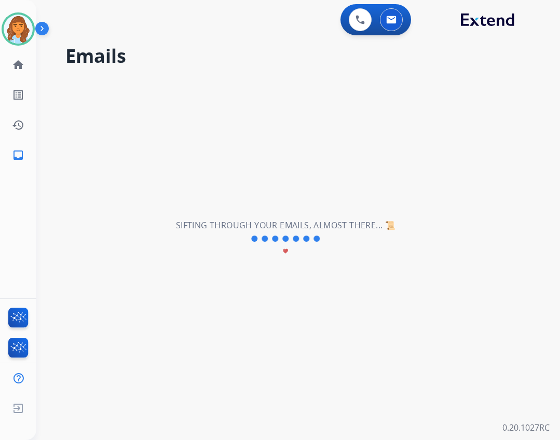
scroll to position [0, 0]
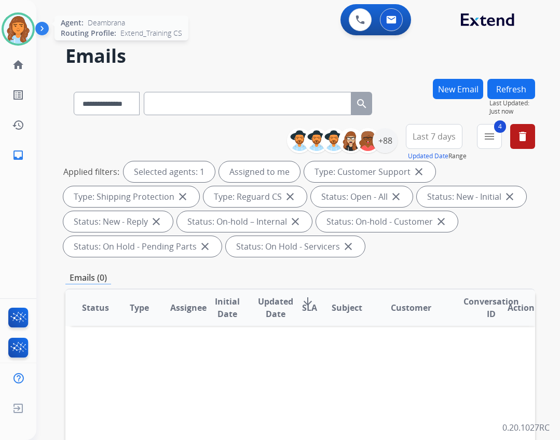
click at [9, 26] on img at bounding box center [18, 29] width 29 height 29
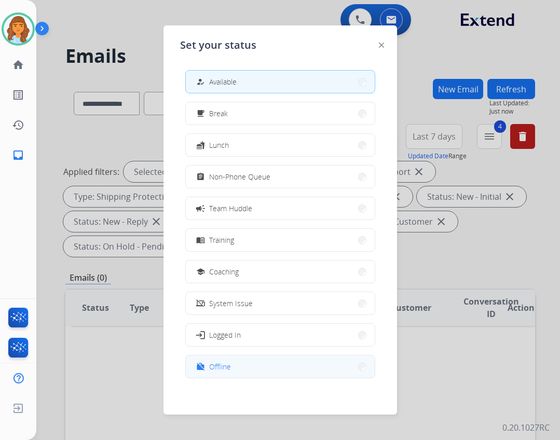
click at [250, 362] on button "work_off Offline" at bounding box center [280, 367] width 189 height 22
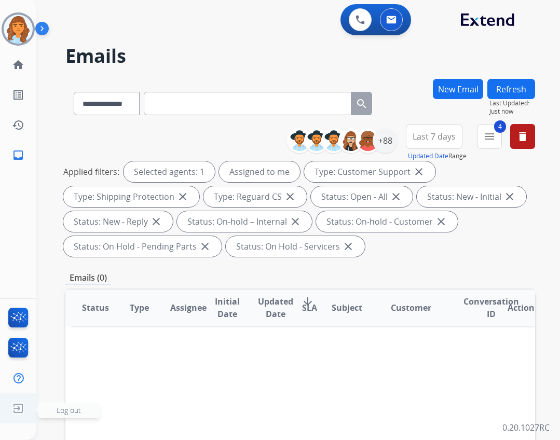
click at [21, 403] on img at bounding box center [18, 409] width 19 height 20
click at [80, 409] on span "Log out" at bounding box center [69, 411] width 24 height 10
